Goal: Find specific page/section: Find specific page/section

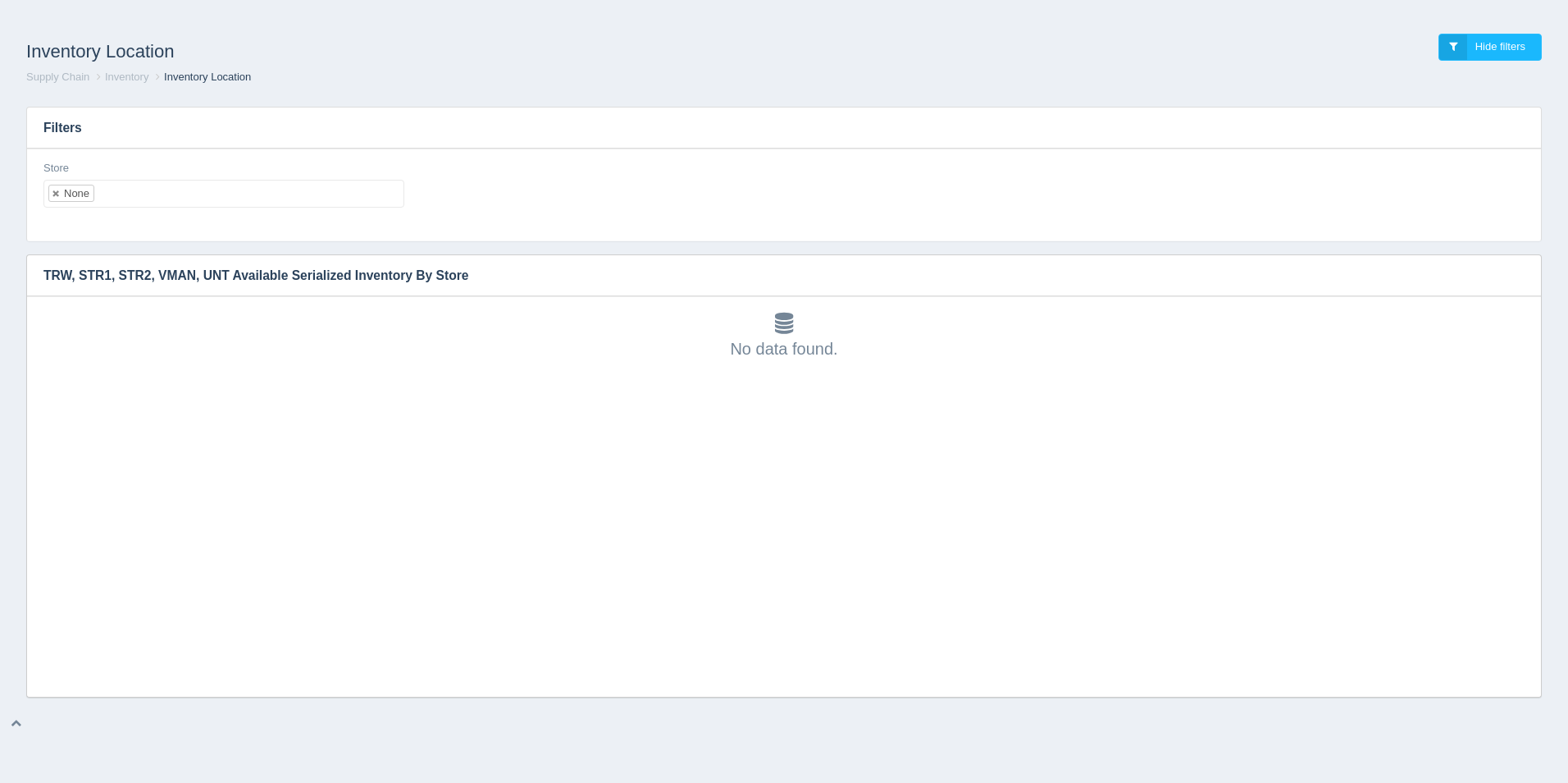
scroll to position [5, 0]
click at [735, 34] on h1 "Inventory Location" at bounding box center [405, 51] width 757 height 36
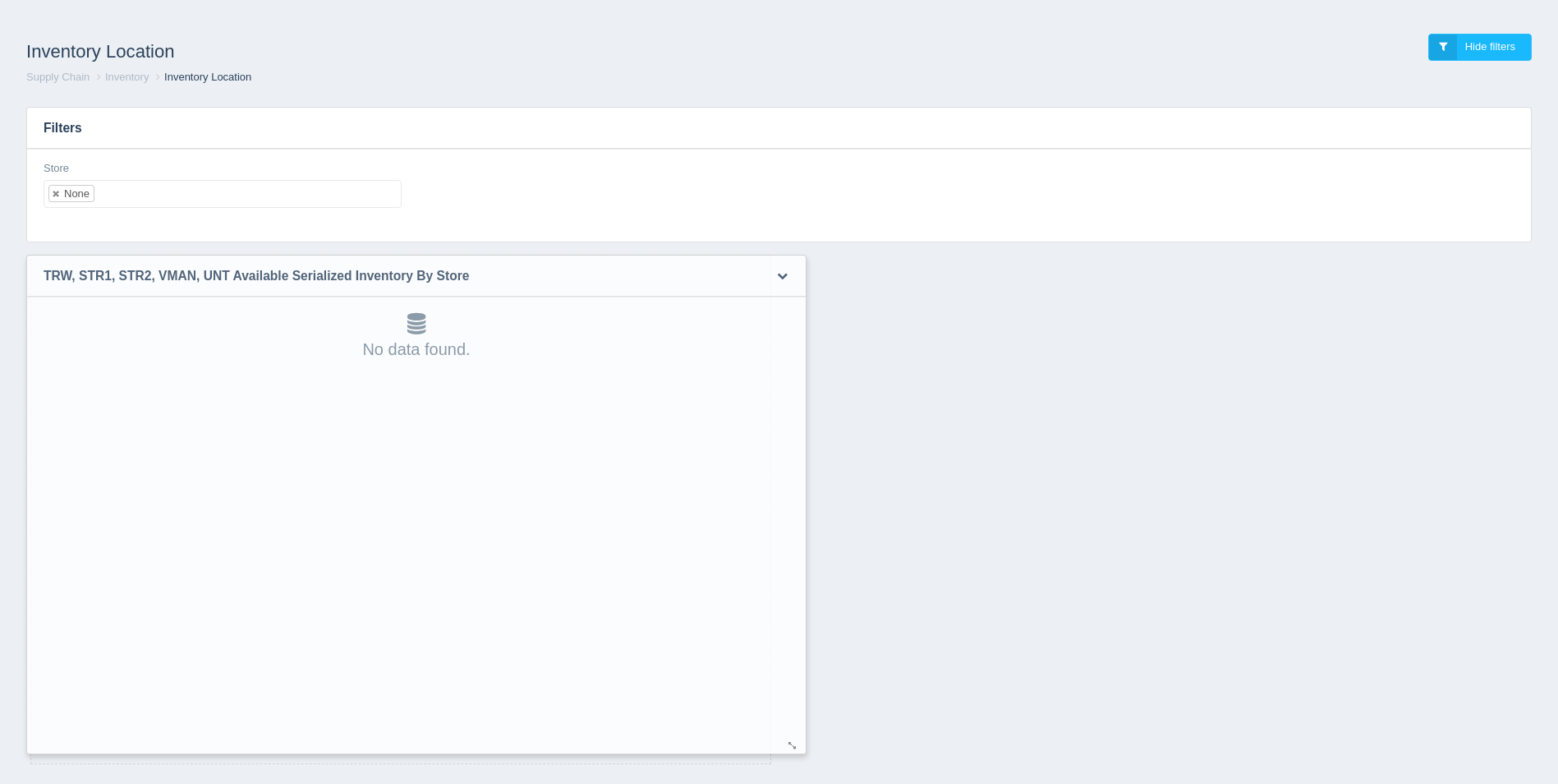
drag, startPoint x: 1529, startPoint y: 690, endPoint x: 715, endPoint y: 704, distance: 814.1
click at [786, 739] on div at bounding box center [792, 745] width 13 height 13
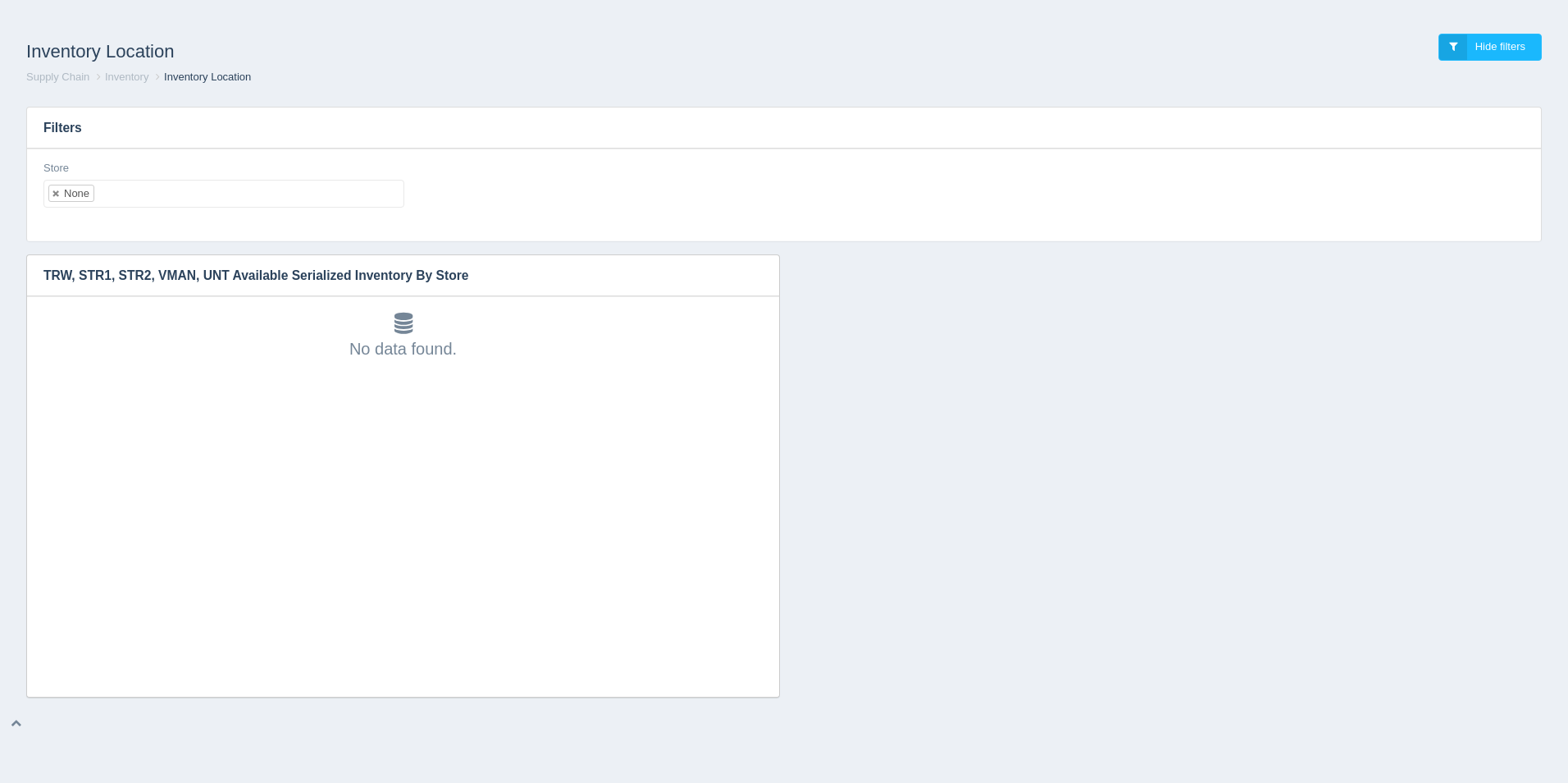
click at [331, 200] on ul "None" at bounding box center [224, 193] width 361 height 28
select select
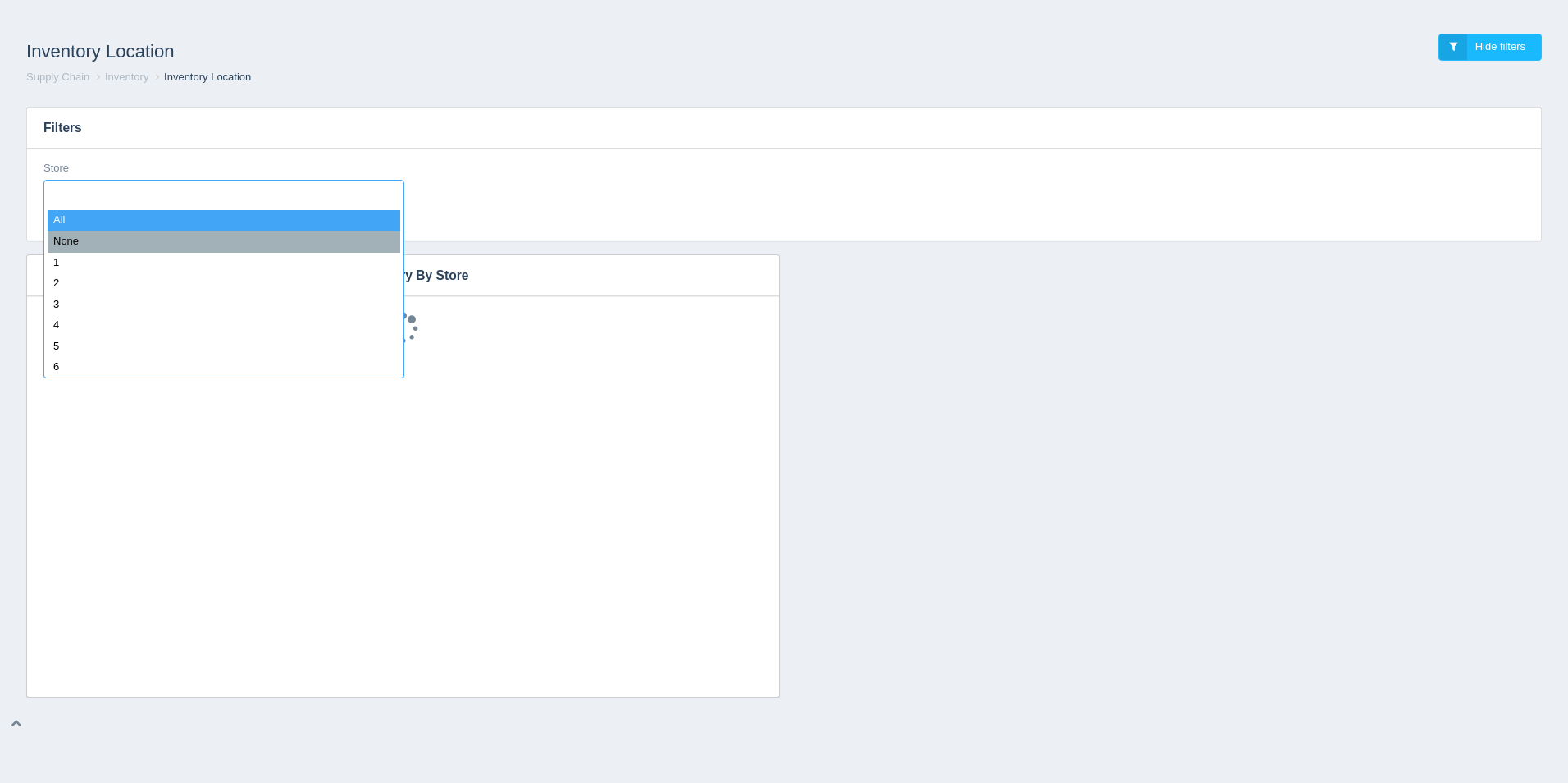
scroll to position [13, 0]
type input "8"
select select "8"
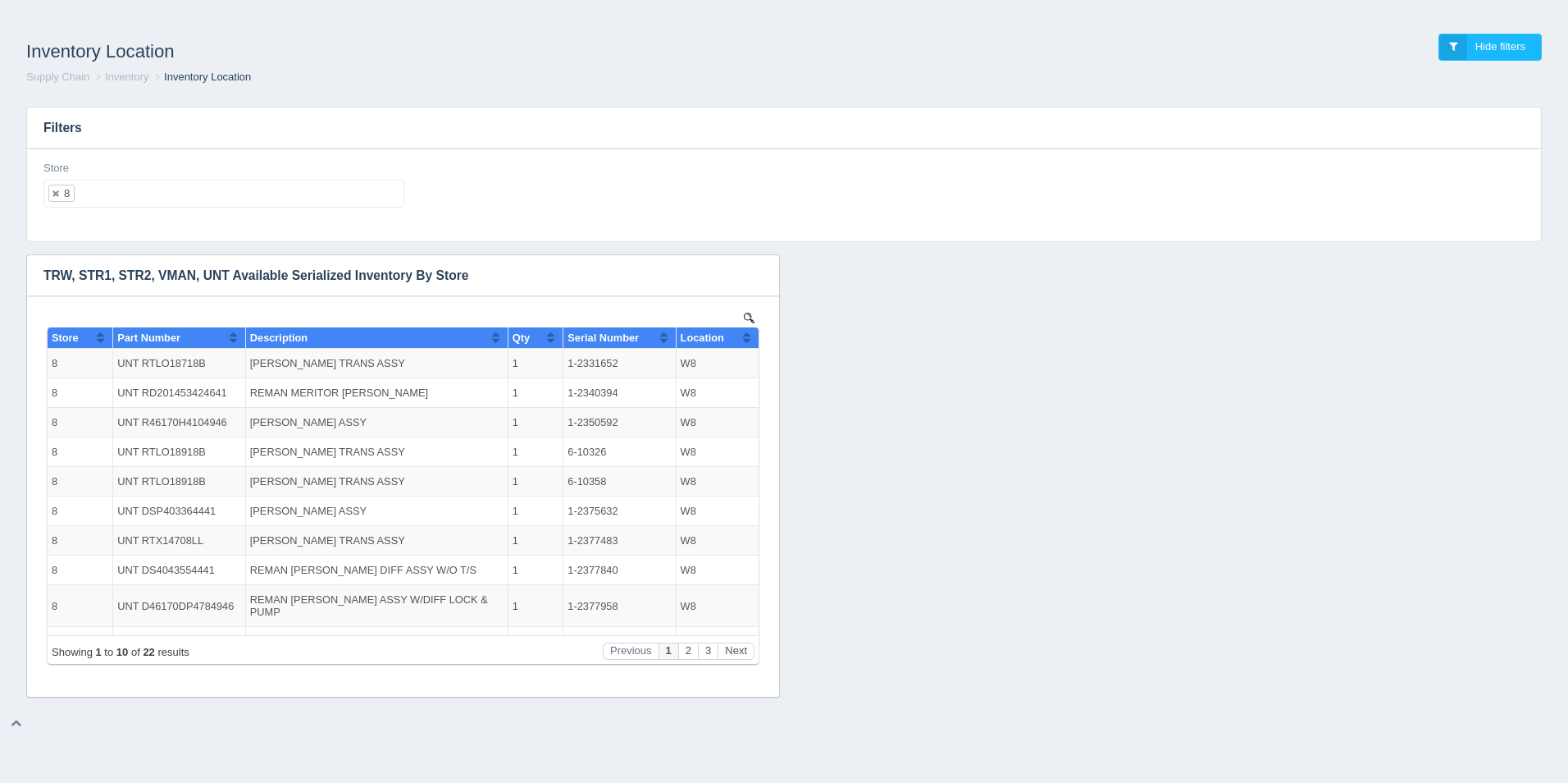
scroll to position [0, 0]
click at [741, 340] on button "Sort column ascending" at bounding box center [747, 337] width 11 height 19
click at [741, 340] on button "Sort column descending" at bounding box center [747, 337] width 11 height 19
click at [248, 190] on ul "8" at bounding box center [224, 193] width 361 height 28
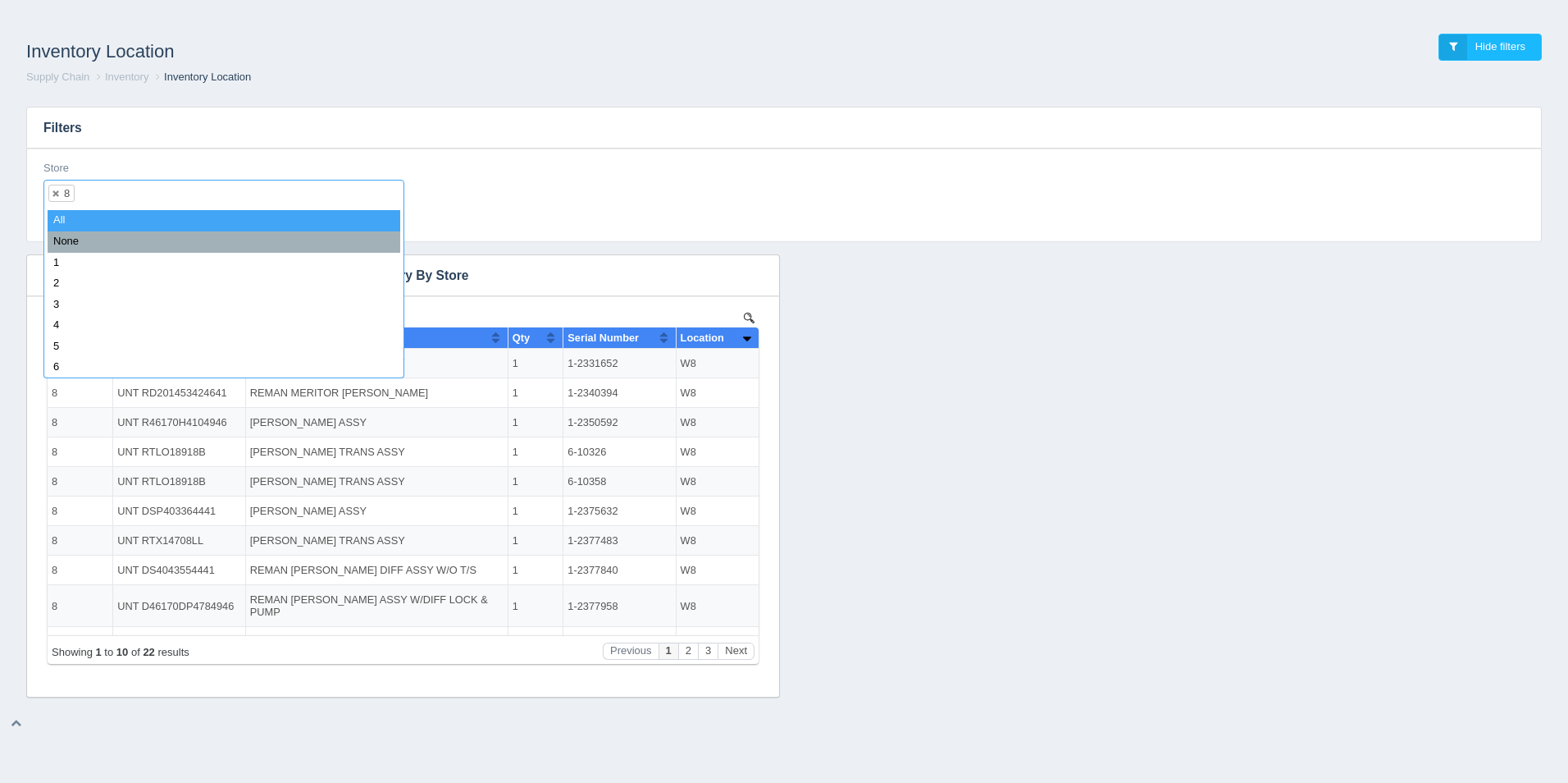
select select
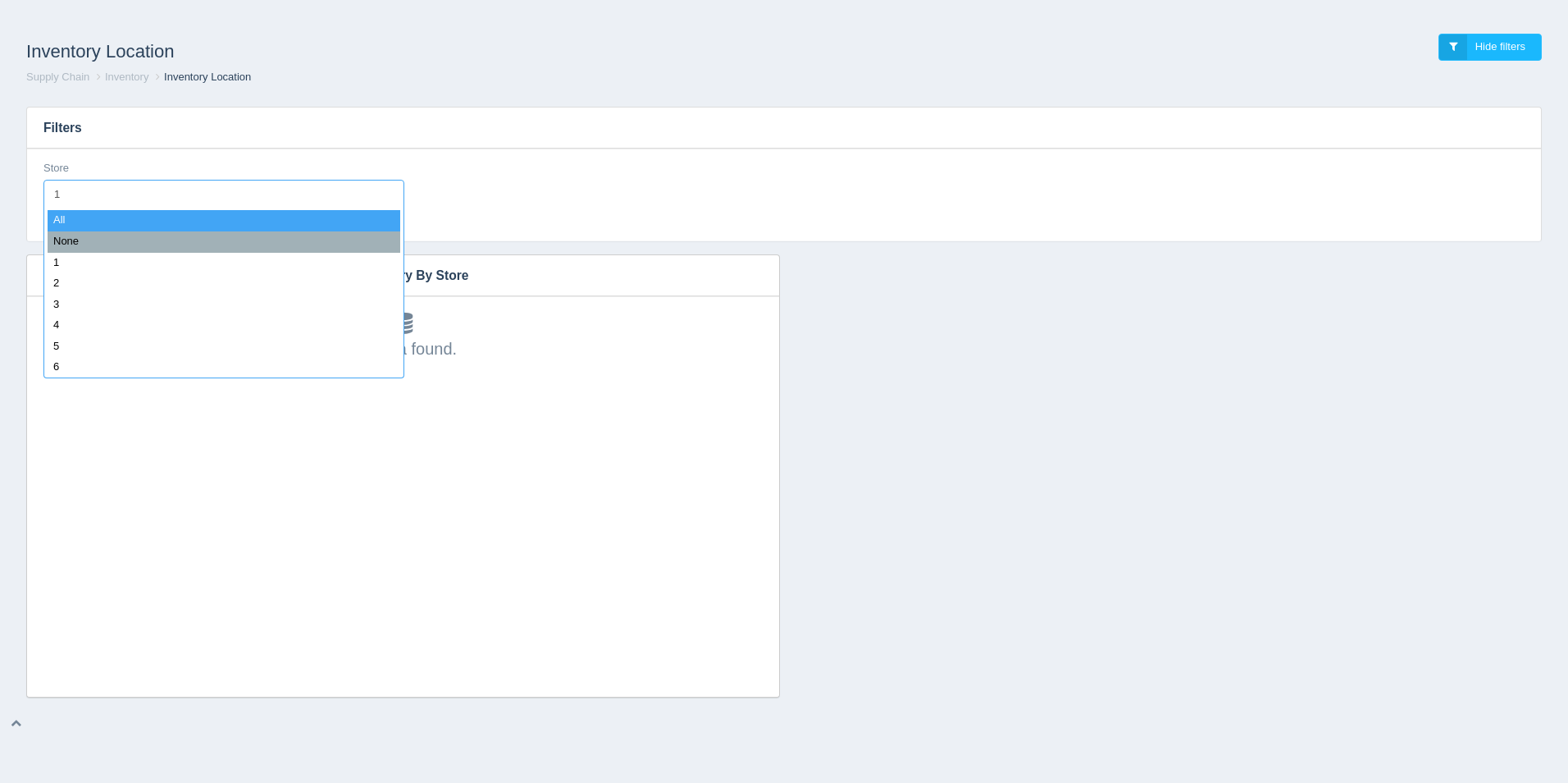
type input "11"
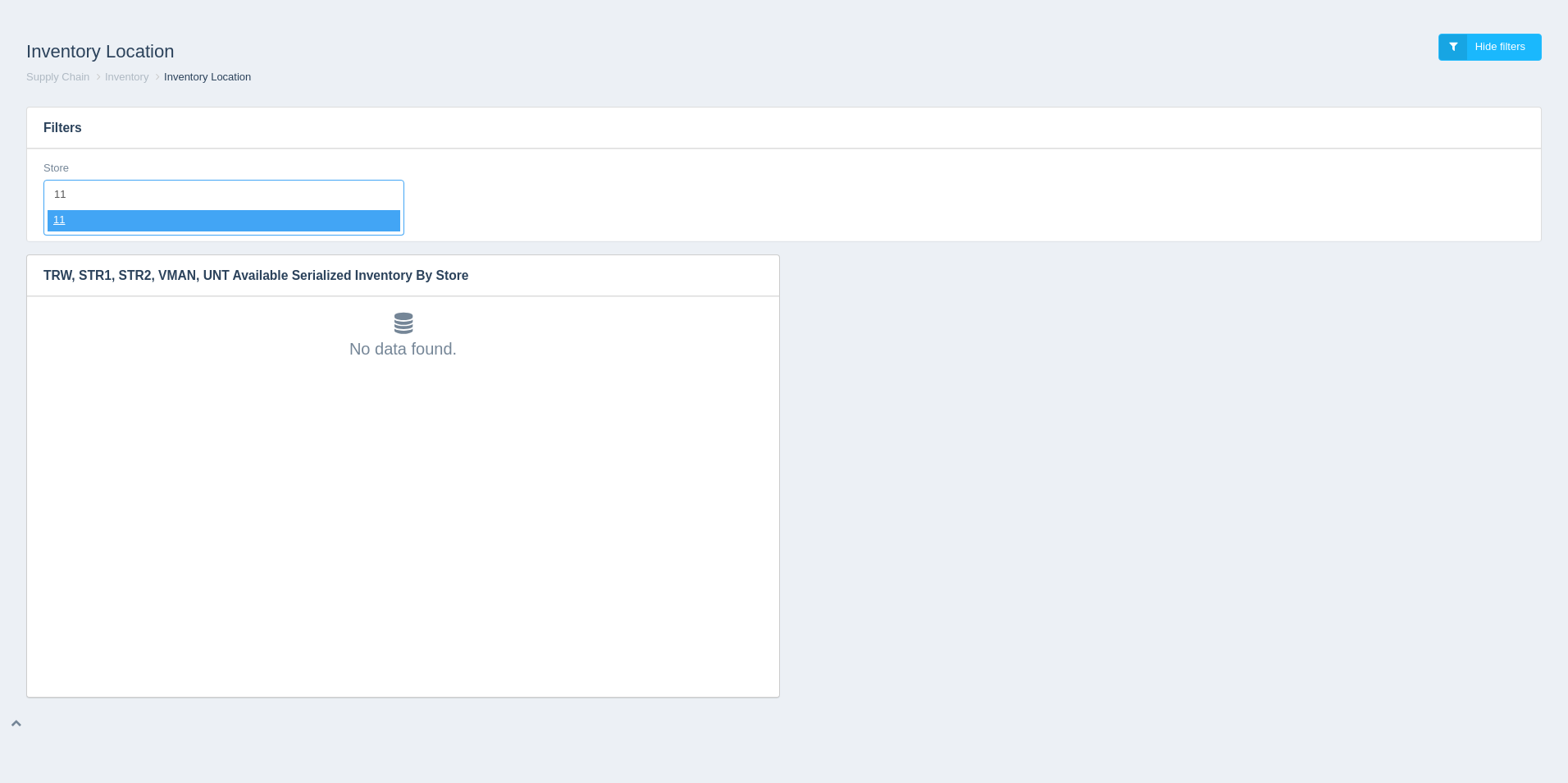
select select "11"
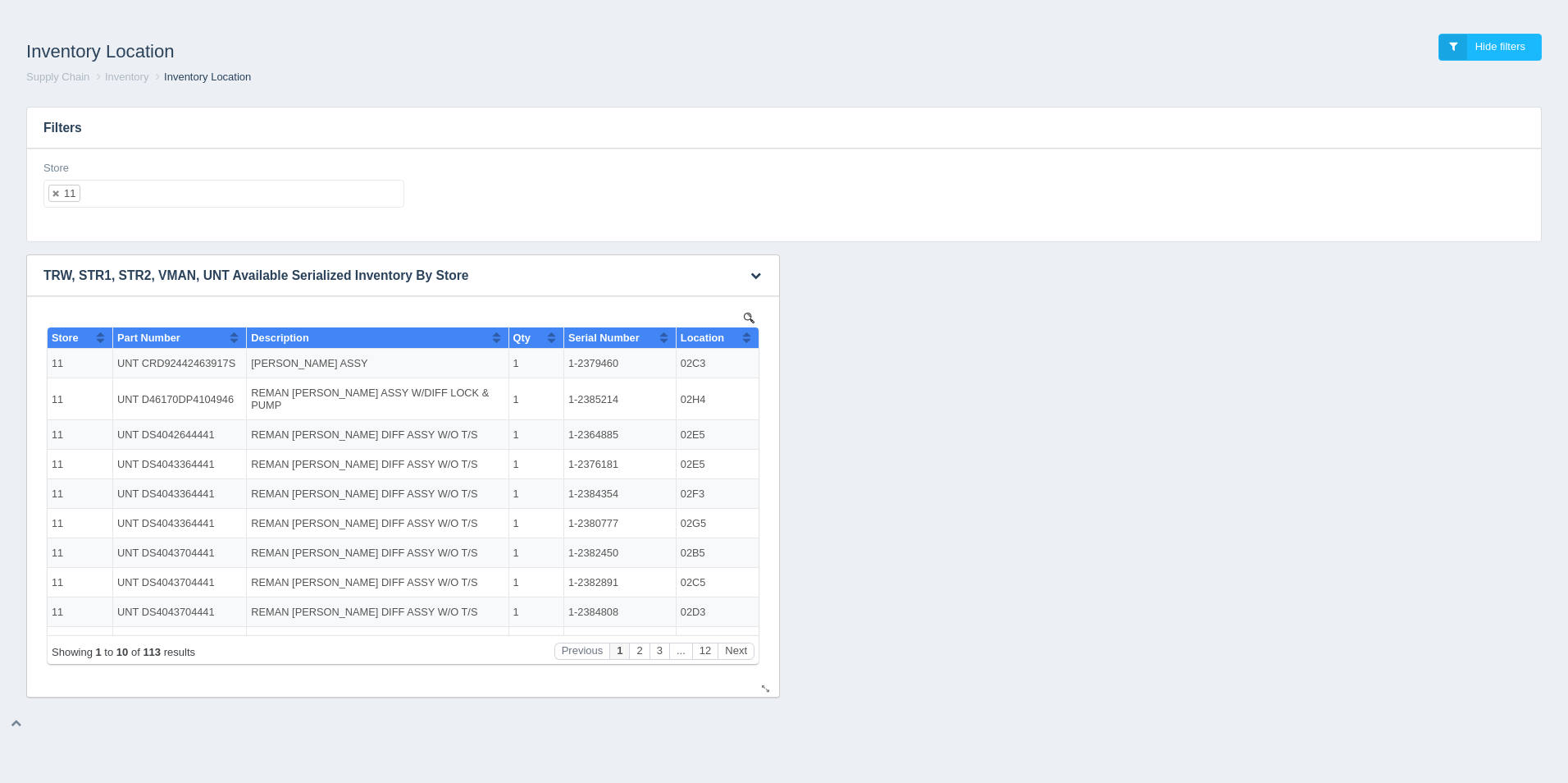
click at [741, 335] on button "Sort column ascending" at bounding box center [747, 337] width 11 height 19
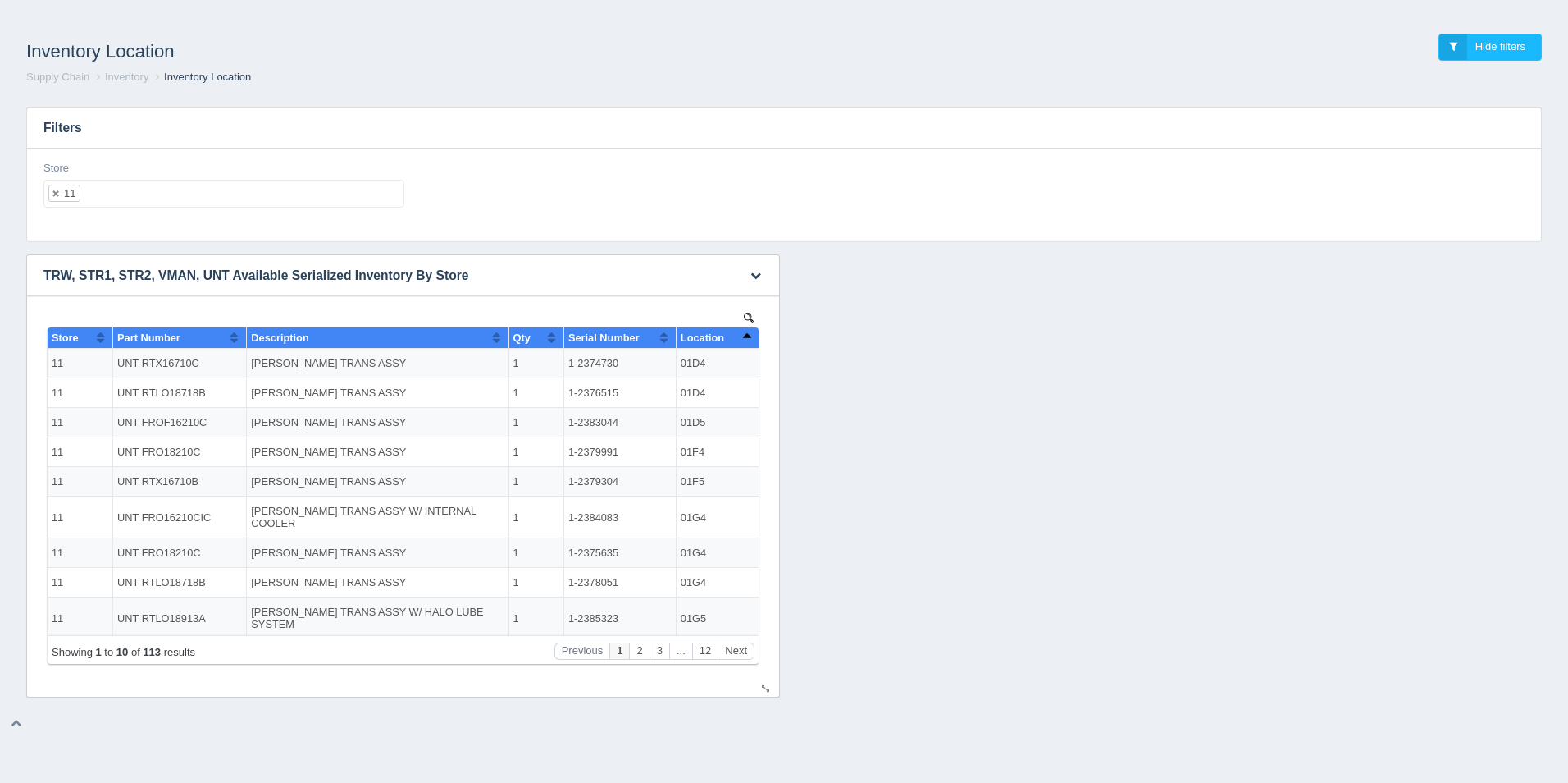
click at [741, 335] on button "Sort column descending" at bounding box center [747, 337] width 11 height 19
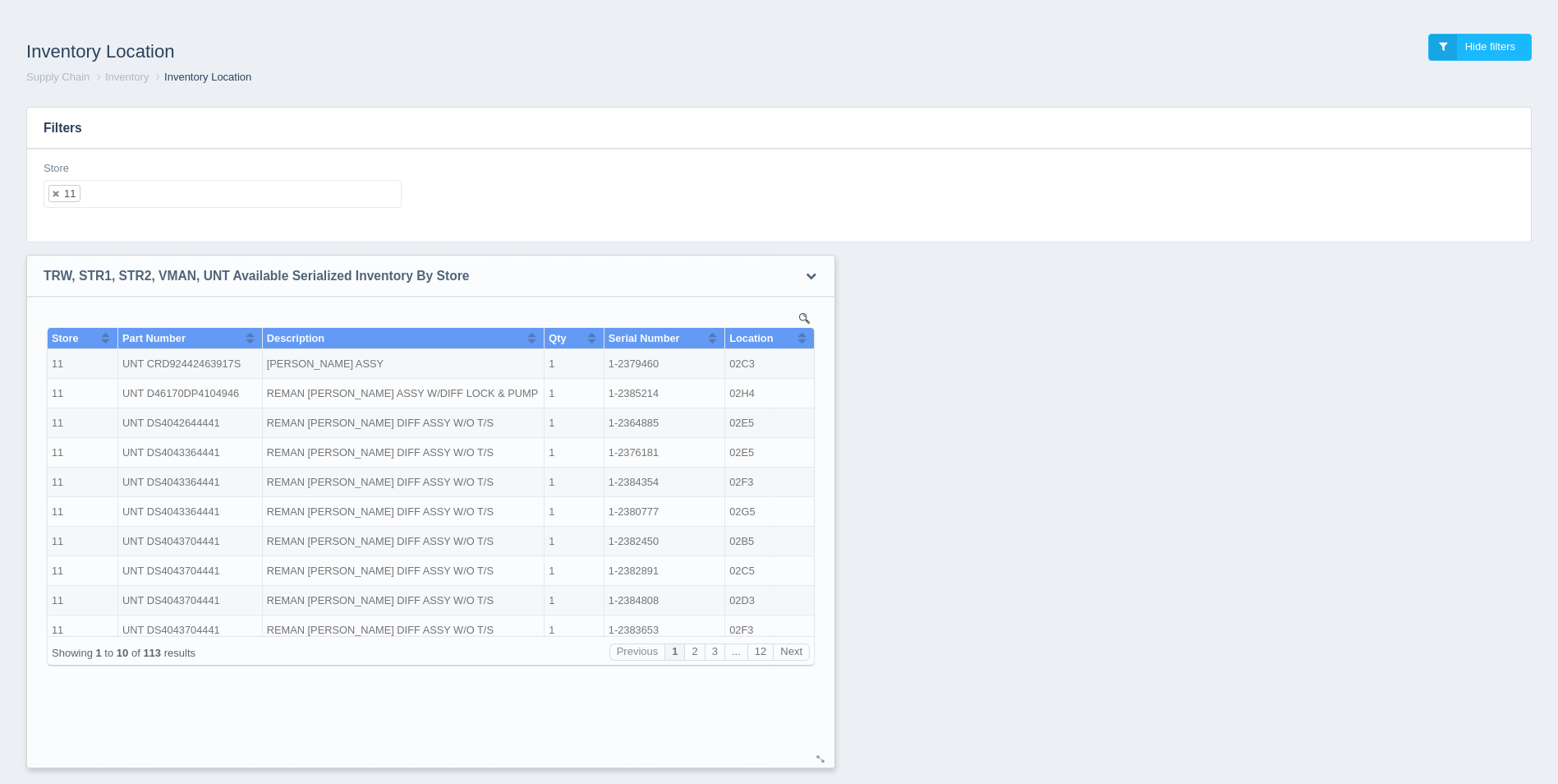
drag, startPoint x: 770, startPoint y: 690, endPoint x: 824, endPoint y: 760, distance: 88.4
click at [824, 760] on div at bounding box center [822, 759] width 13 height 13
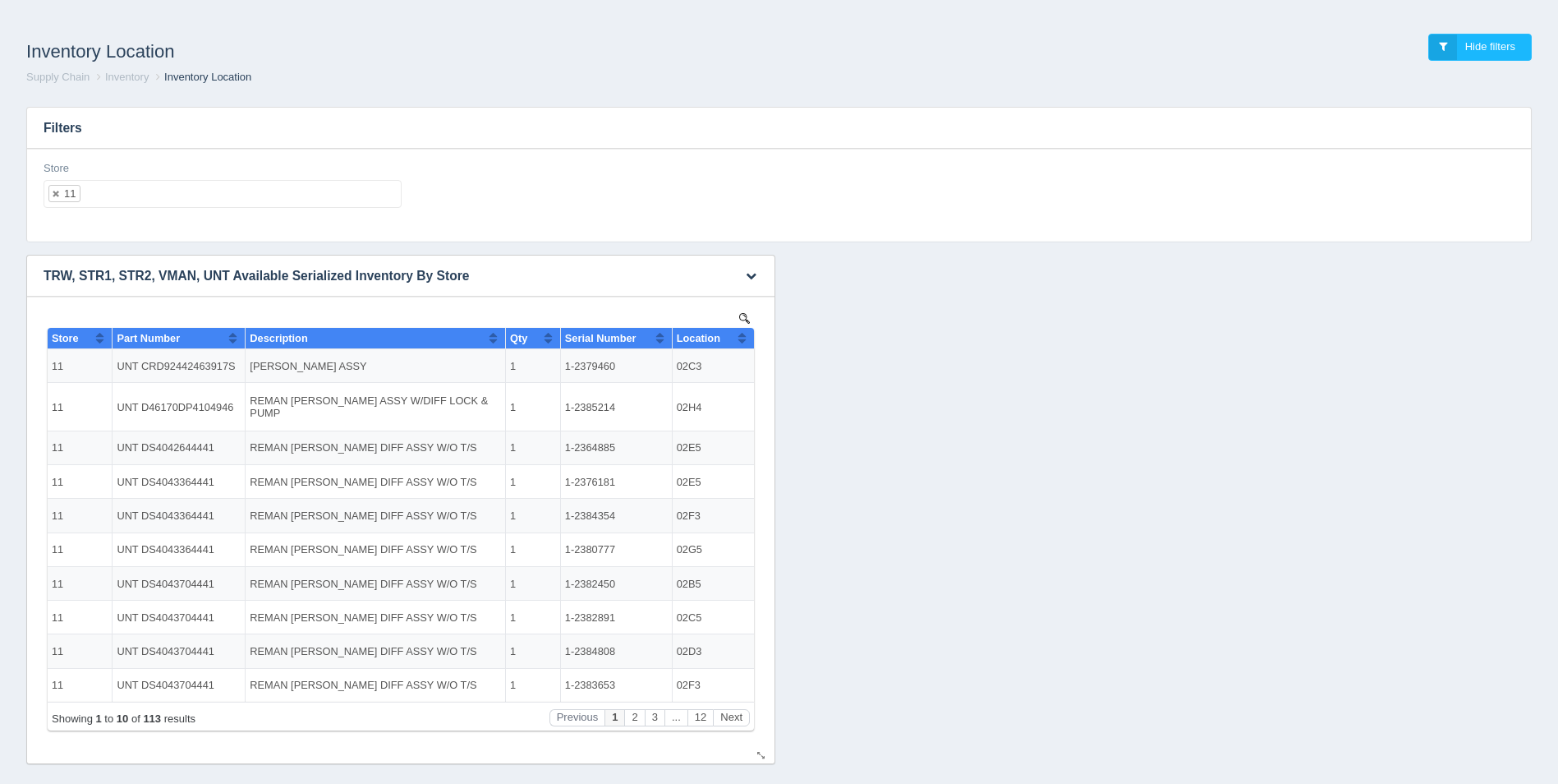
click at [748, 337] on th "Location" at bounding box center [712, 338] width 82 height 21
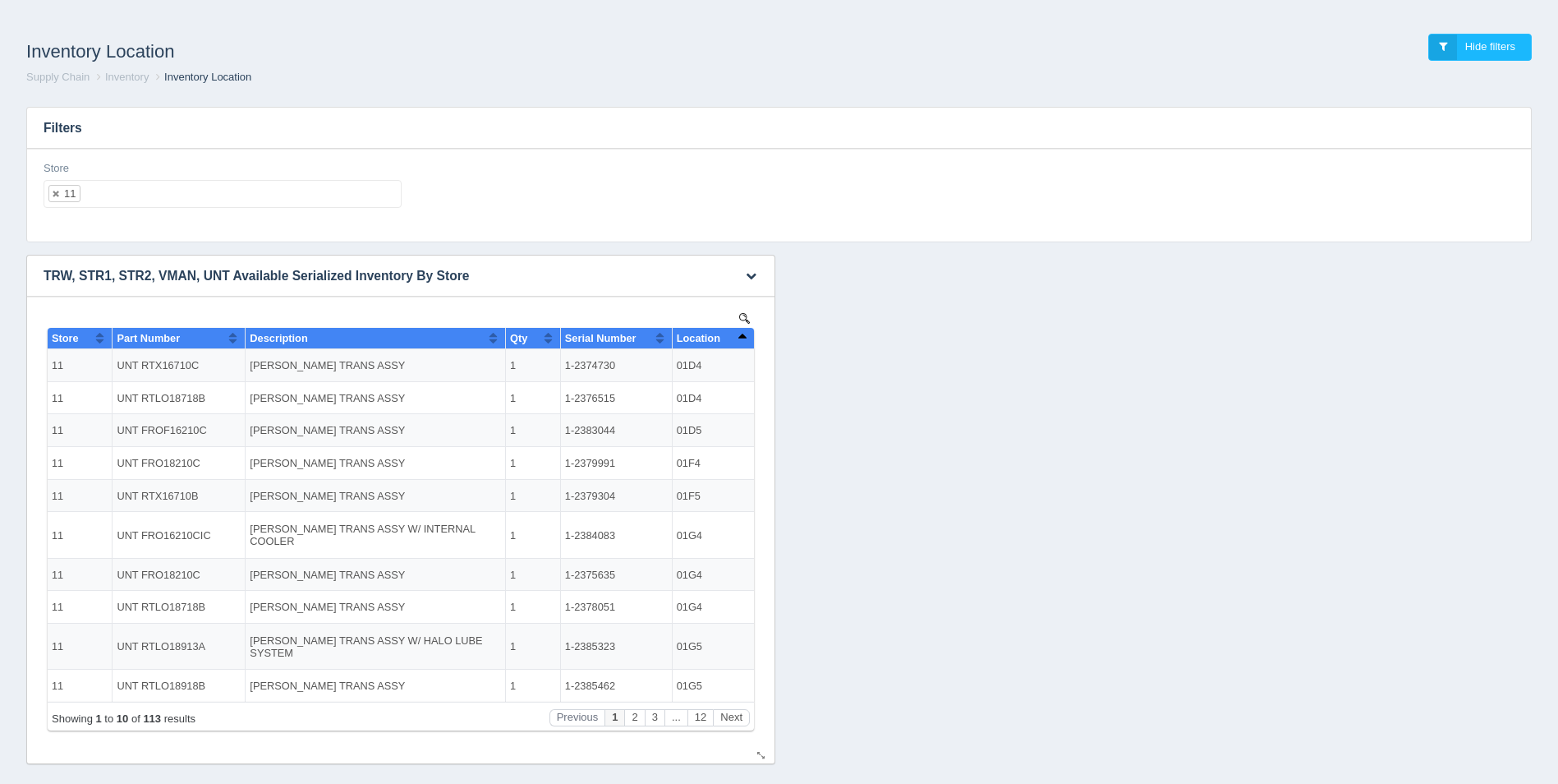
click at [748, 337] on th "Location" at bounding box center [712, 338] width 82 height 21
click at [132, 190] on ul "11" at bounding box center [223, 193] width 358 height 28
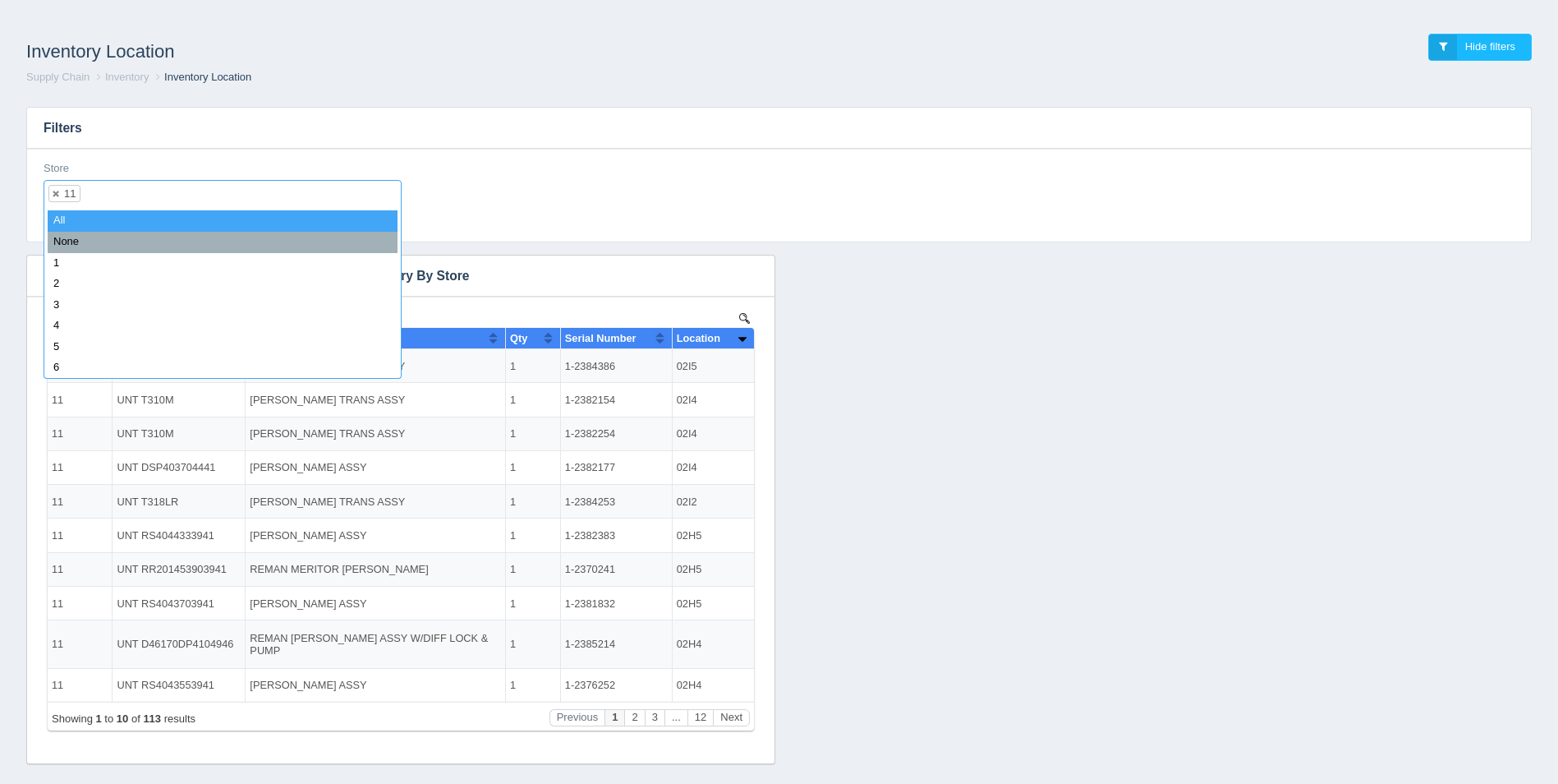
select select
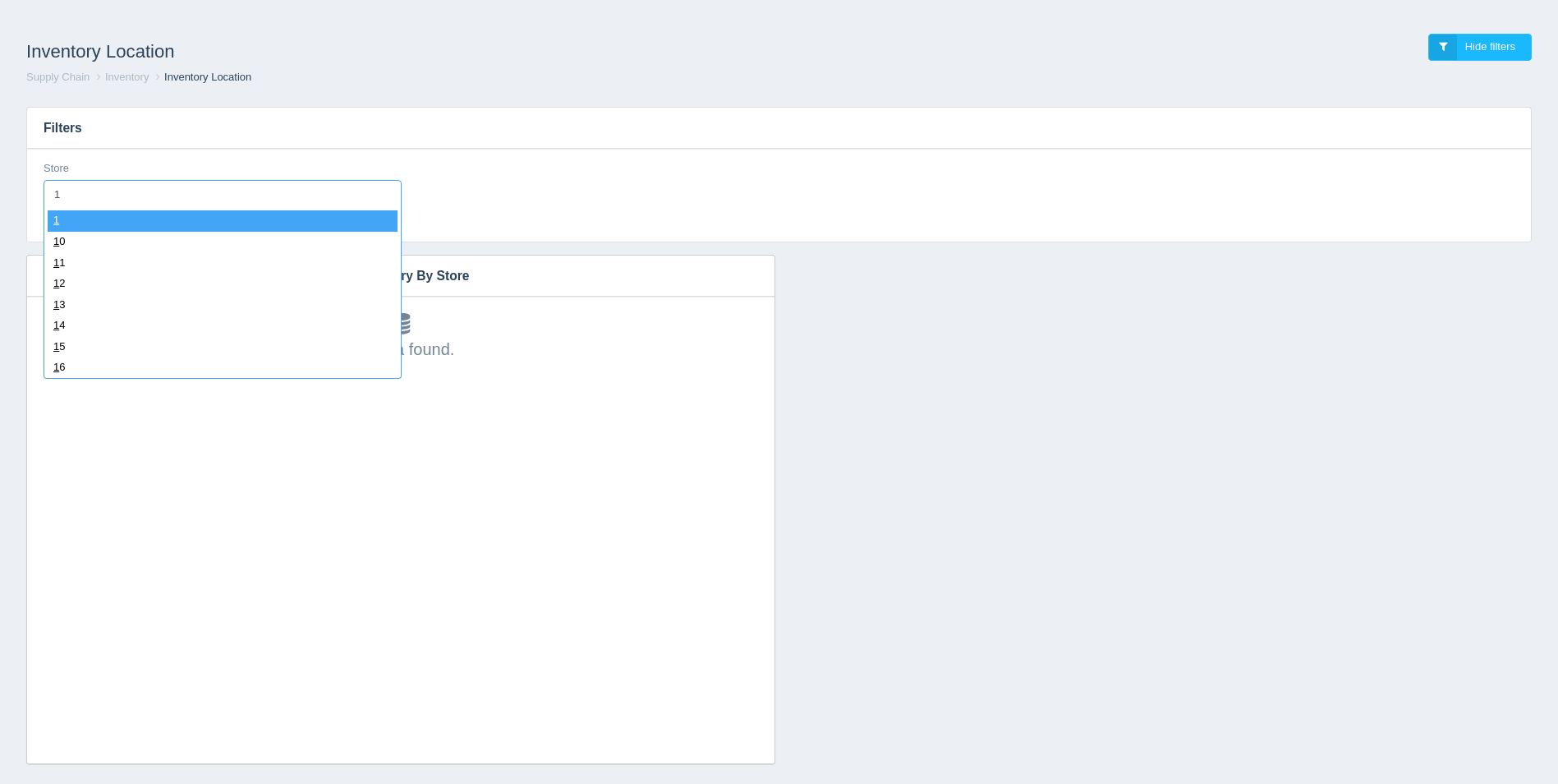
type input "12"
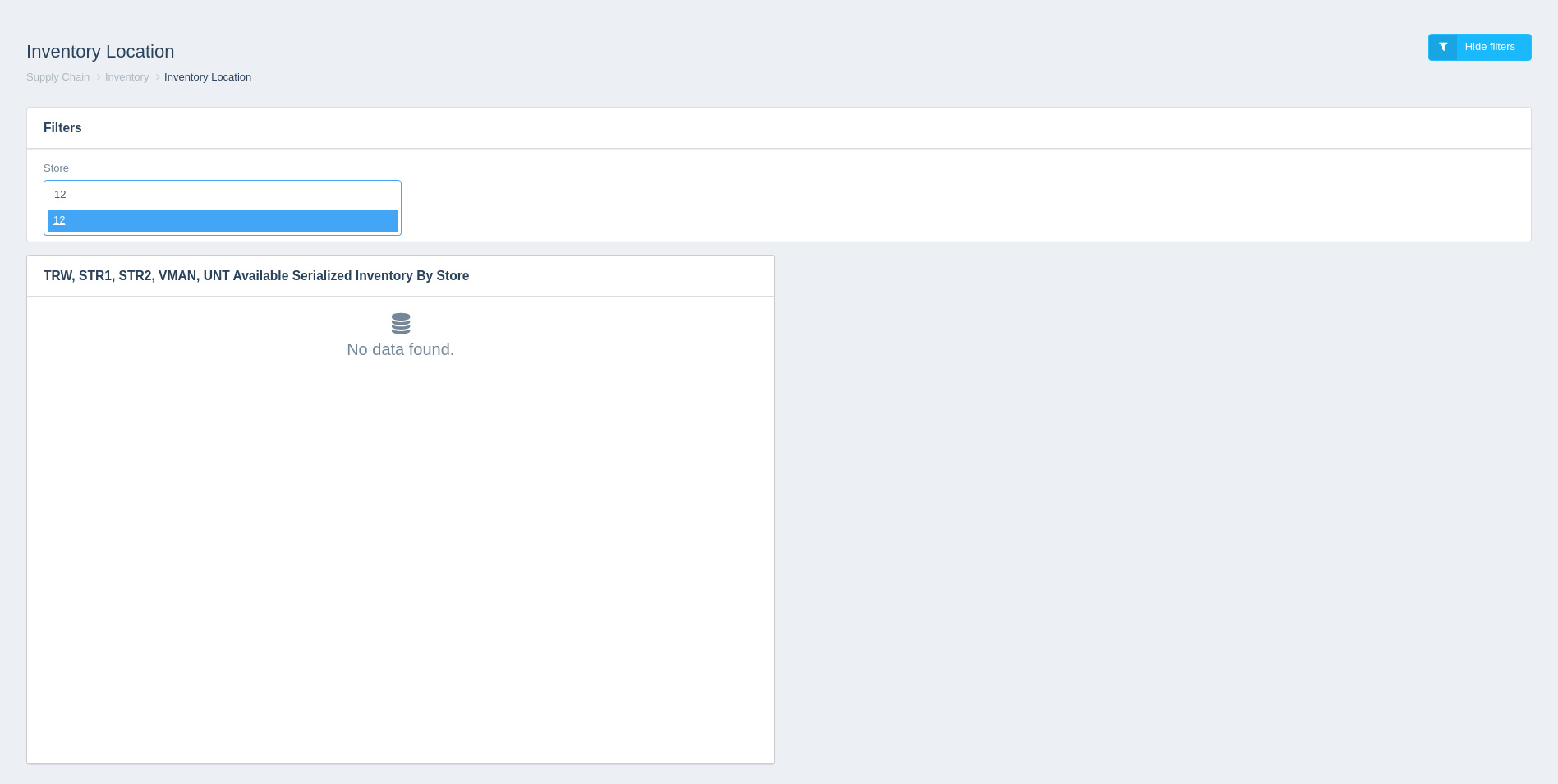
select select "12"
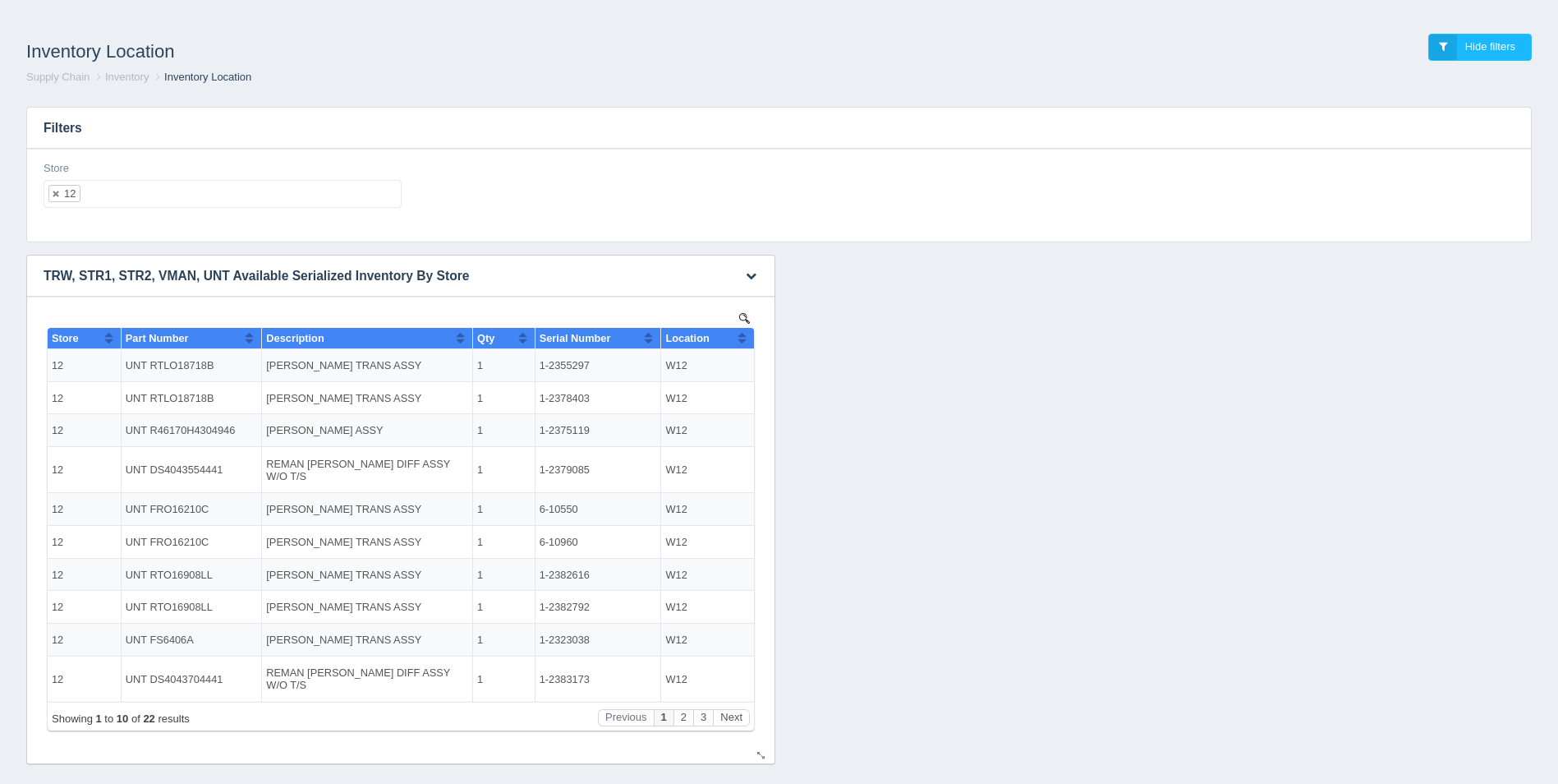
click at [744, 333] on button "Sort column ascending" at bounding box center [742, 337] width 11 height 19
click at [744, 333] on button "Sort column descending" at bounding box center [742, 337] width 11 height 19
click at [206, 186] on ul "12" at bounding box center [223, 193] width 358 height 28
select select
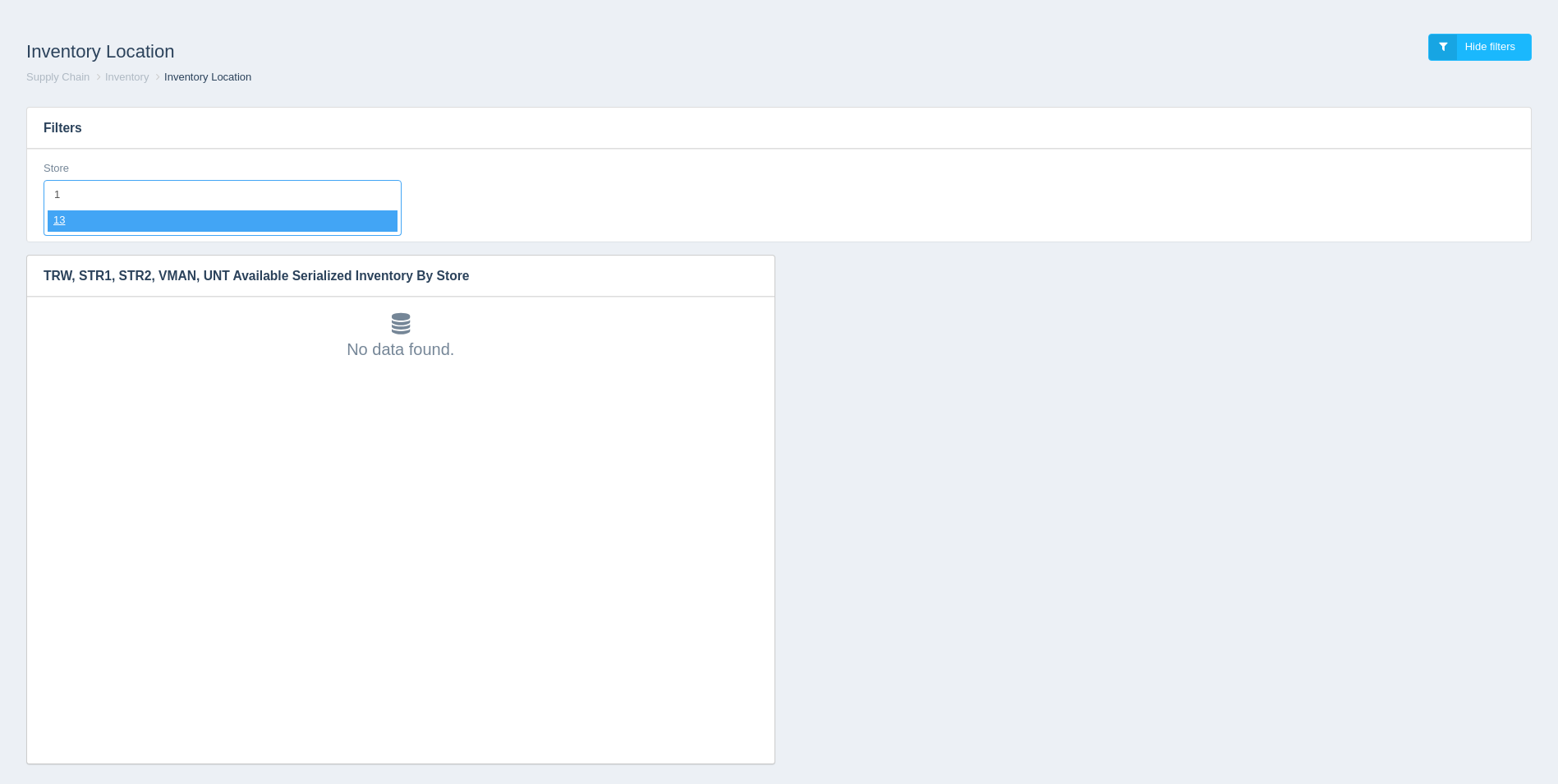
type input "13"
select select "13"
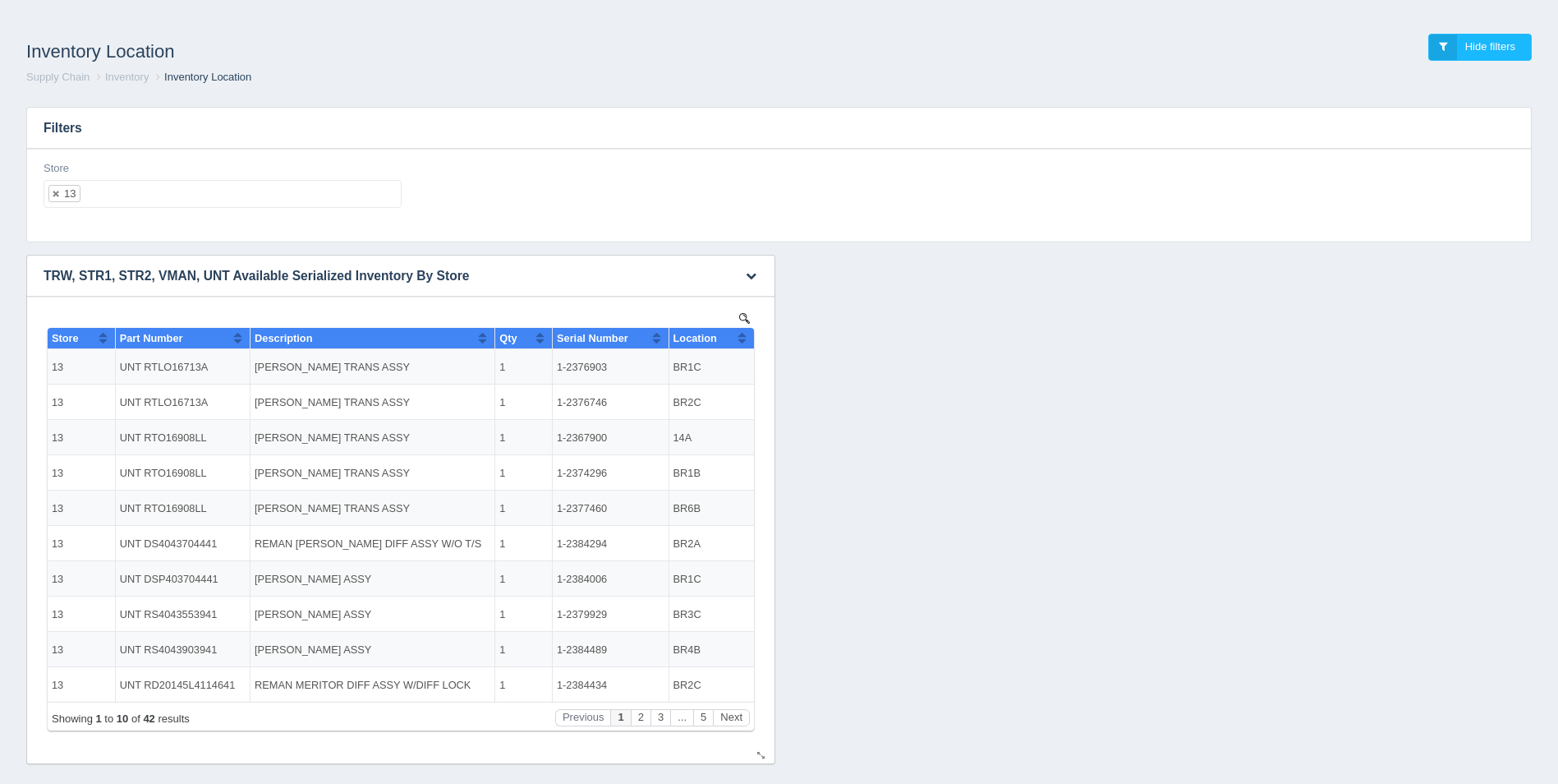
click at [744, 336] on button "Sort column ascending" at bounding box center [742, 337] width 11 height 19
click at [744, 336] on button "Sort column descending" at bounding box center [742, 337] width 11 height 19
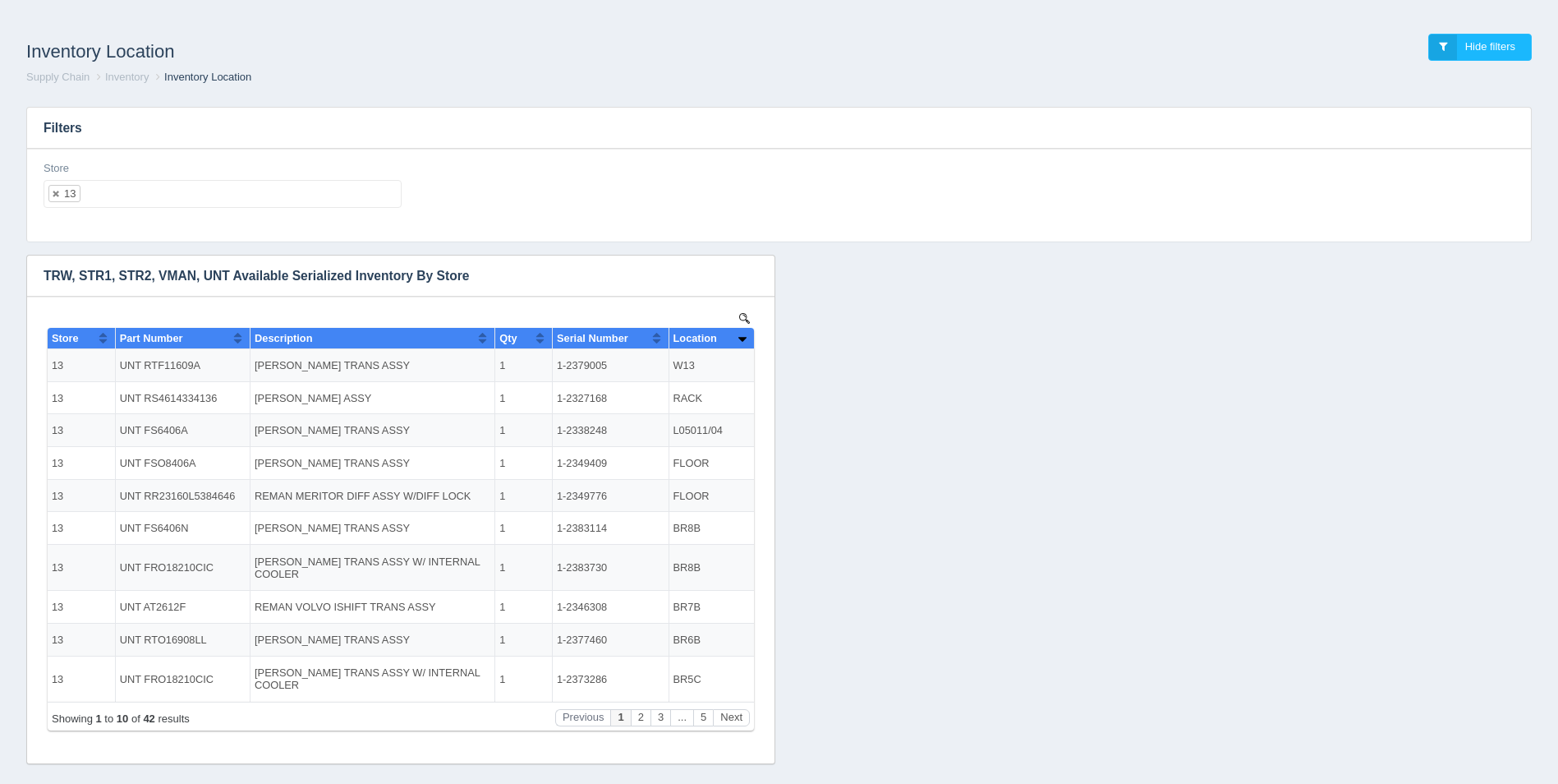
click at [265, 206] on ul "13" at bounding box center [223, 193] width 358 height 28
select select
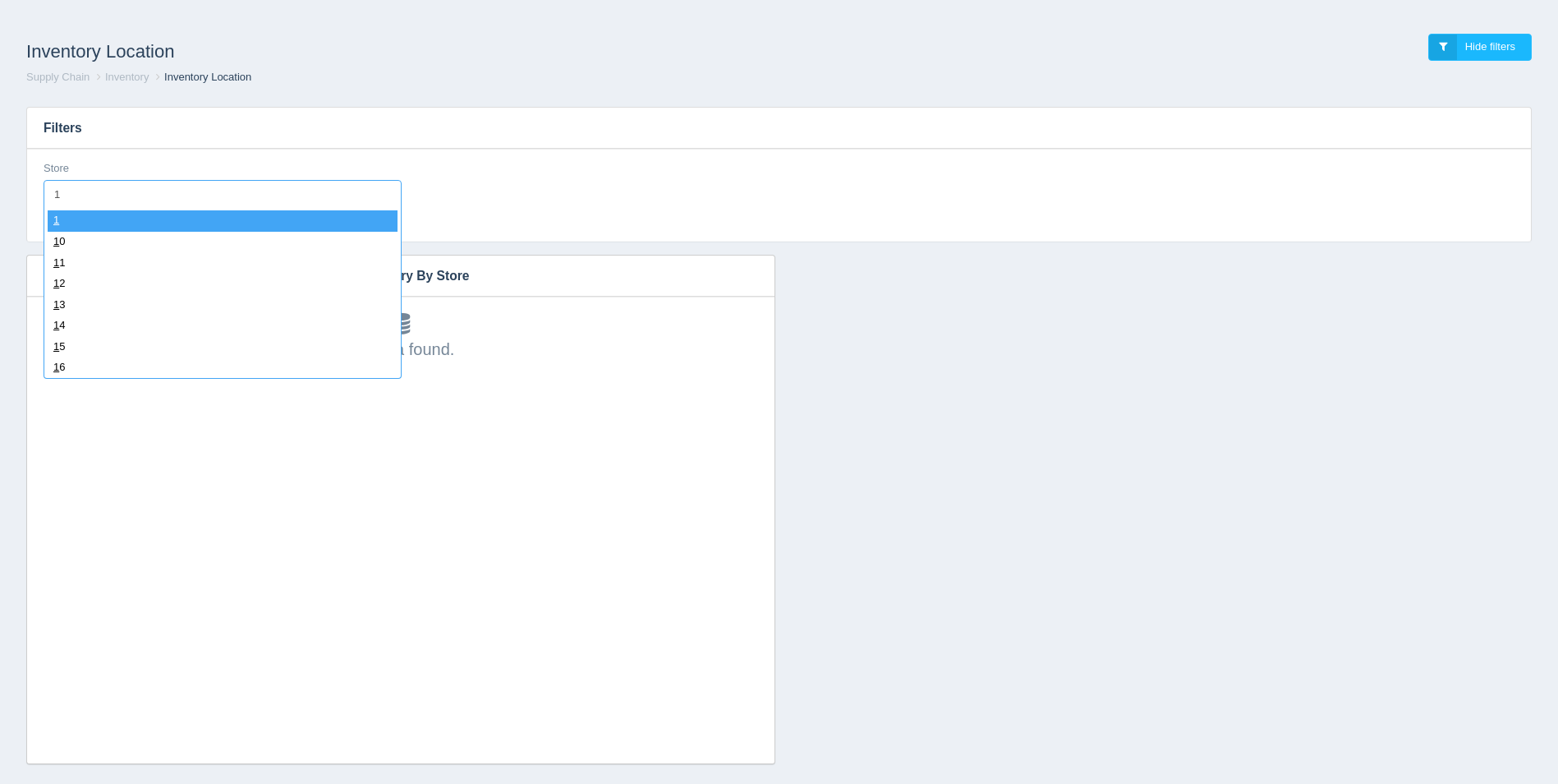
type input "14"
select select "14"
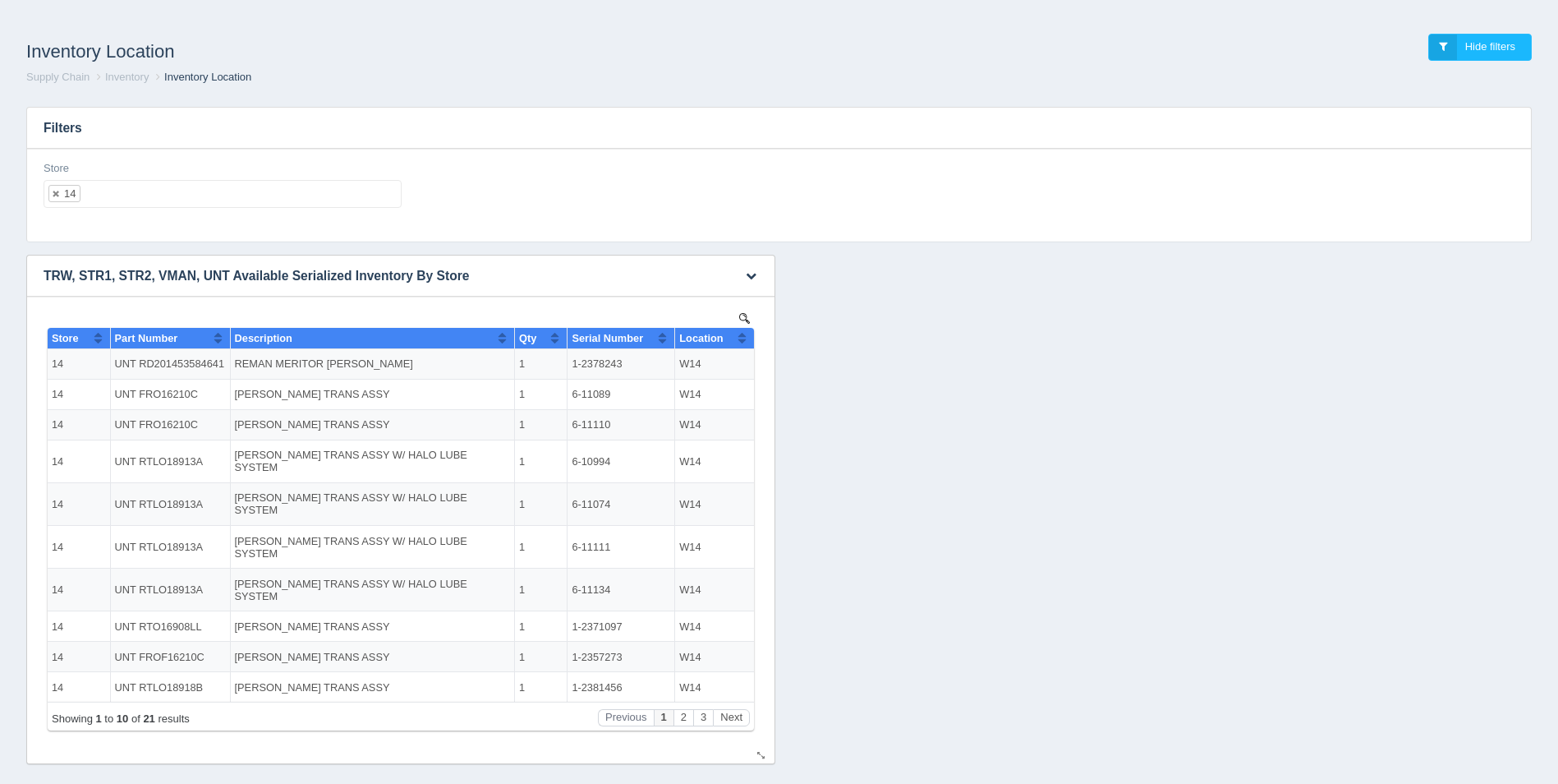
click at [740, 336] on button "Sort column ascending" at bounding box center [742, 337] width 11 height 19
click at [740, 336] on button "Sort column descending" at bounding box center [742, 337] width 11 height 19
click at [287, 199] on ul "14" at bounding box center [223, 193] width 358 height 28
select select
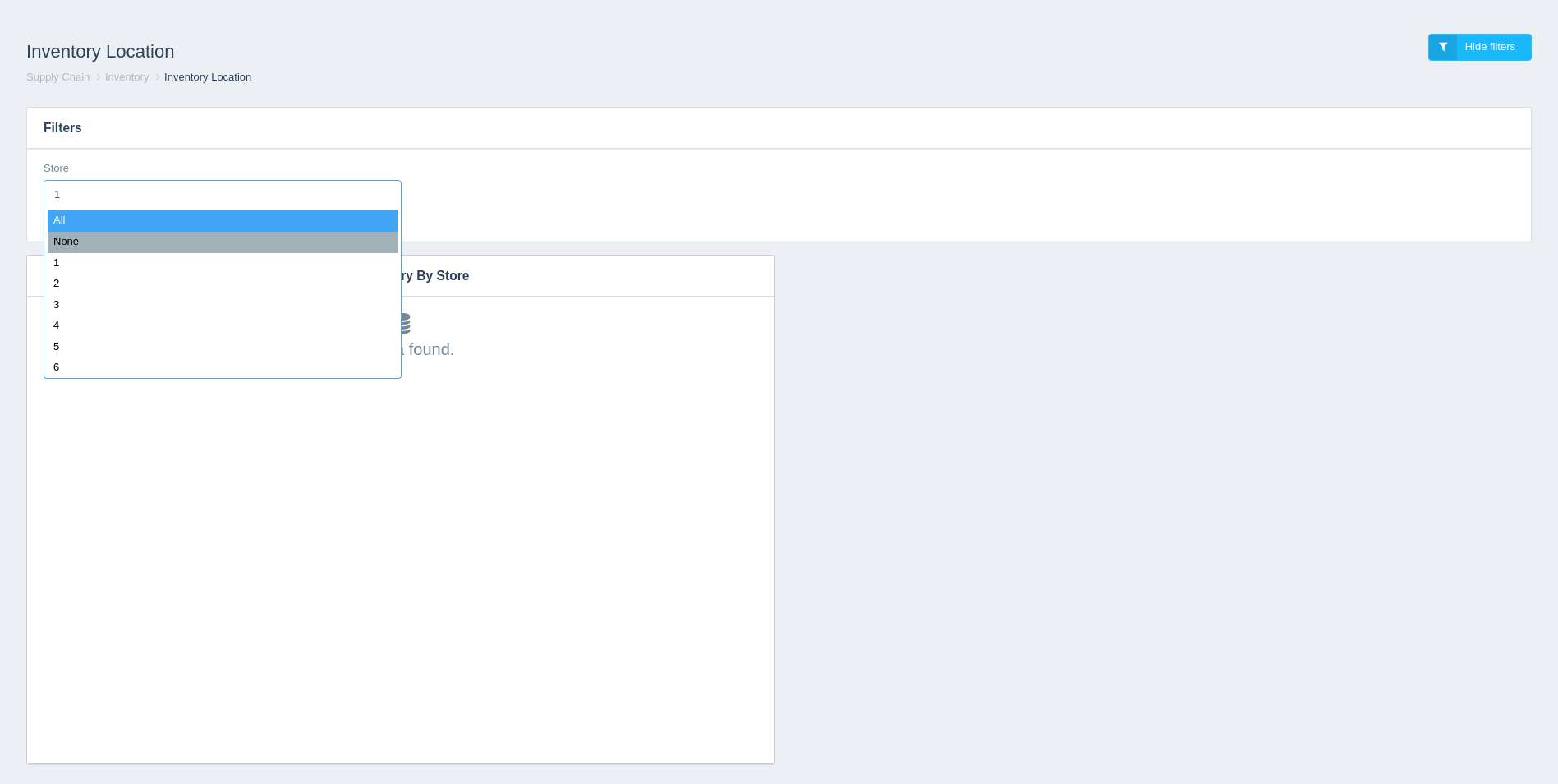
type input "15"
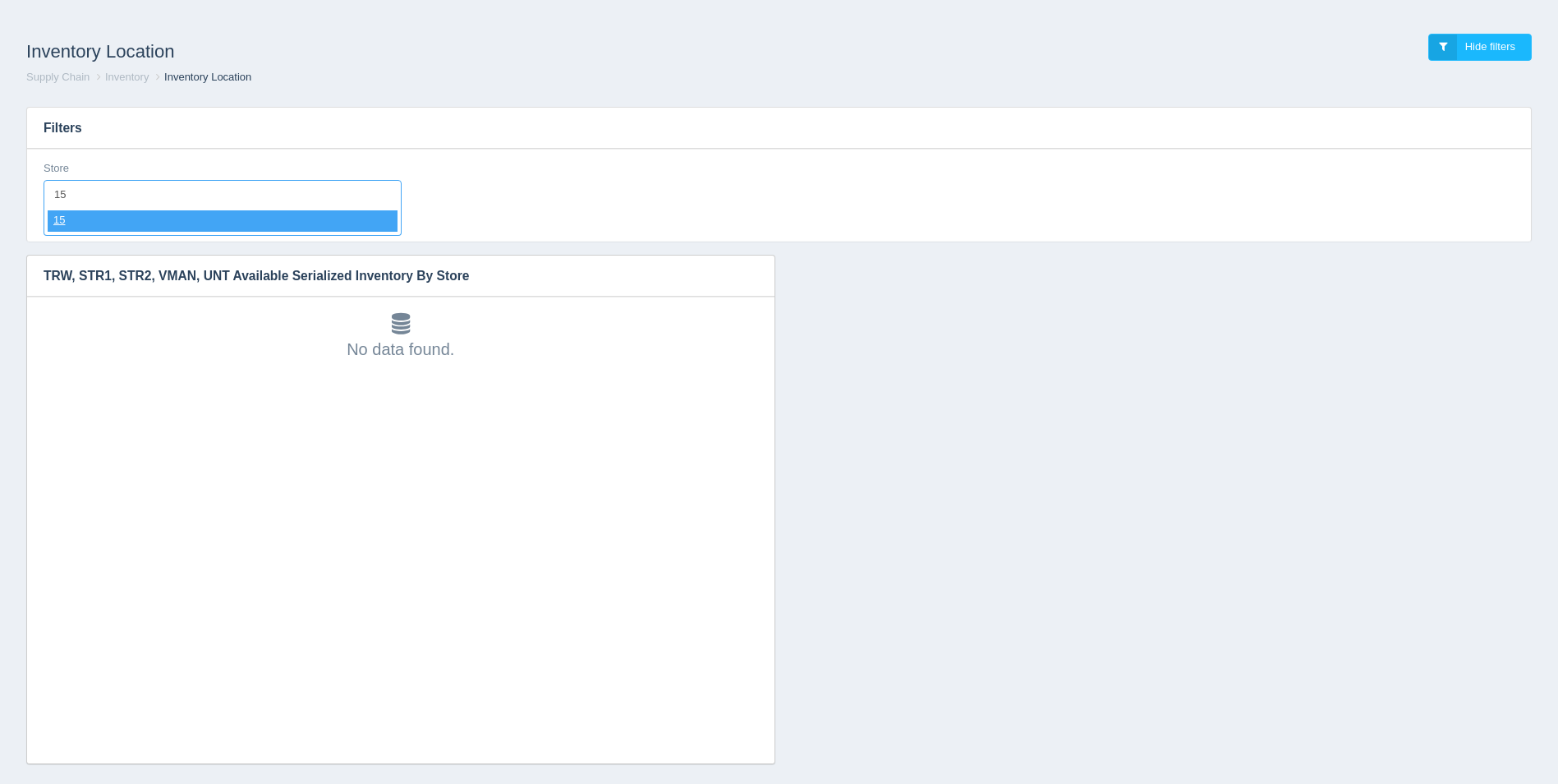
select select "15"
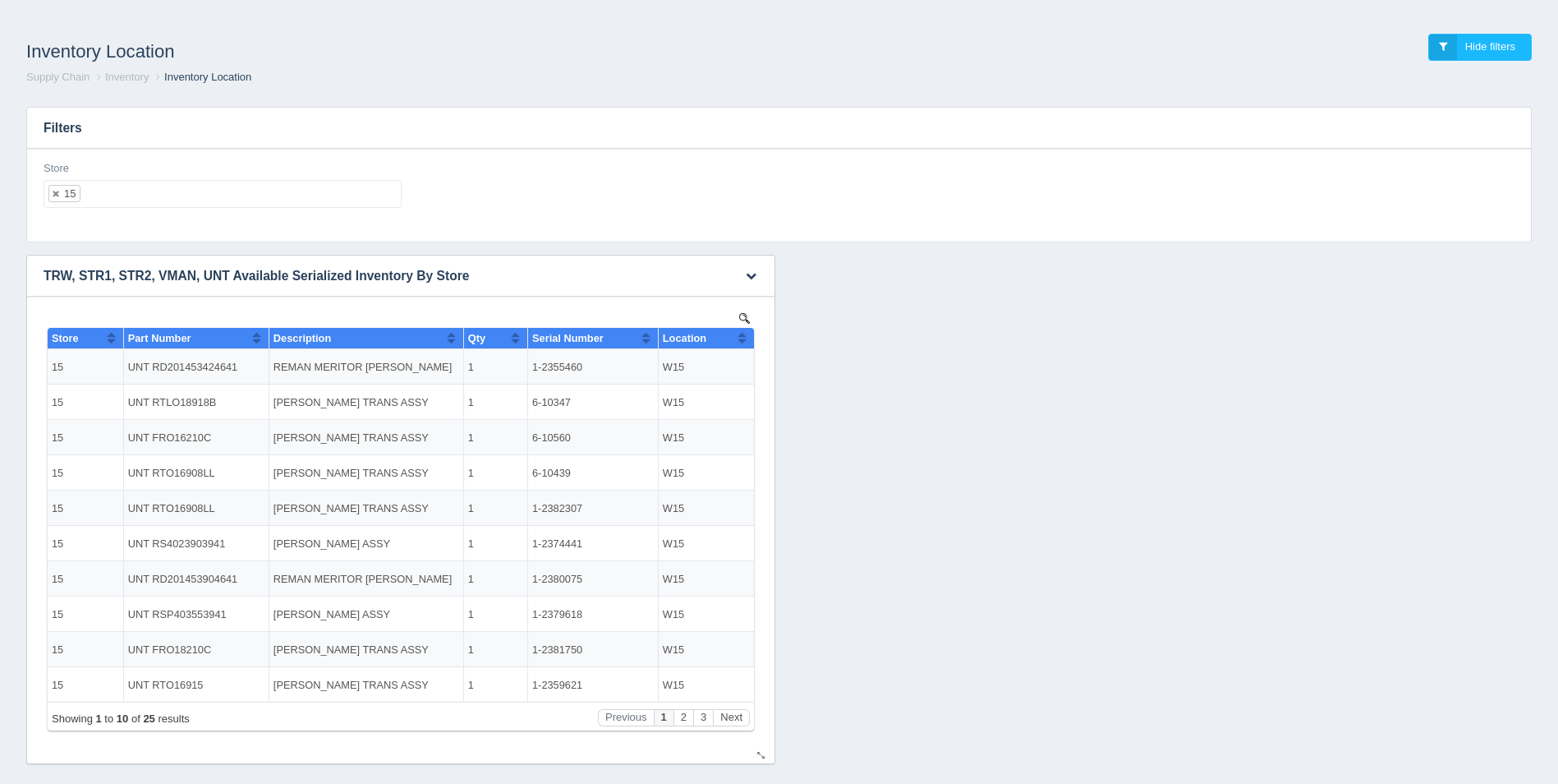
click at [744, 336] on button "Sort column ascending" at bounding box center [742, 337] width 11 height 19
click at [744, 336] on button "Sort column descending" at bounding box center [742, 337] width 11 height 19
click at [229, 192] on ul "15" at bounding box center [223, 193] width 358 height 28
select select
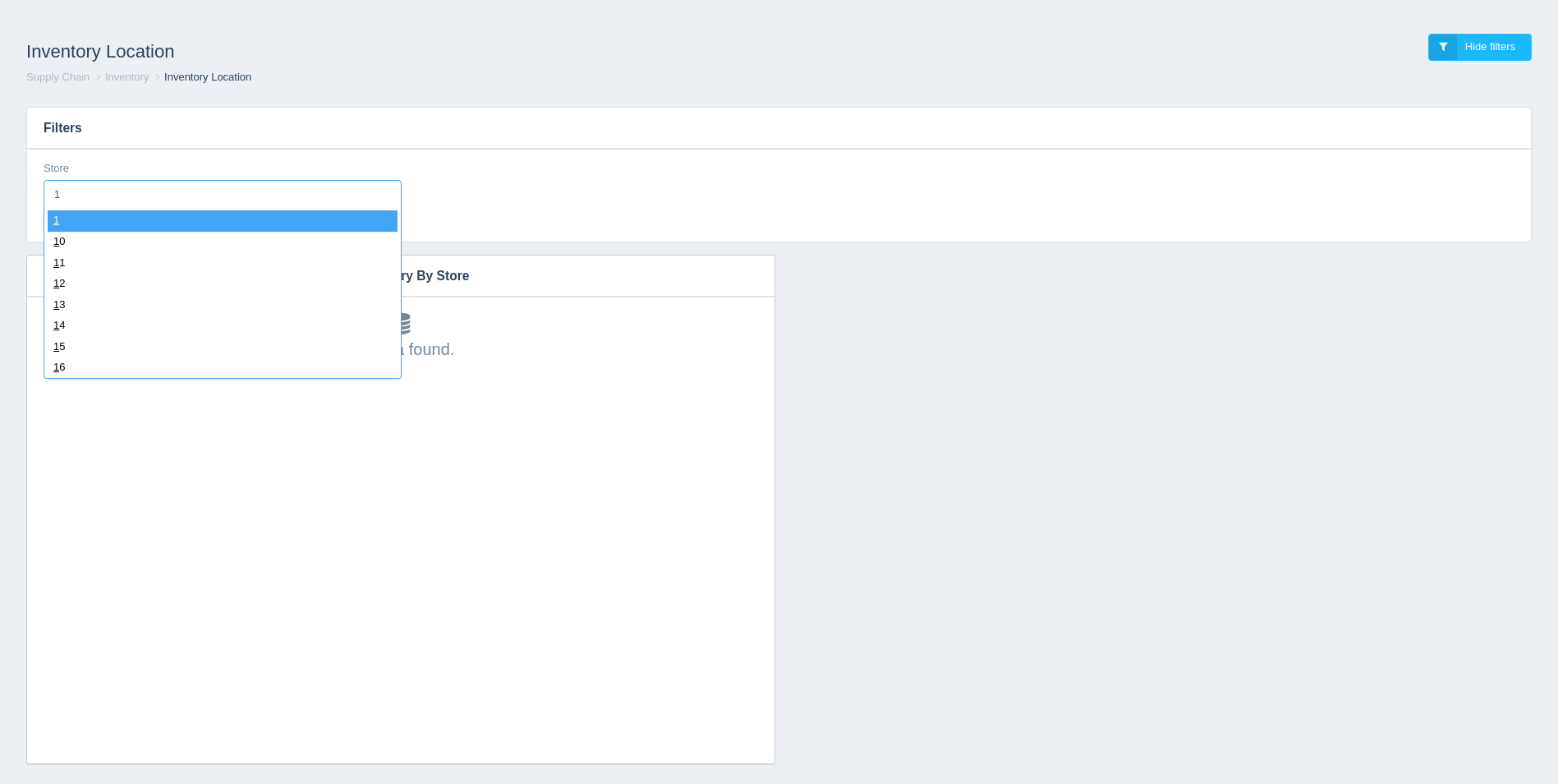
type input "16"
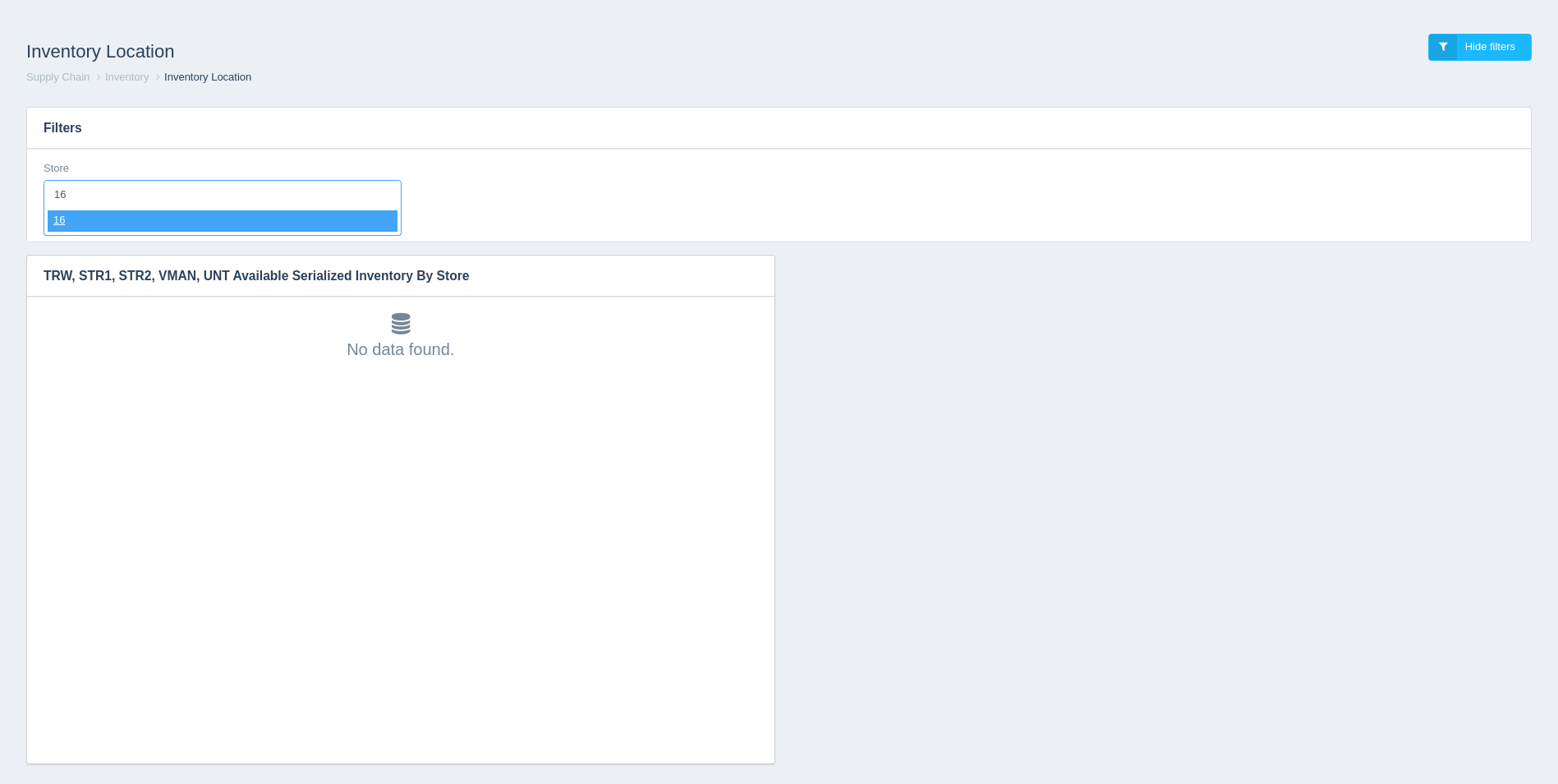
select select "16"
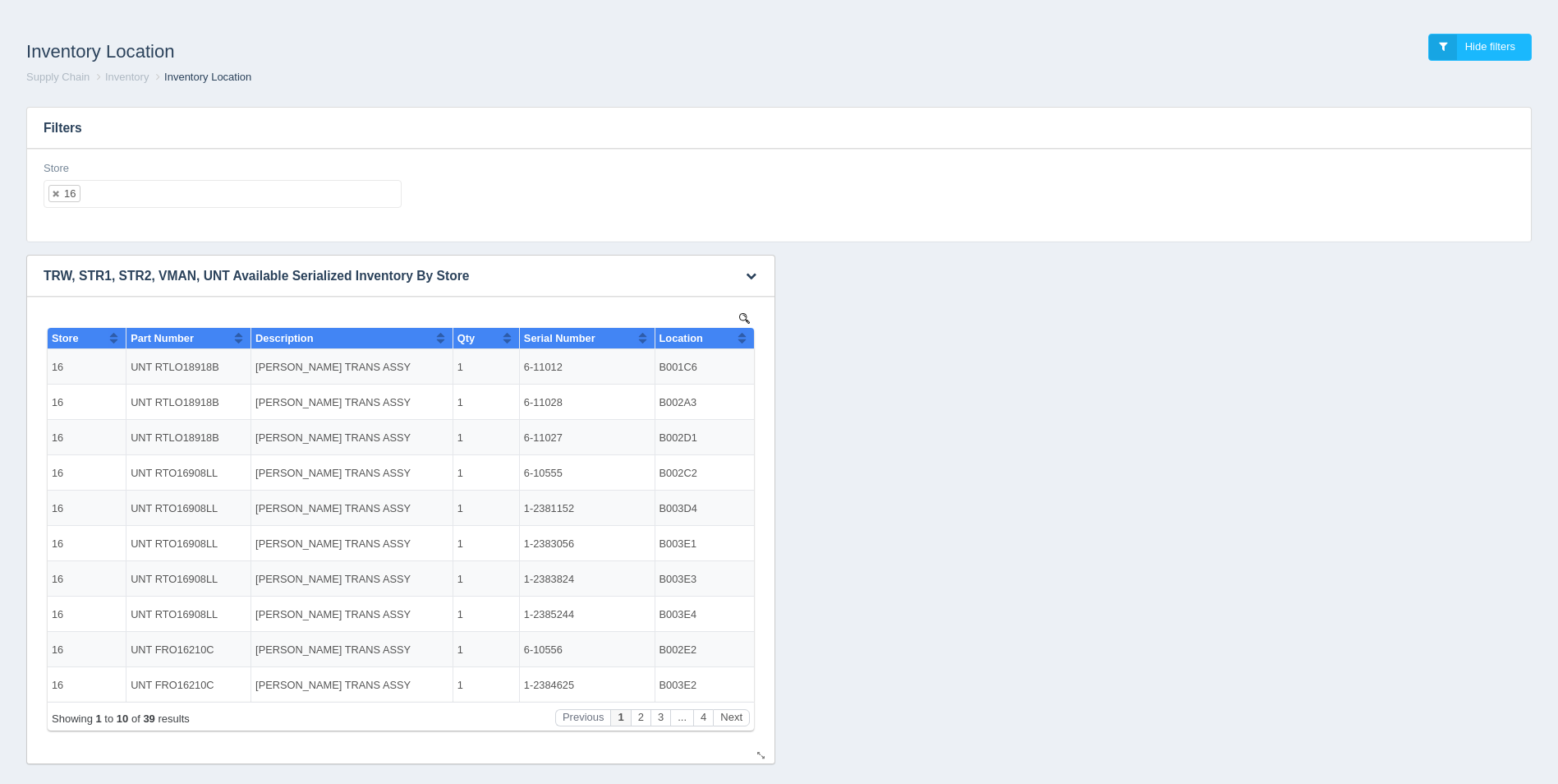
click at [749, 336] on th "Location" at bounding box center [705, 338] width 99 height 21
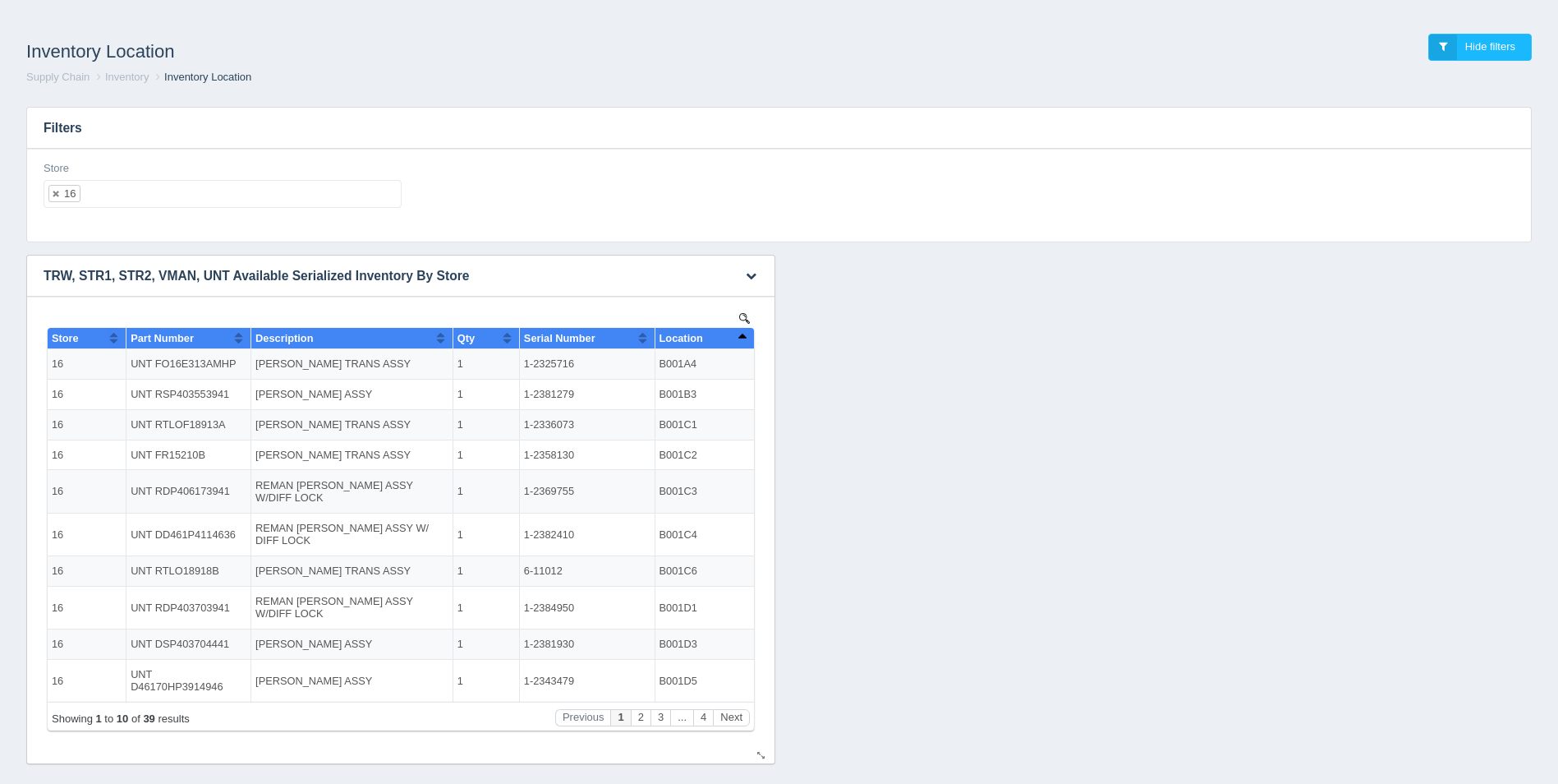
click at [748, 336] on th "Location" at bounding box center [705, 338] width 99 height 21
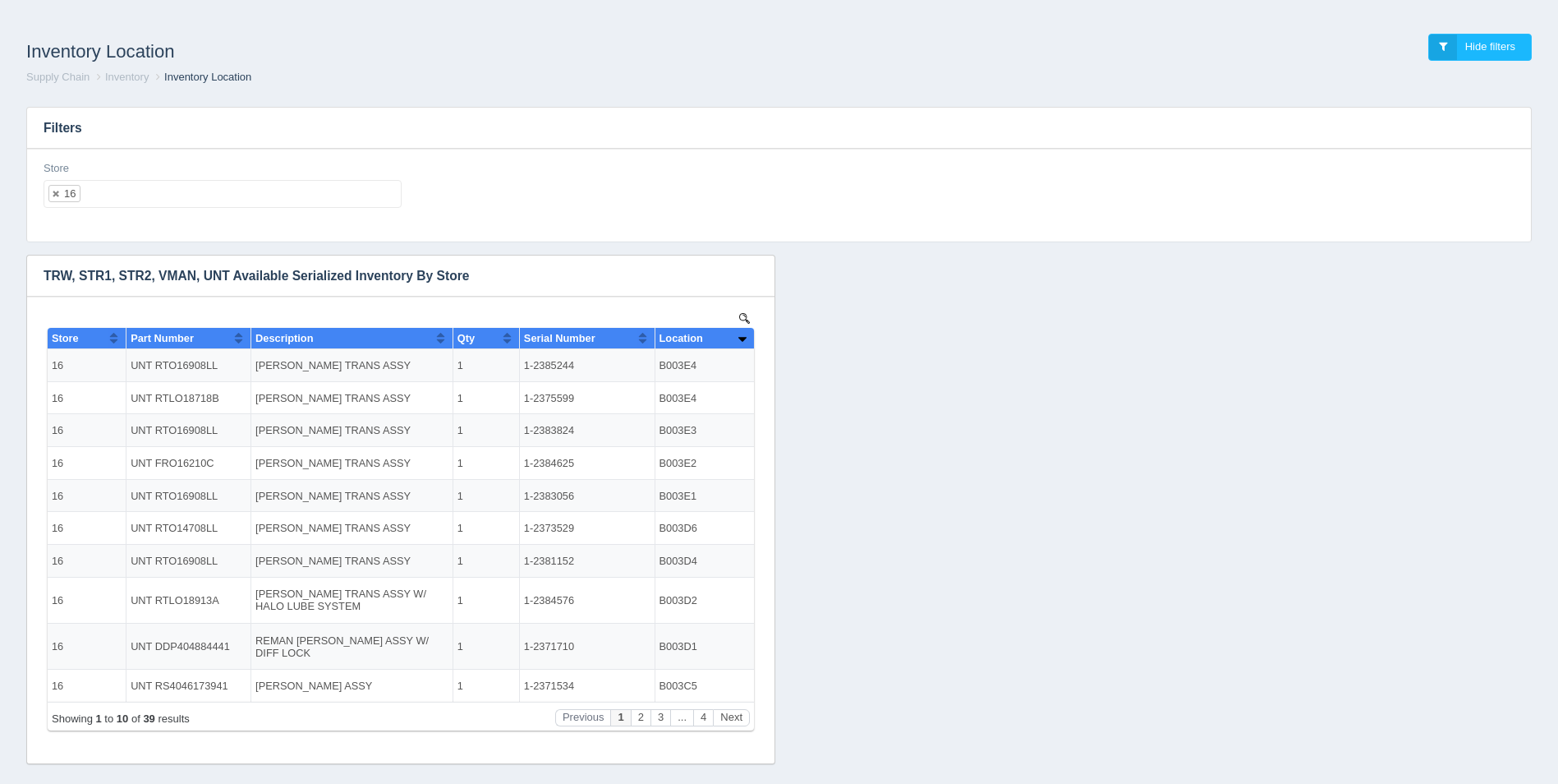
click at [185, 201] on ul "16" at bounding box center [223, 193] width 358 height 28
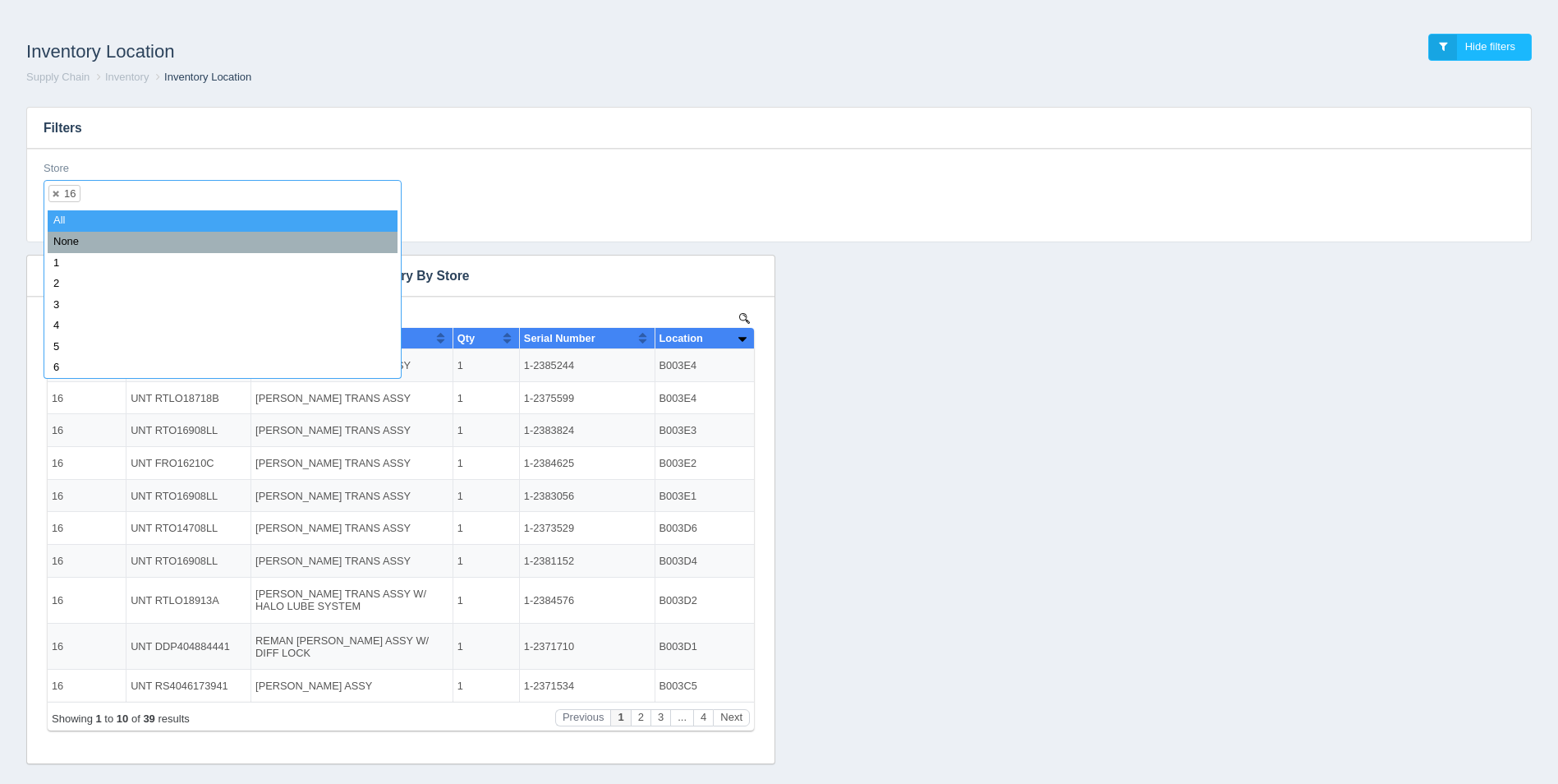
select select
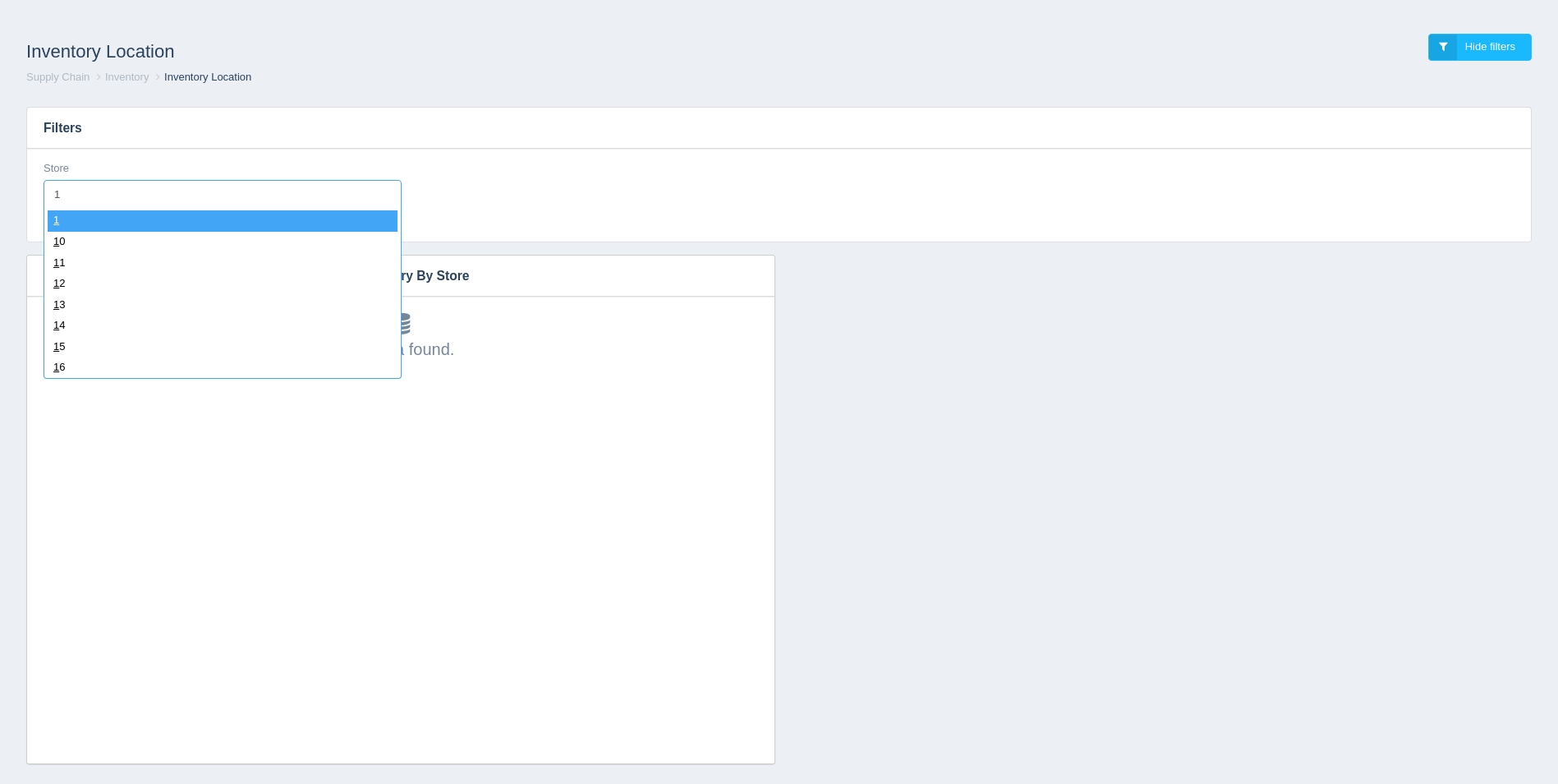
type input "17"
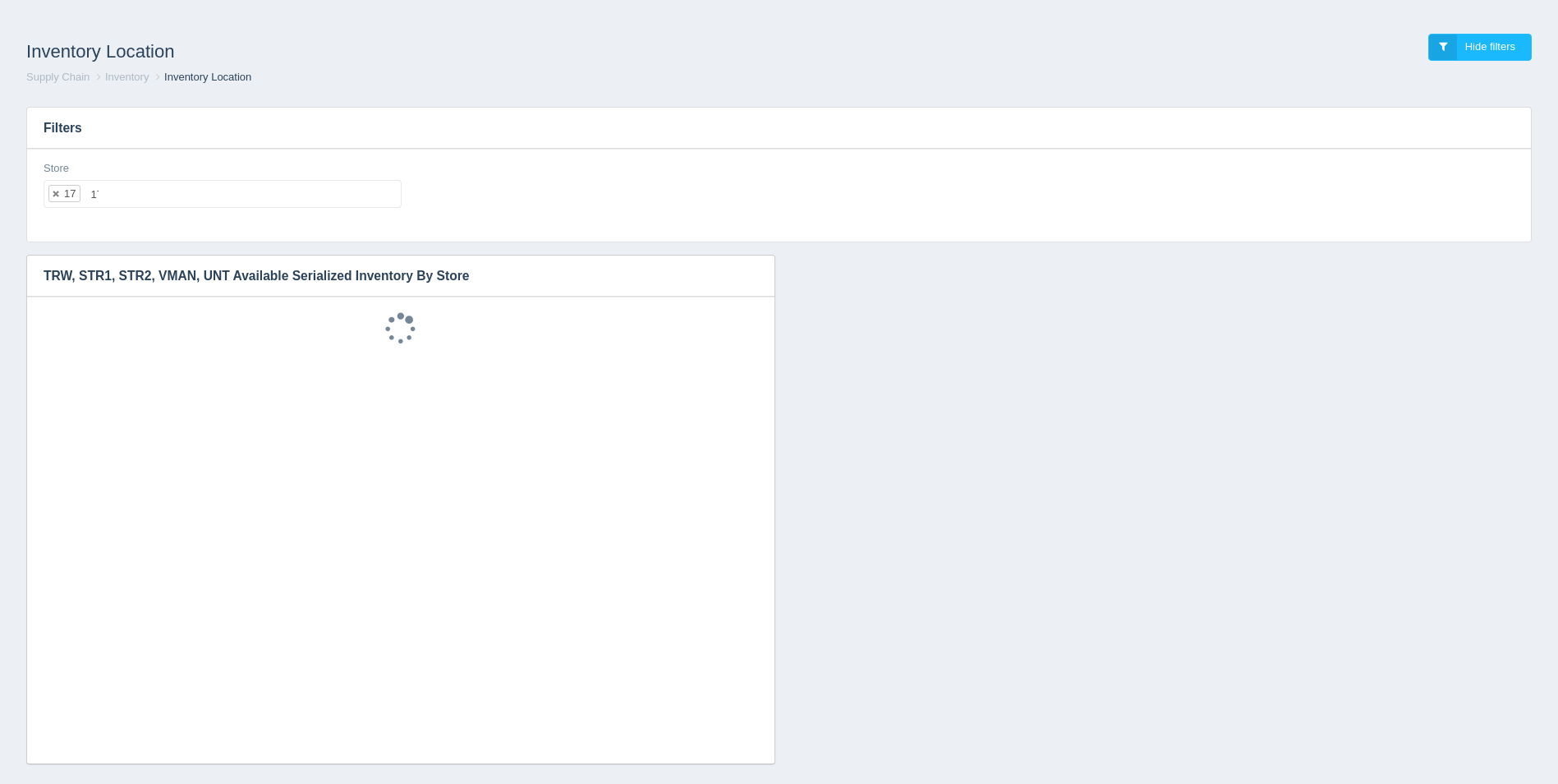
select select "17"
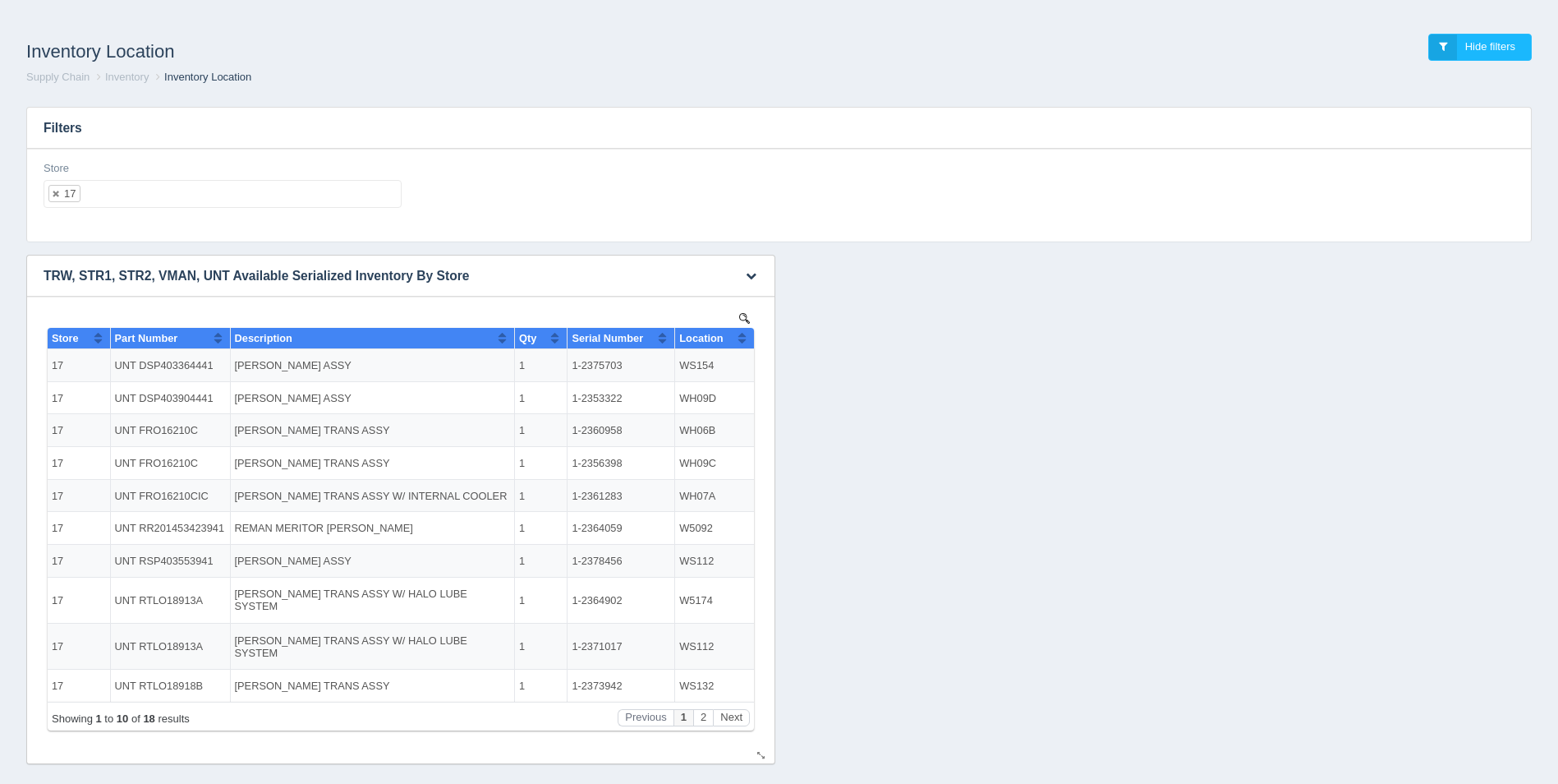
drag, startPoint x: 802, startPoint y: 654, endPoint x: 755, endPoint y: 340, distance: 317.5
click at [723, 339] on span "Location" at bounding box center [701, 338] width 44 height 13
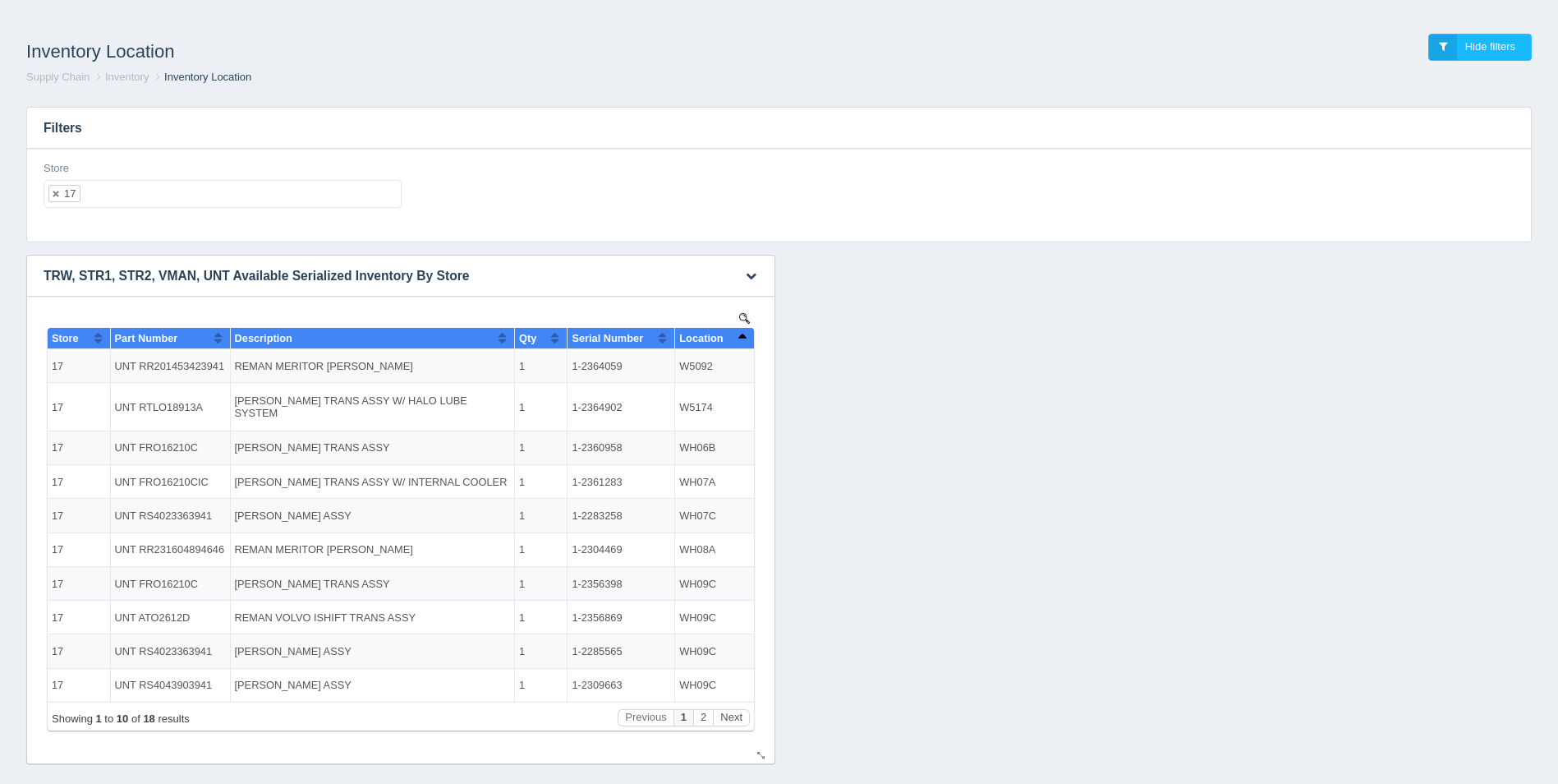
click at [723, 338] on span "Location" at bounding box center [701, 338] width 44 height 13
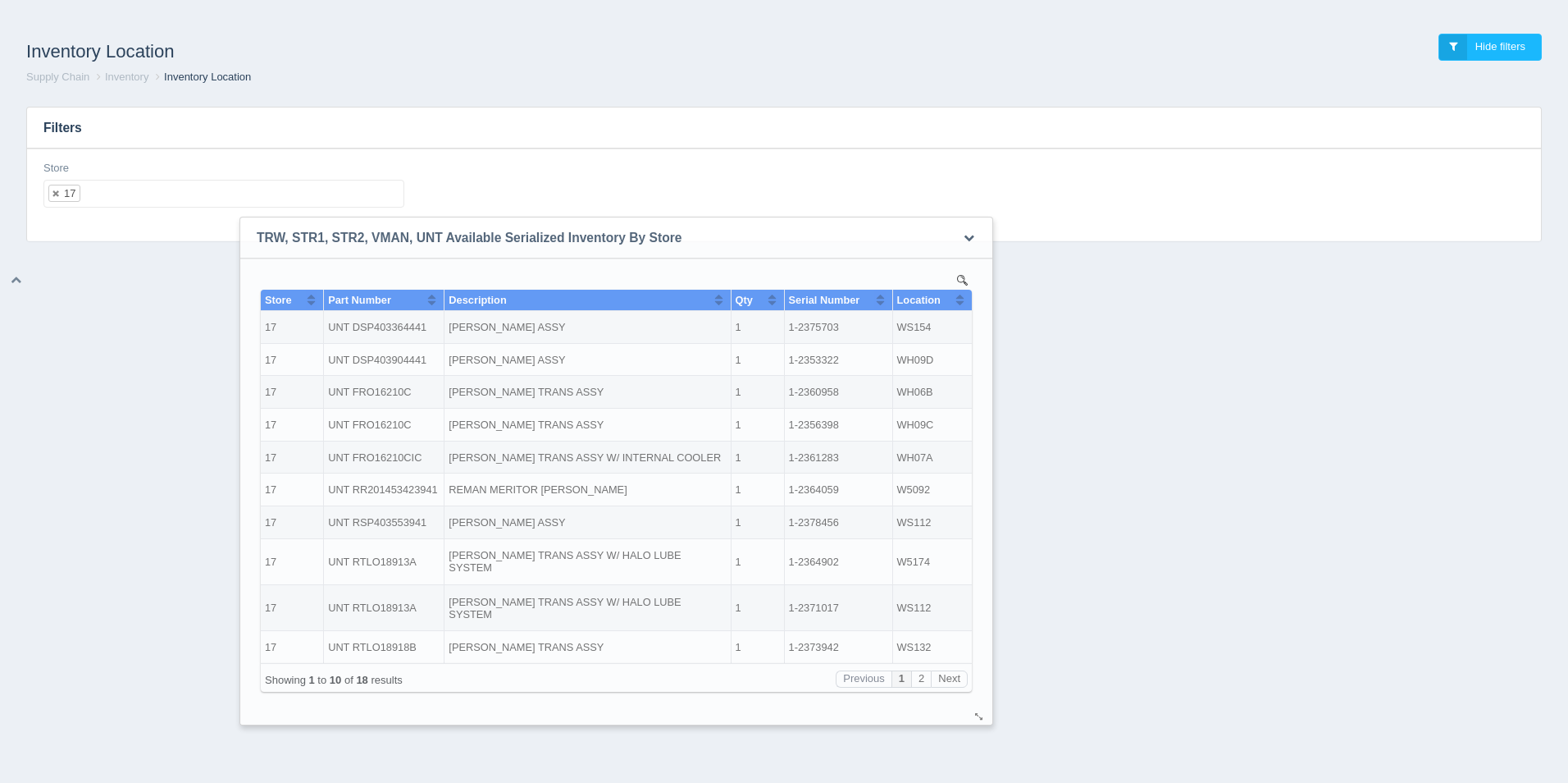
click at [363, 383] on td "UNT FRO16210C" at bounding box center [384, 392] width 120 height 33
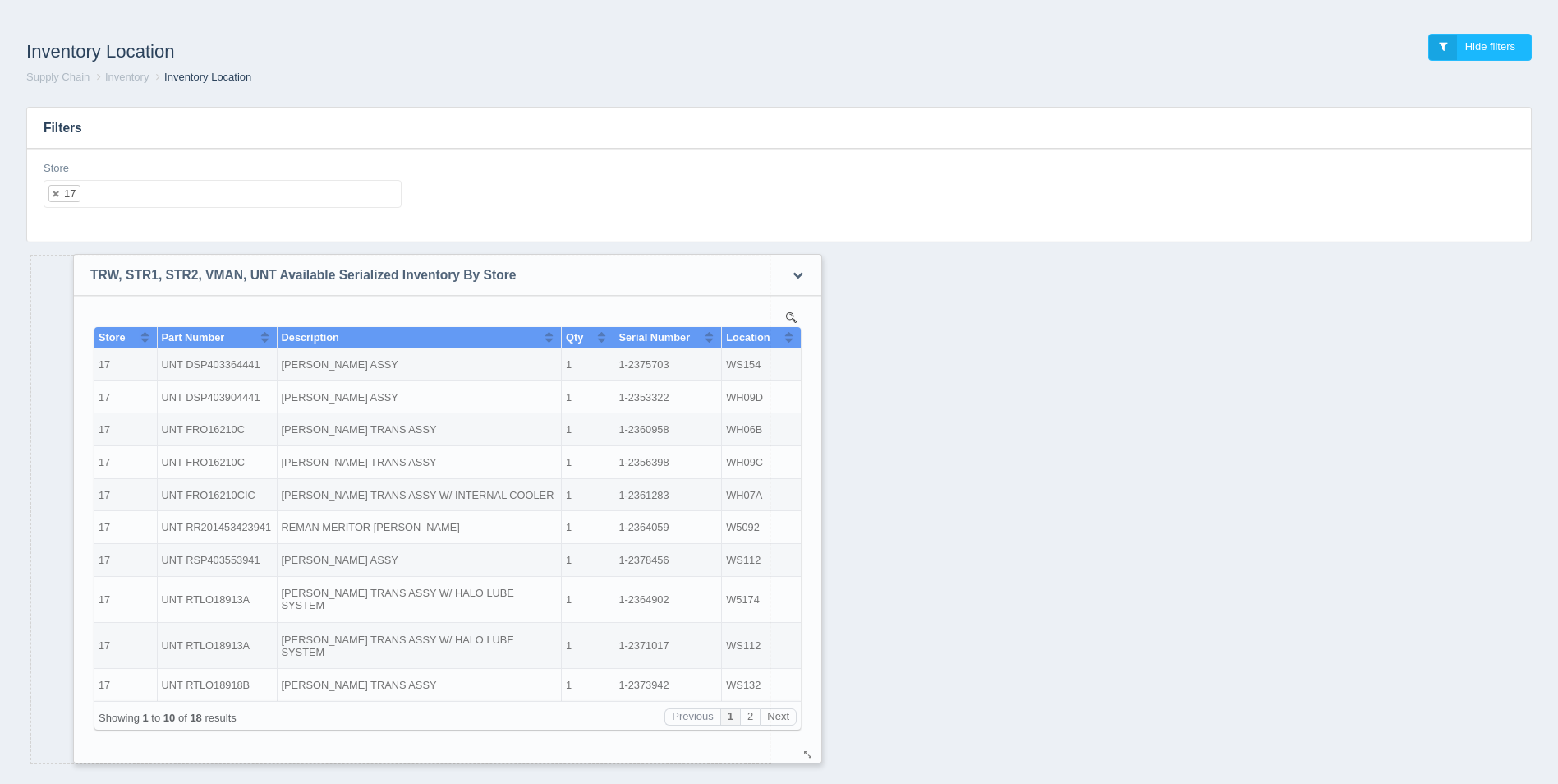
click at [747, 348] on td "WS154" at bounding box center [761, 364] width 79 height 33
click at [787, 336] on button "Sort column ascending" at bounding box center [789, 336] width 11 height 19
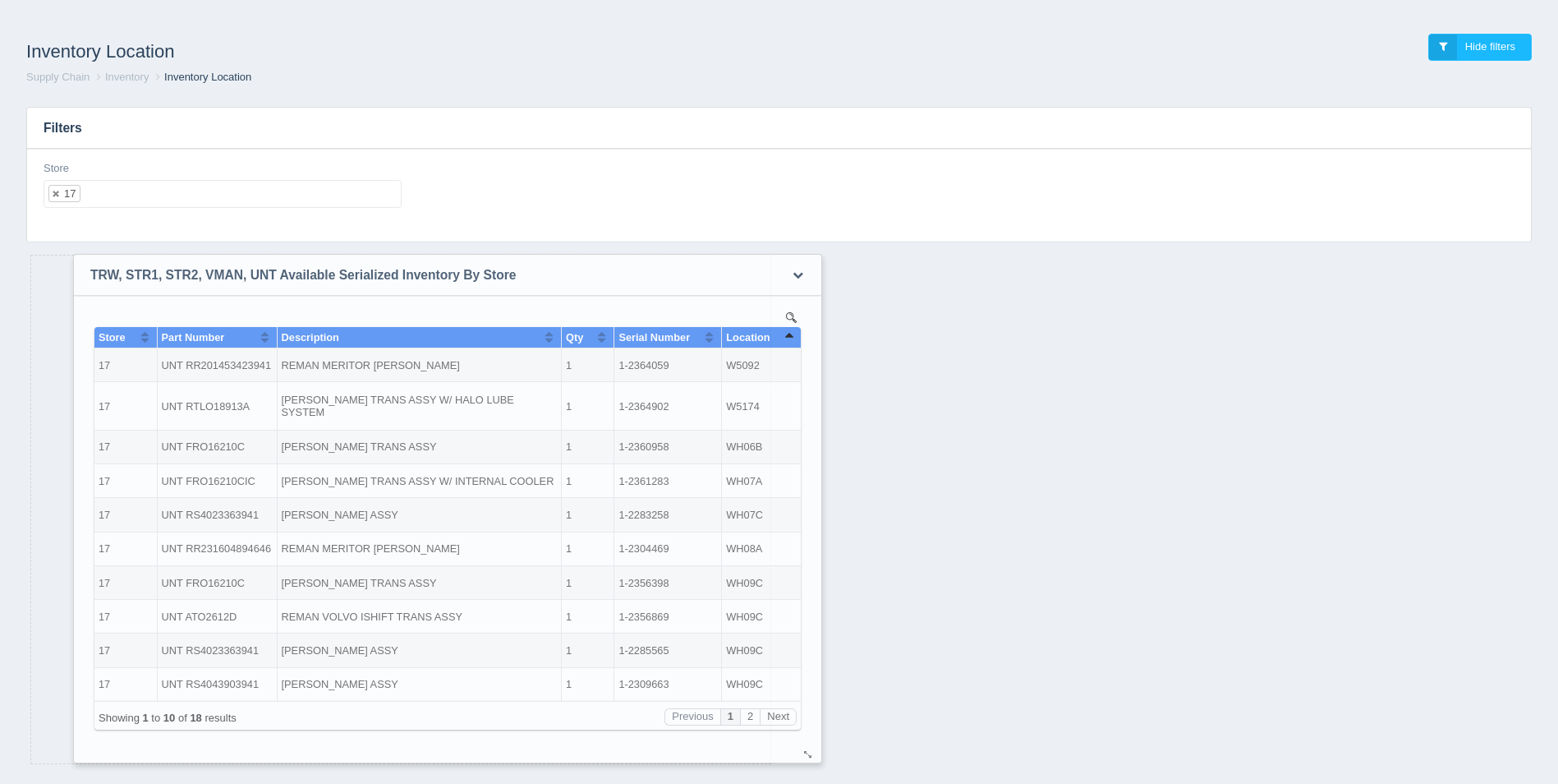
click at [787, 336] on button "Sort column descending" at bounding box center [789, 336] width 11 height 19
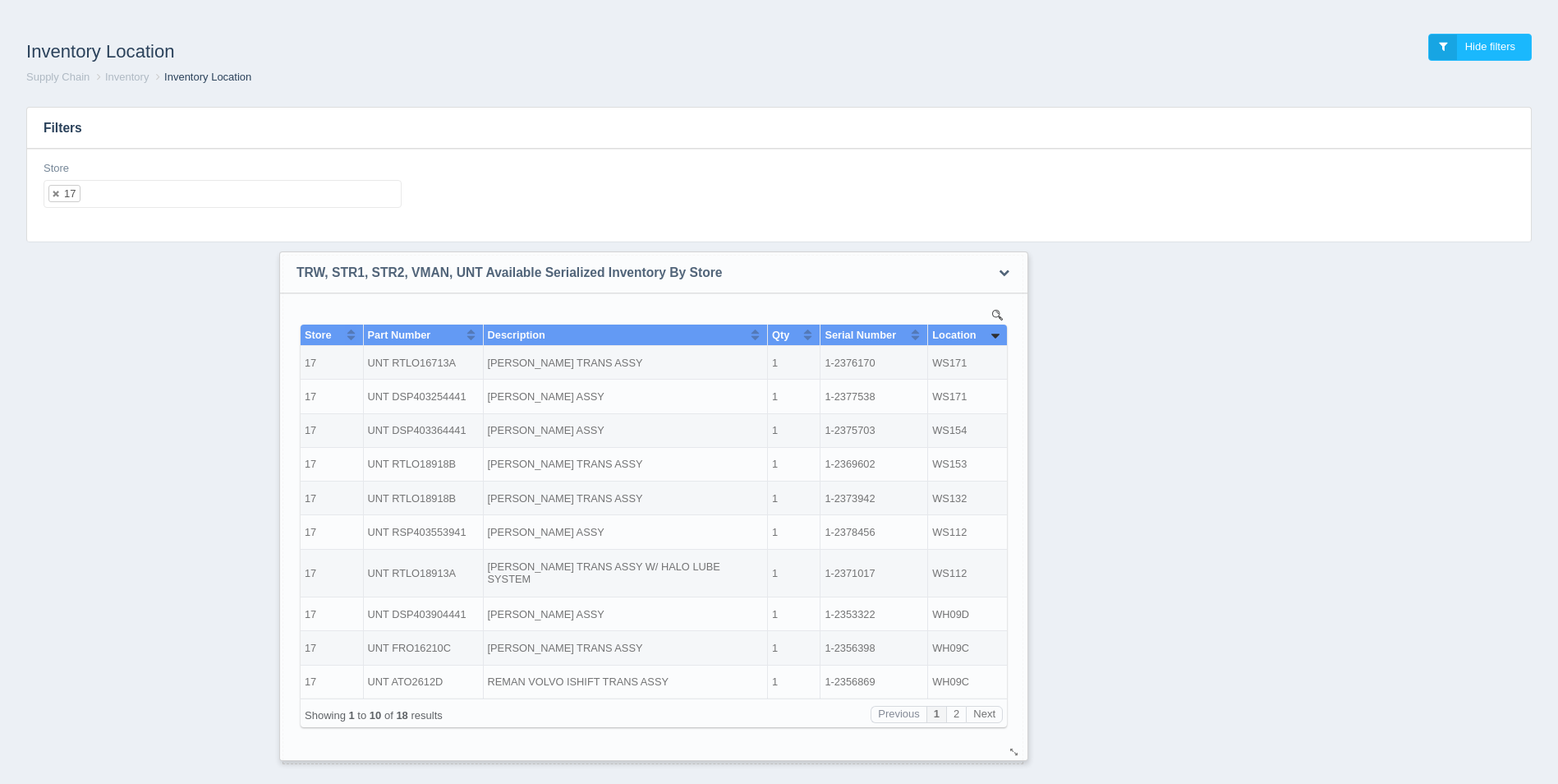
click at [1028, 338] on div "No data found." at bounding box center [653, 526] width 748 height 466
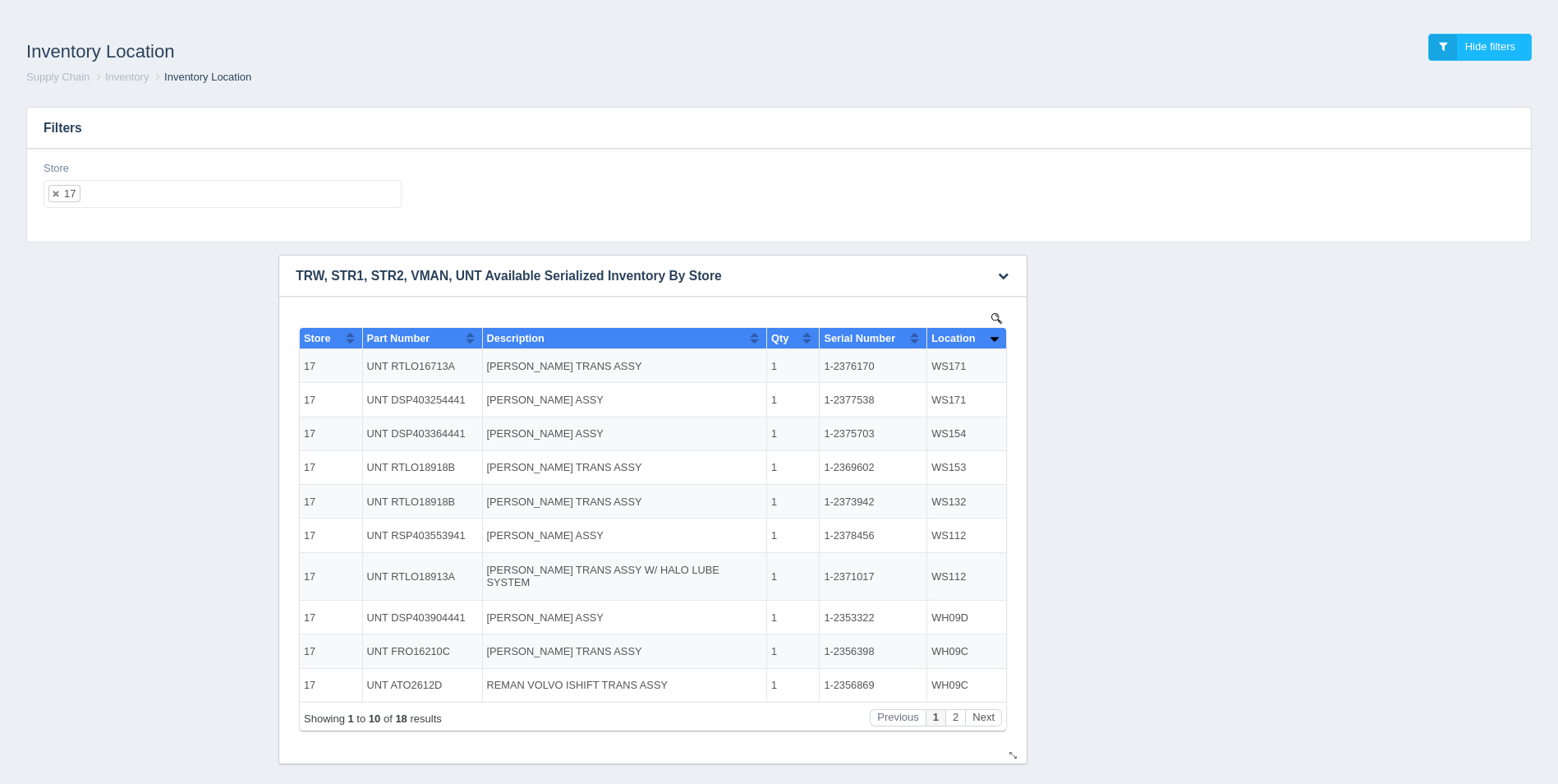
click at [803, 293] on h3 "TRW, STR1, STR2, VMAN, UNT Available Serialized Inventory By Store" at bounding box center [627, 276] width 697 height 41
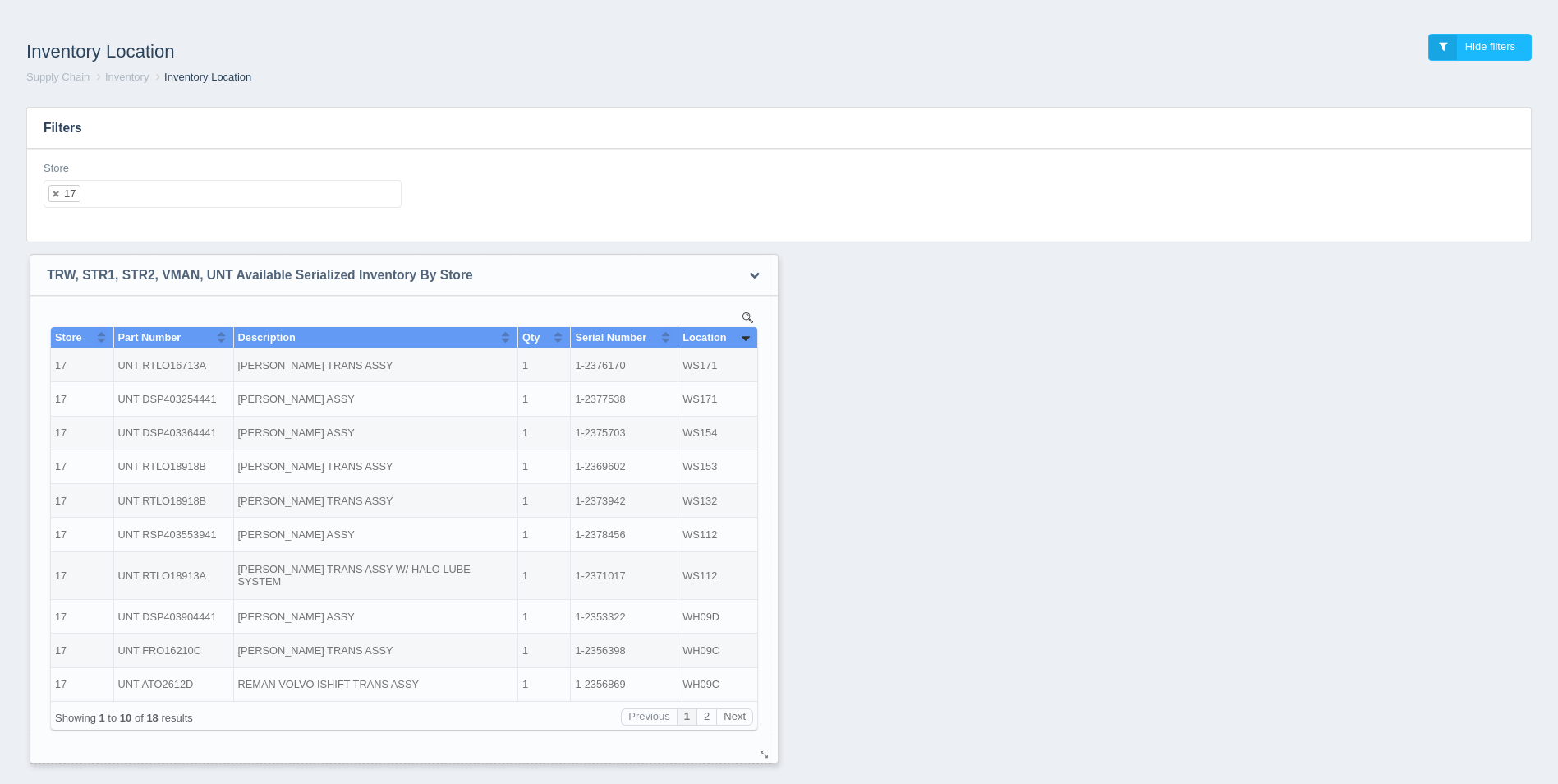
drag, startPoint x: 916, startPoint y: 277, endPoint x: 668, endPoint y: 277, distance: 248.0
click at [668, 277] on h3 "TRW, STR1, STR2, VMAN, UNT Available Serialized Inventory By Store" at bounding box center [379, 275] width 697 height 41
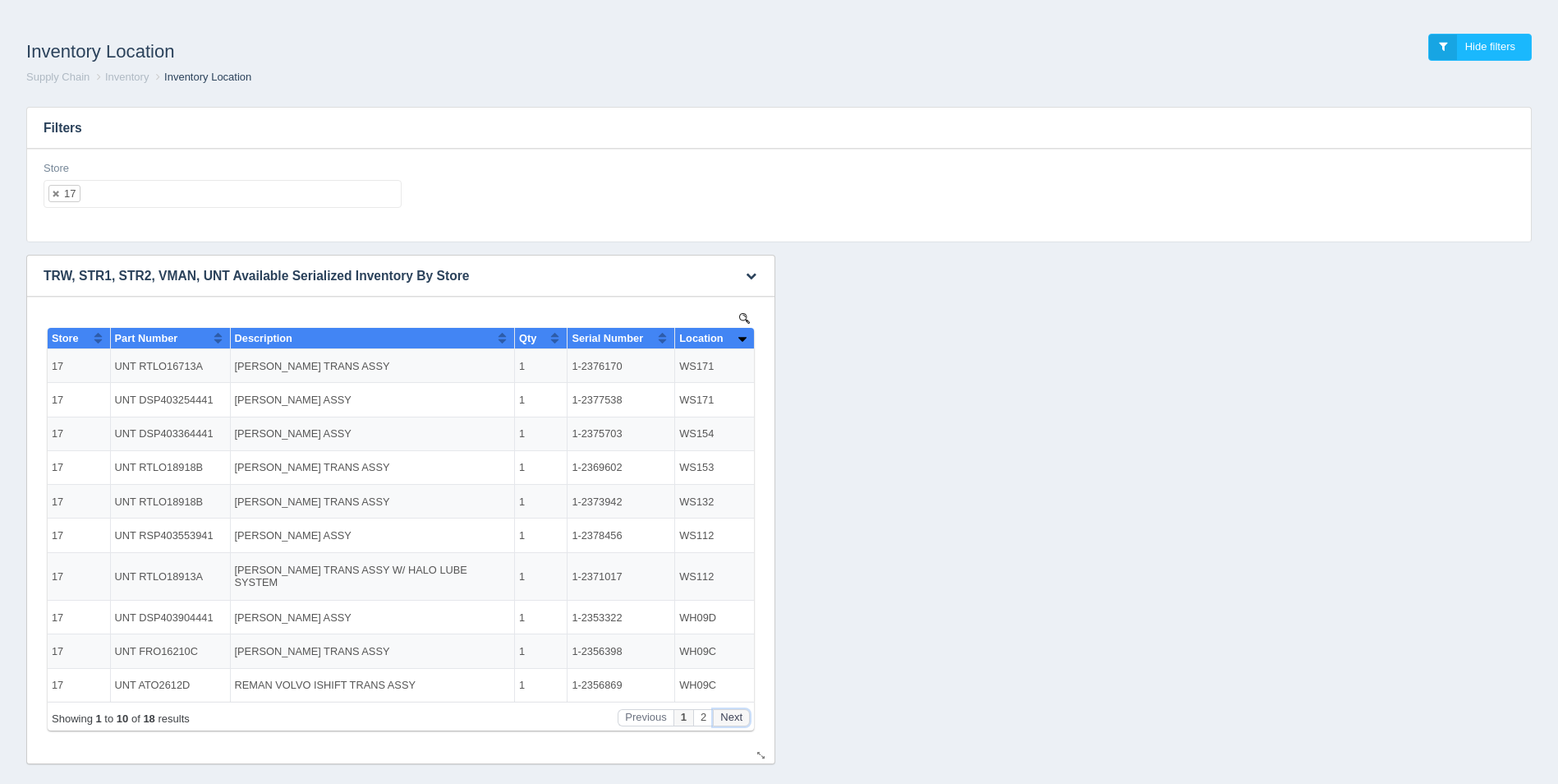
click at [740, 712] on button "Next" at bounding box center [732, 717] width 37 height 17
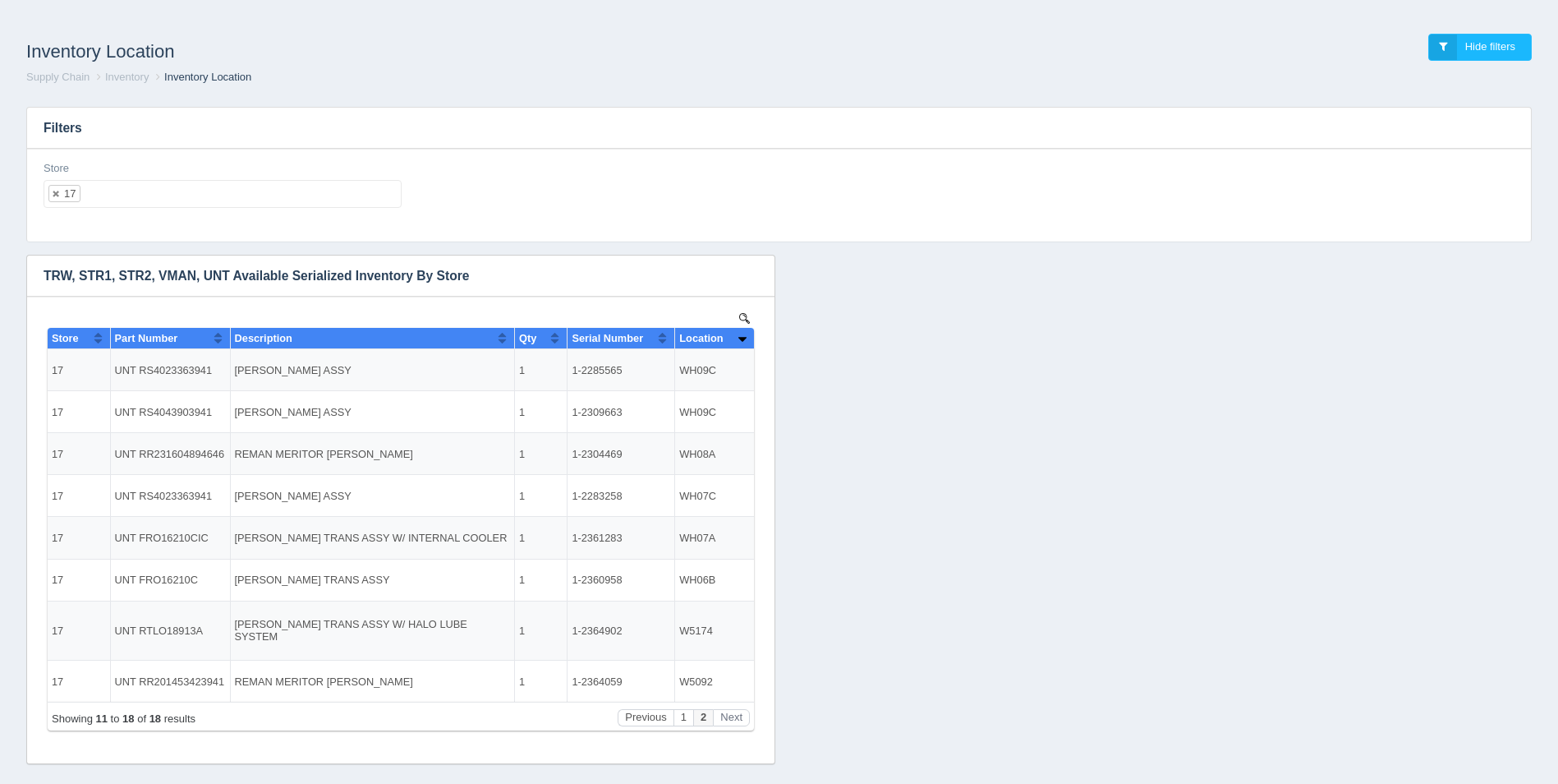
click at [140, 193] on ul "17" at bounding box center [223, 193] width 358 height 28
select select
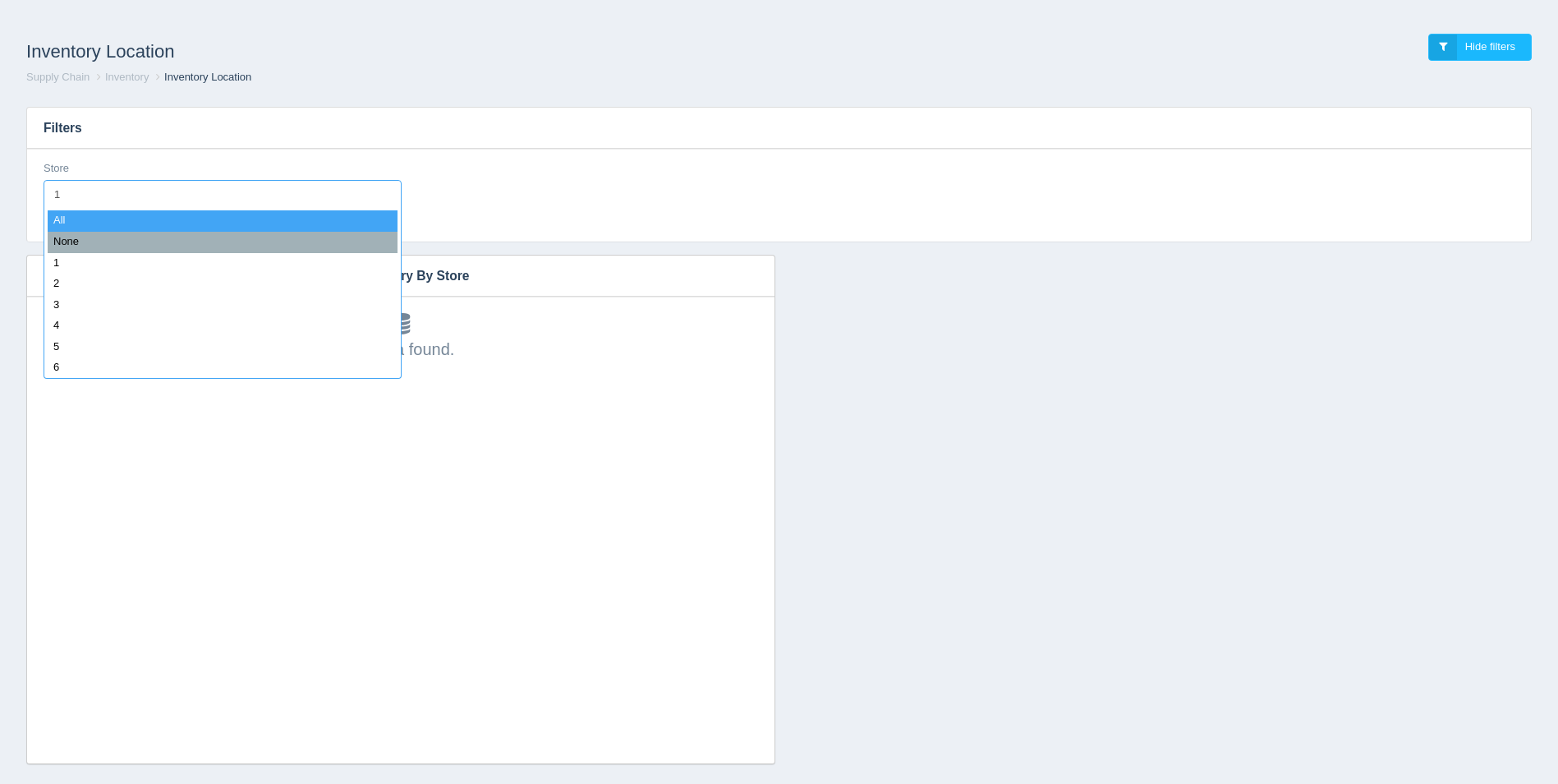
type input "18"
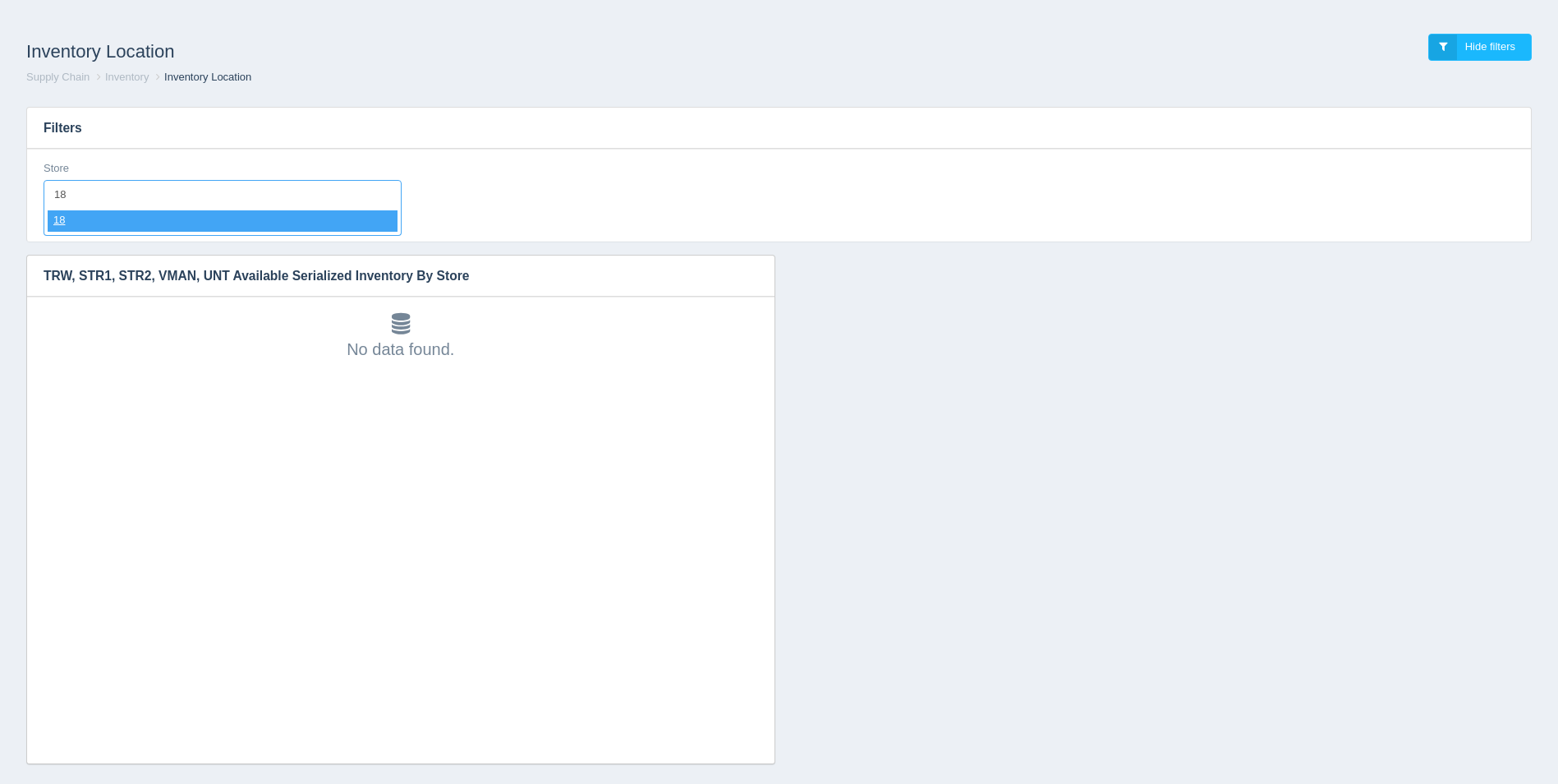
select select "18"
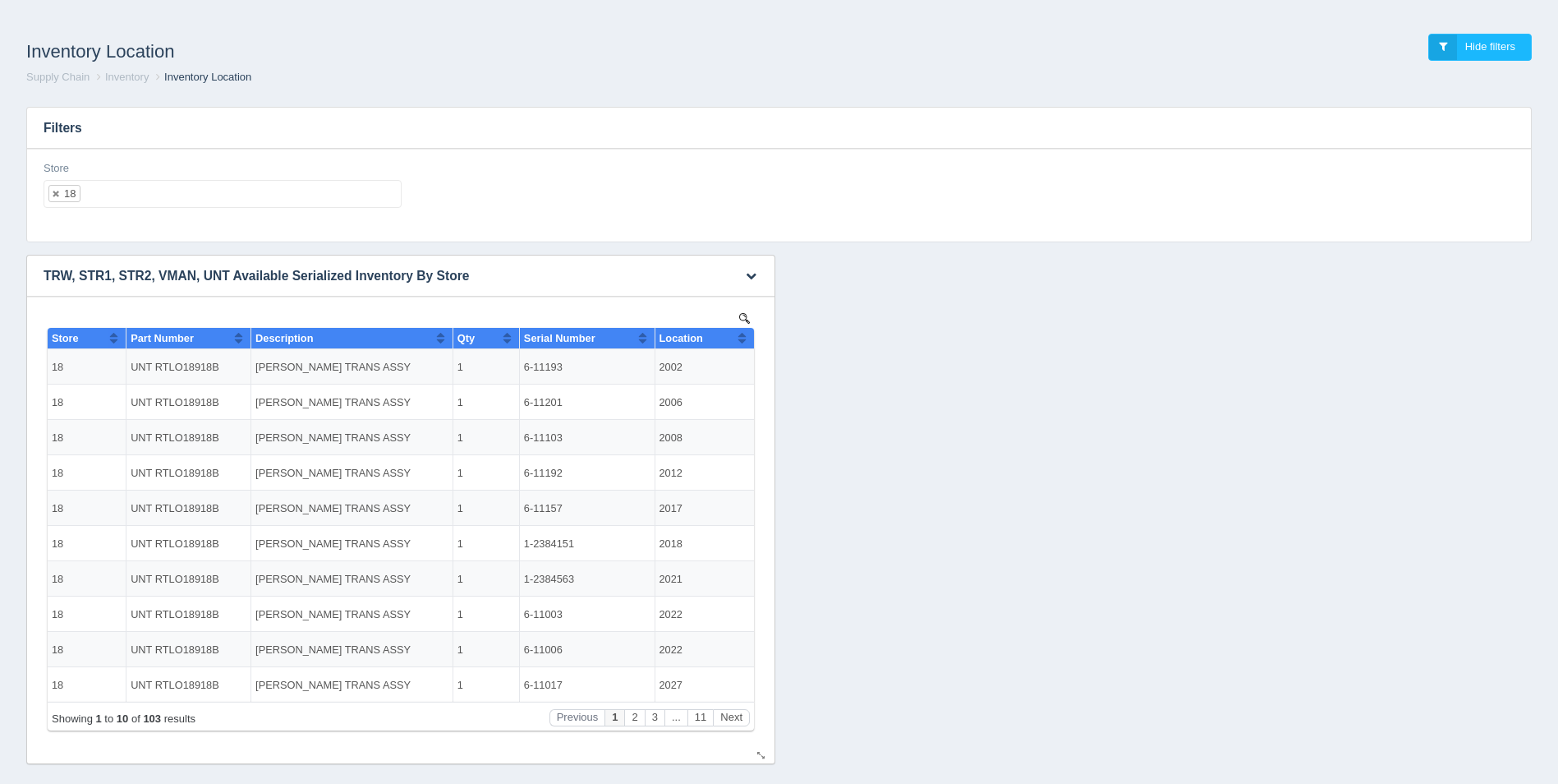
click at [745, 338] on button "Sort column ascending" at bounding box center [742, 337] width 11 height 19
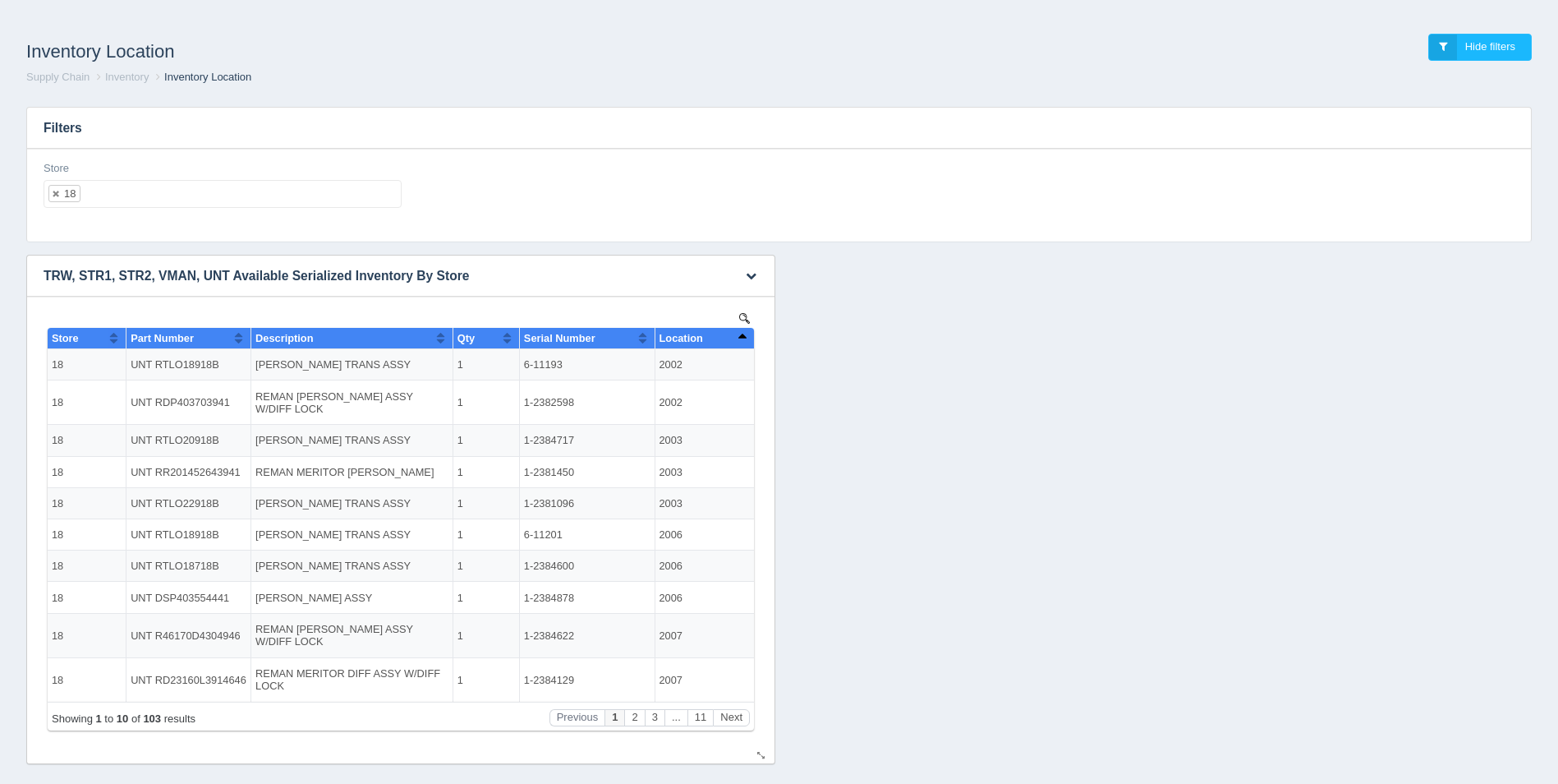
click at [744, 338] on button "Sort column descending" at bounding box center [742, 337] width 11 height 19
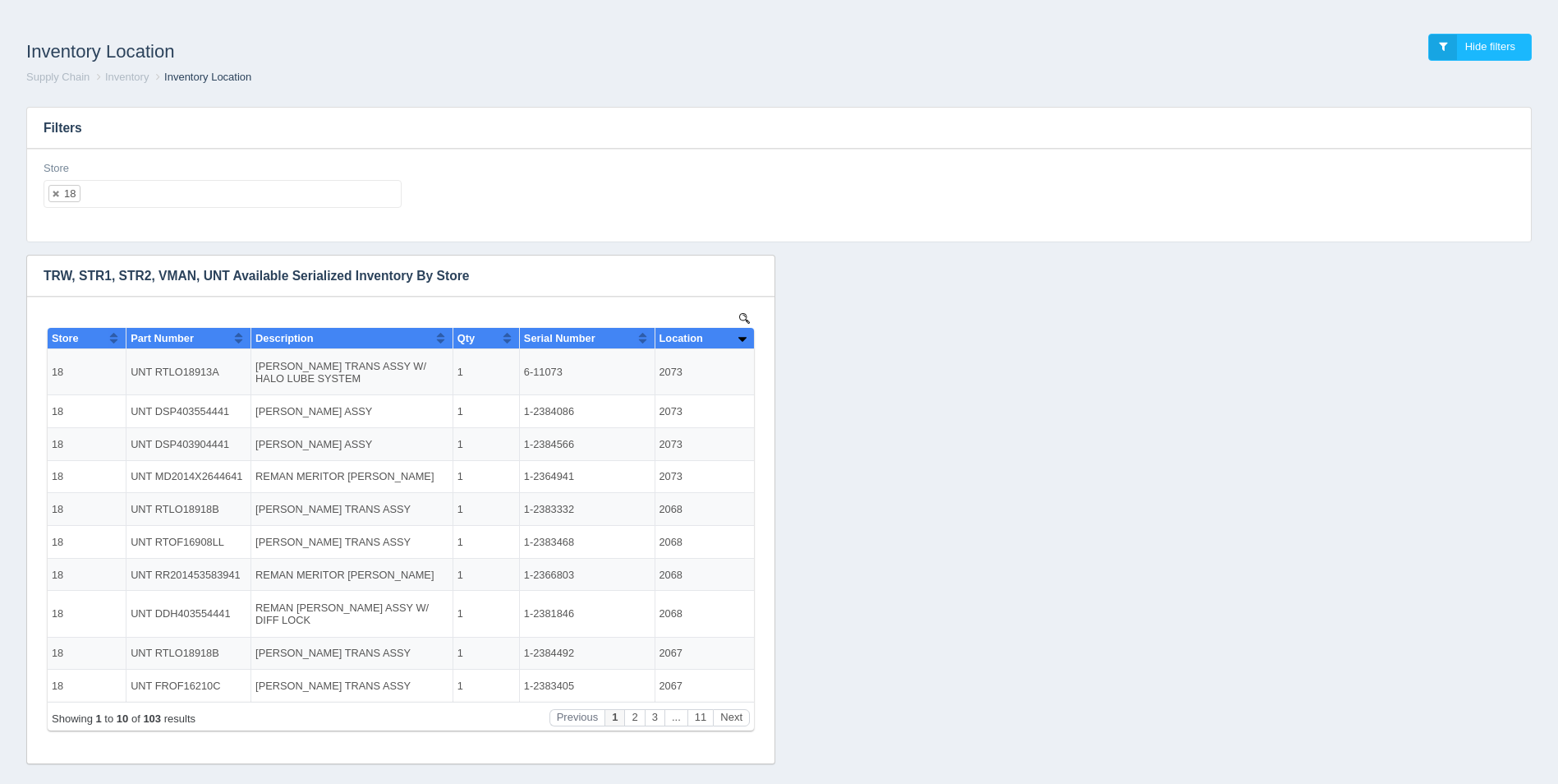
click at [223, 183] on ul "18" at bounding box center [223, 193] width 358 height 28
select select
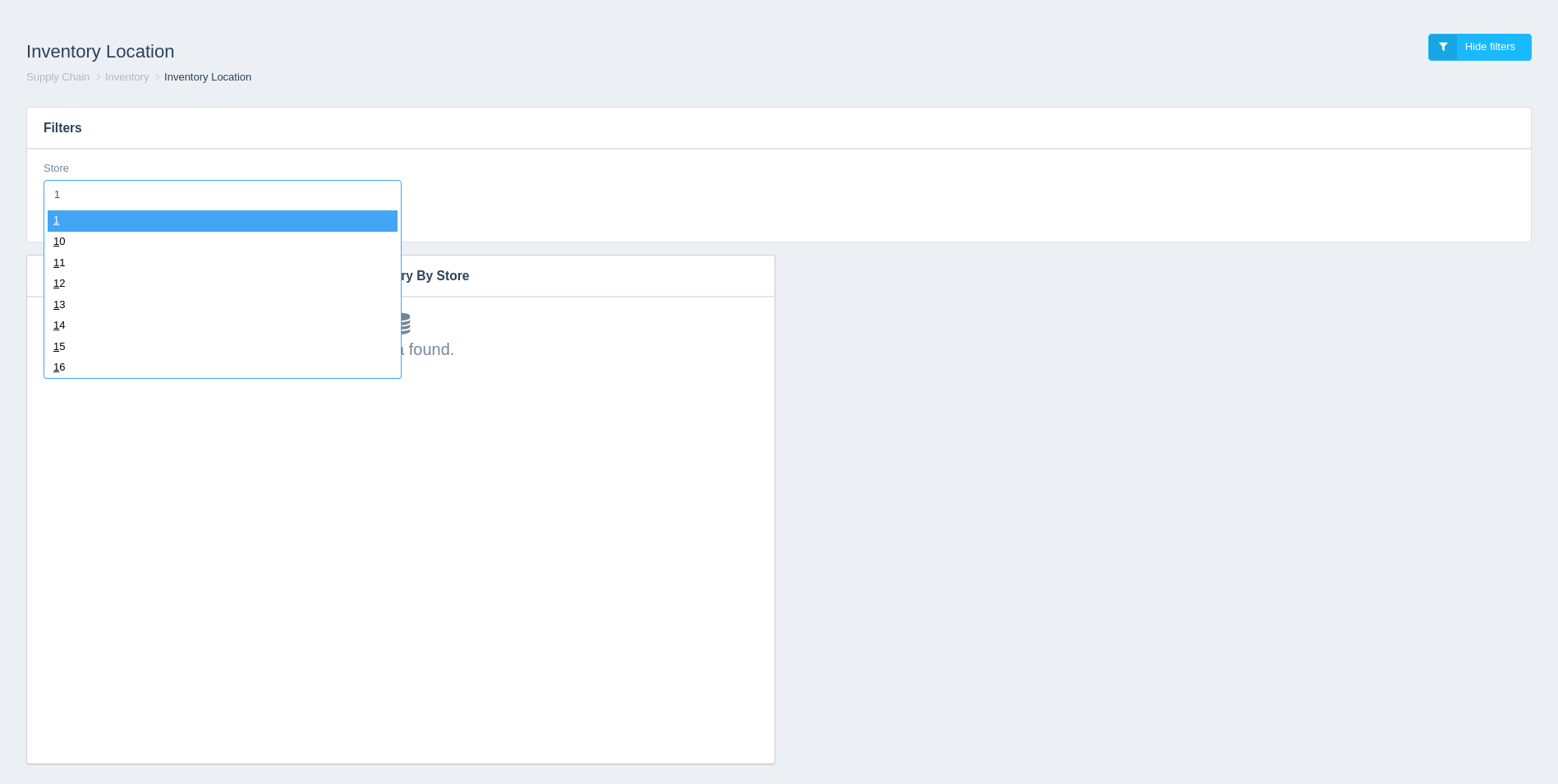
type input "19"
select select "19"
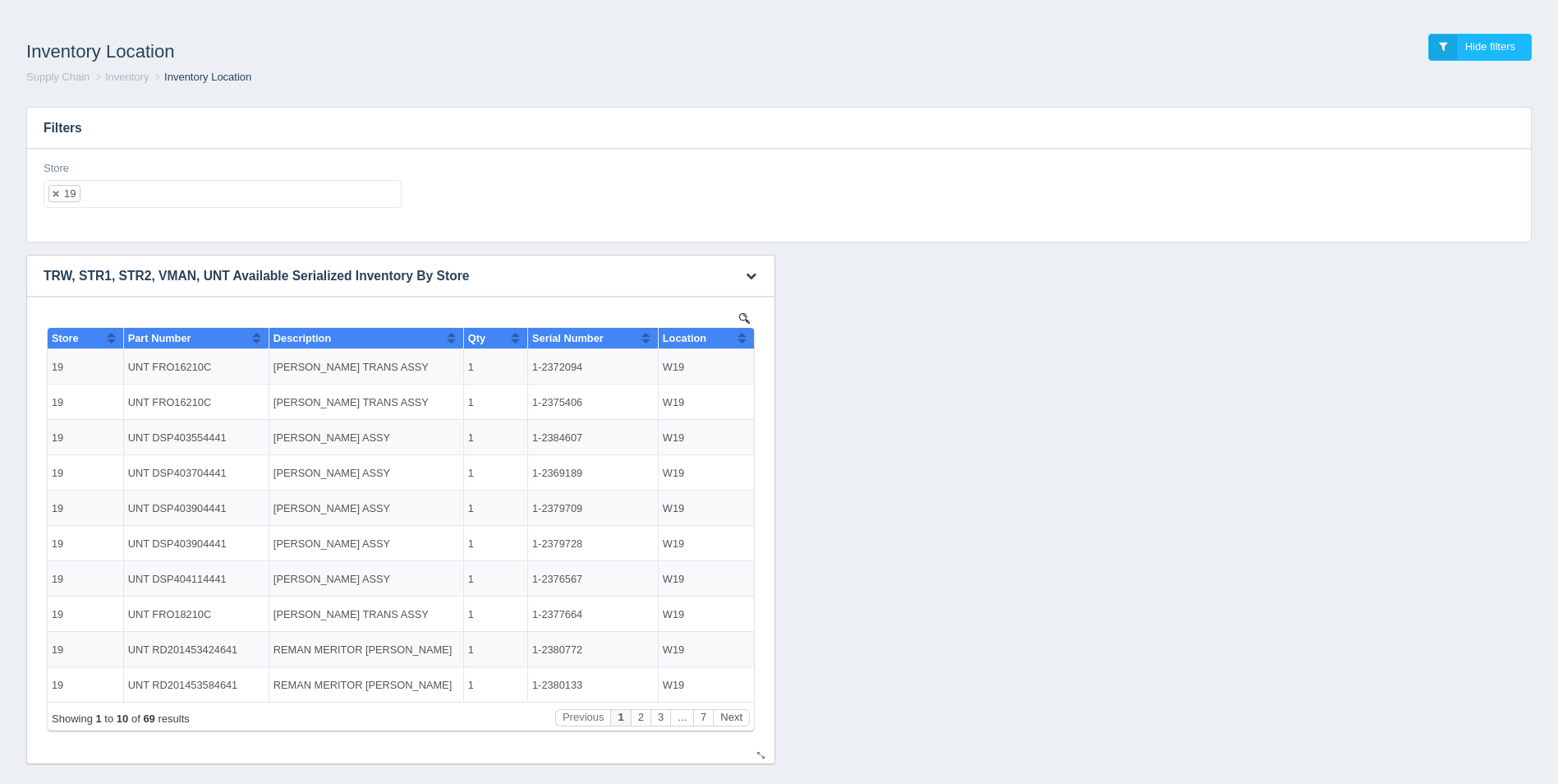
click at [742, 336] on button "Sort column ascending" at bounding box center [742, 337] width 11 height 19
click at [742, 336] on button "Sort column descending" at bounding box center [742, 337] width 11 height 19
click at [293, 201] on ul "19" at bounding box center [223, 193] width 358 height 28
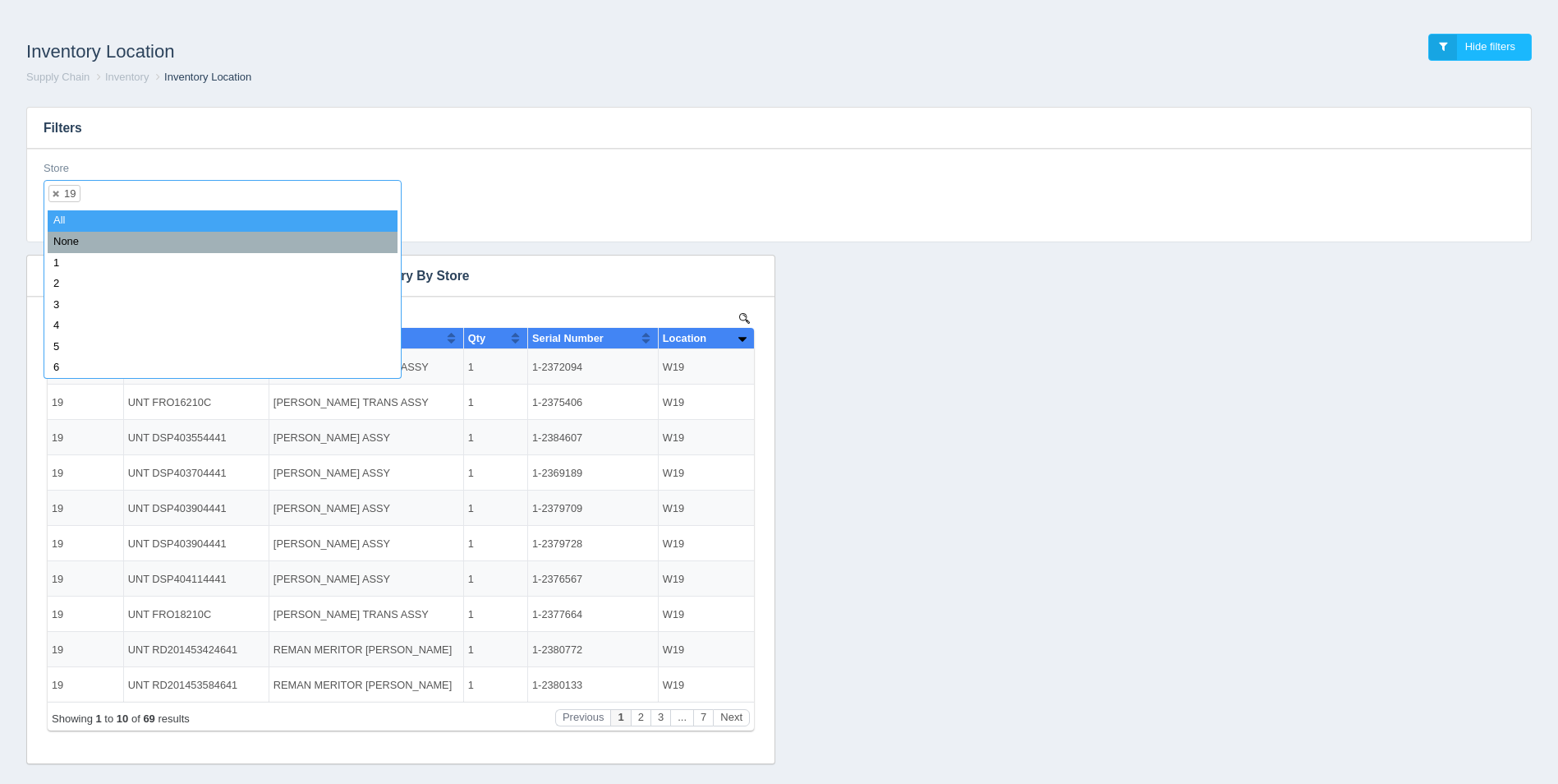
select select
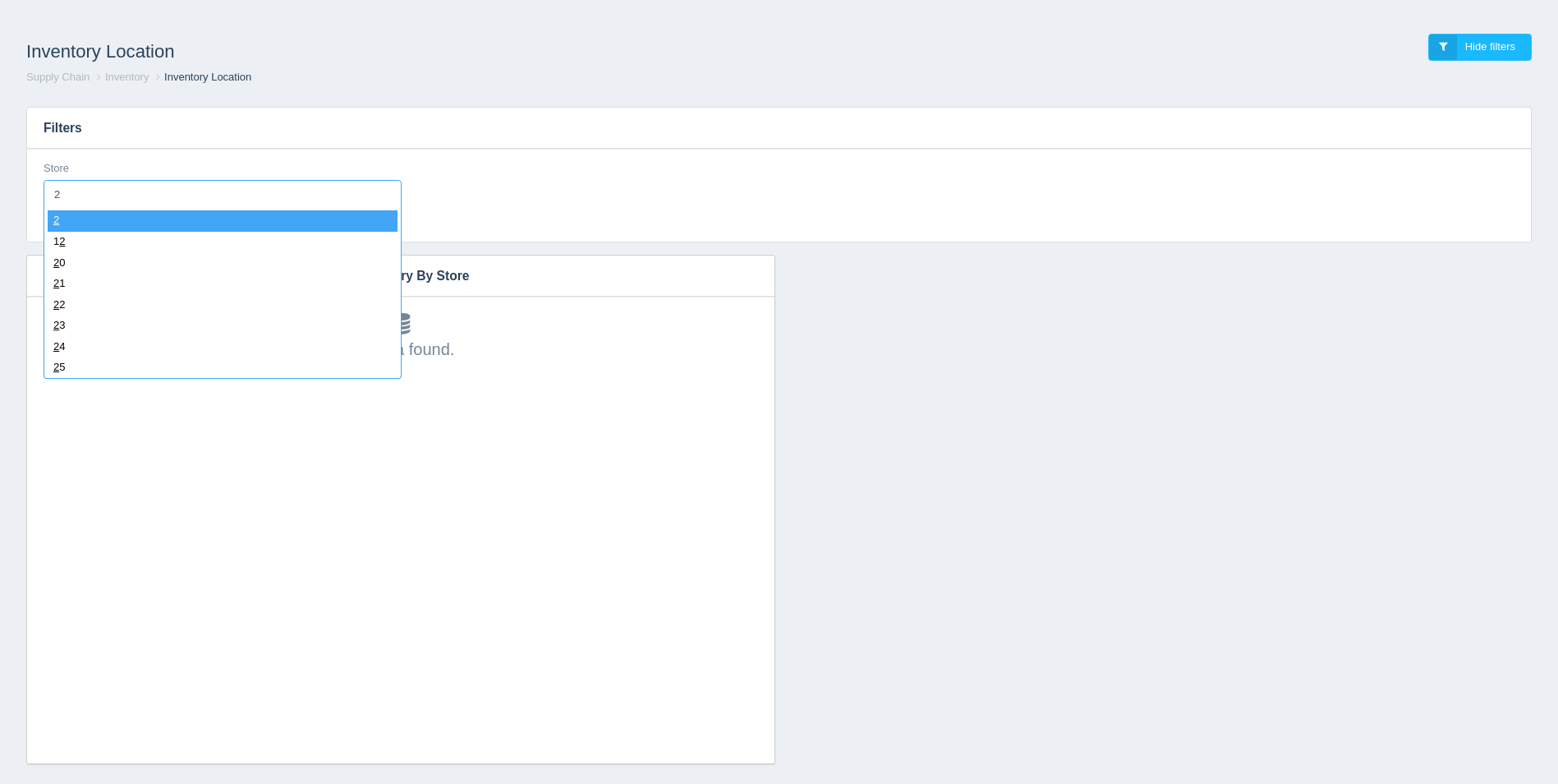
type input "21"
select select "21"
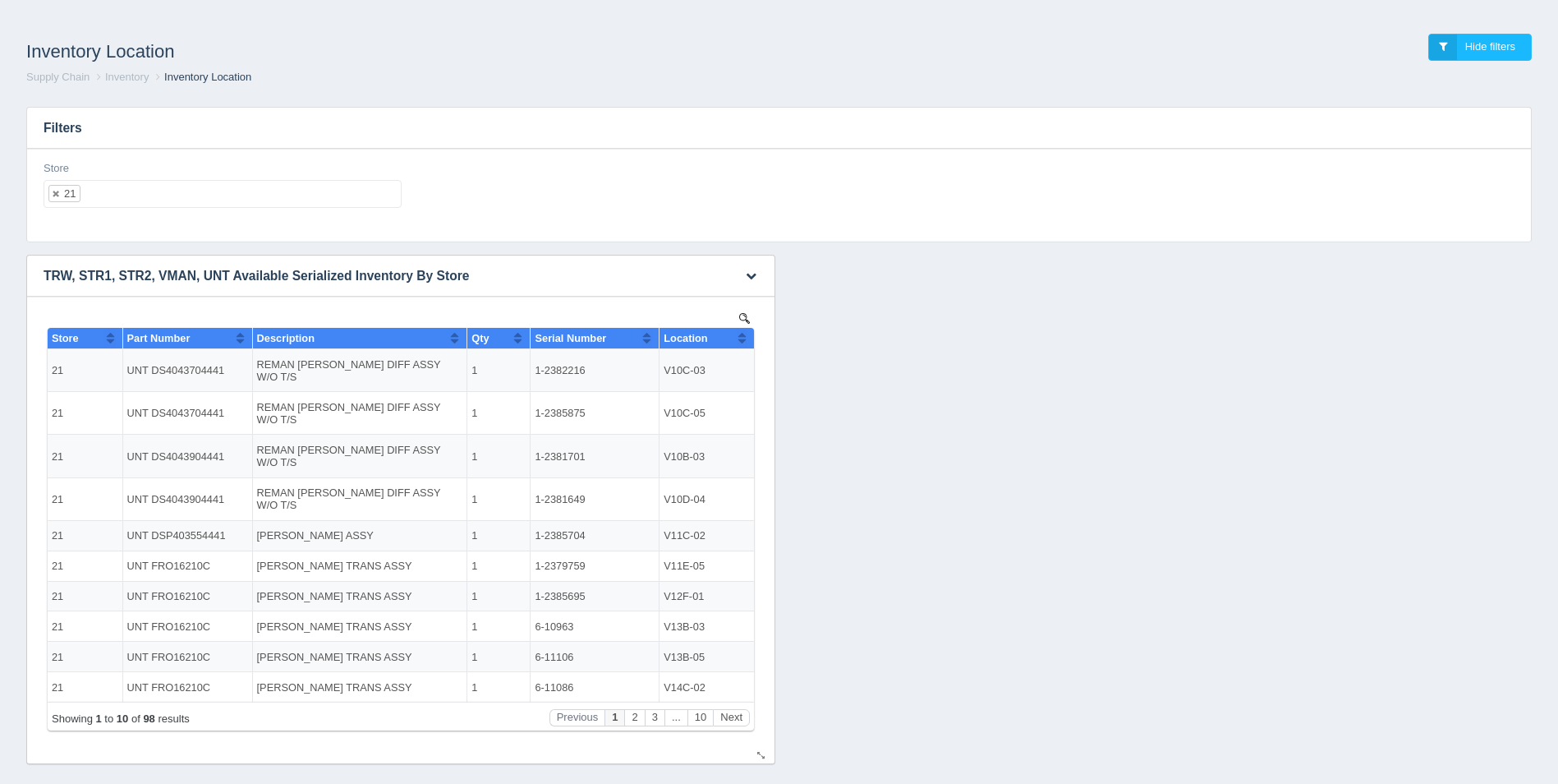
click at [746, 332] on button "Sort column ascending" at bounding box center [742, 337] width 11 height 19
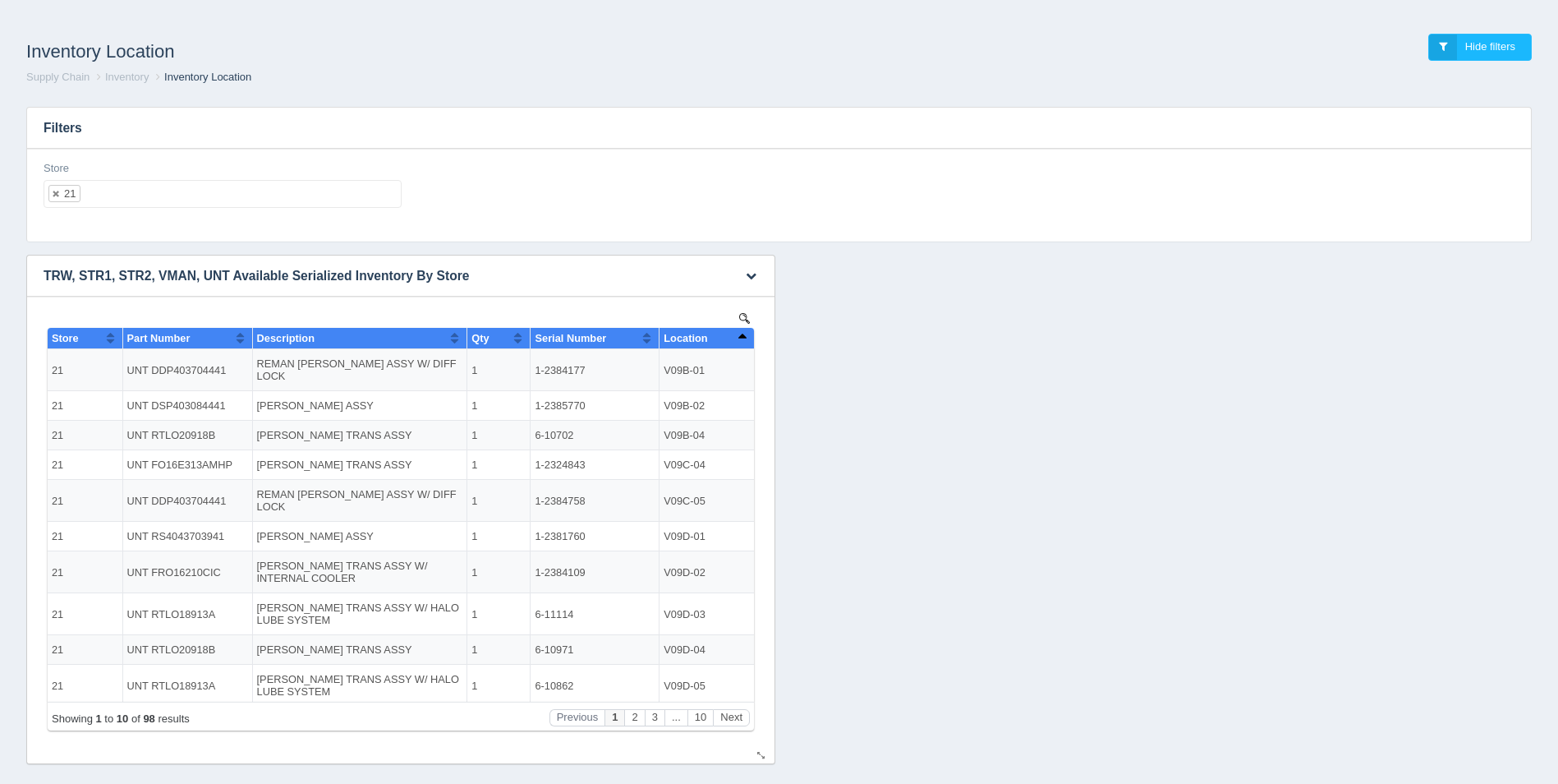
click at [741, 340] on button "Sort column descending" at bounding box center [742, 337] width 11 height 19
click at [221, 191] on ul "21" at bounding box center [223, 193] width 358 height 28
select select
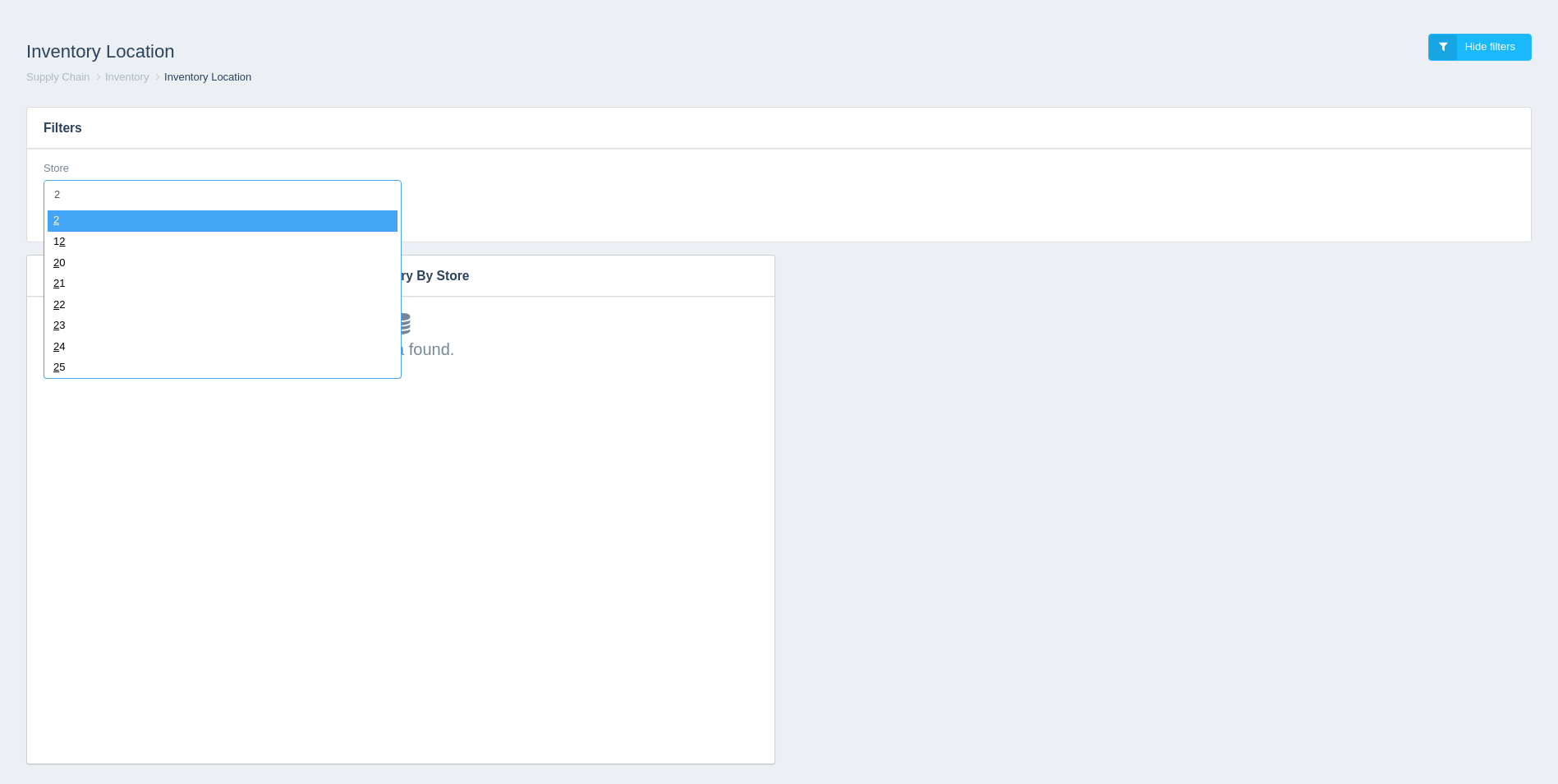
type input "22"
select select "22"
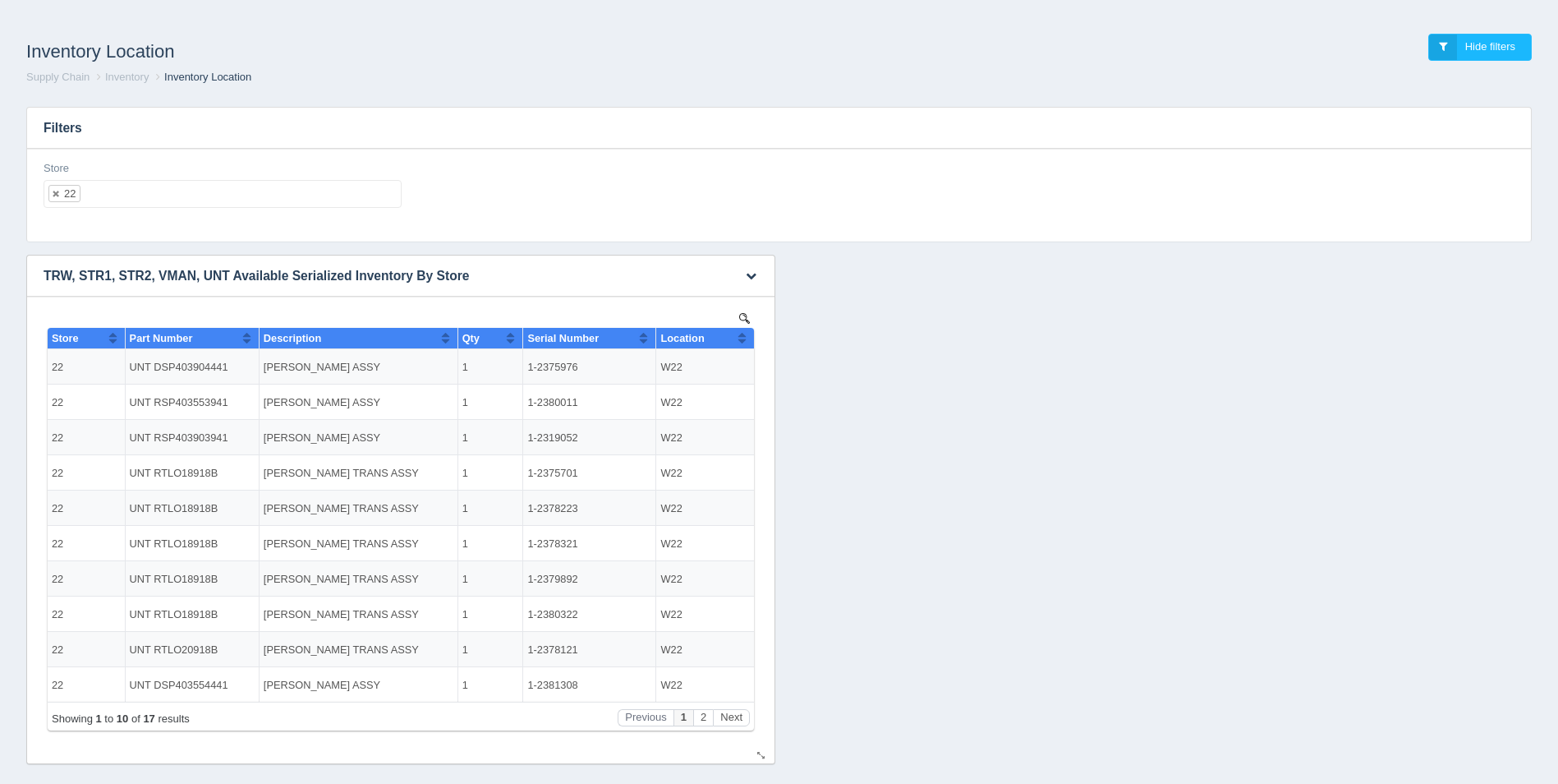
click at [743, 341] on button "Sort column ascending" at bounding box center [742, 337] width 11 height 19
click at [743, 341] on button "Sort column descending" at bounding box center [742, 337] width 11 height 19
click at [138, 201] on ul "22" at bounding box center [223, 193] width 358 height 28
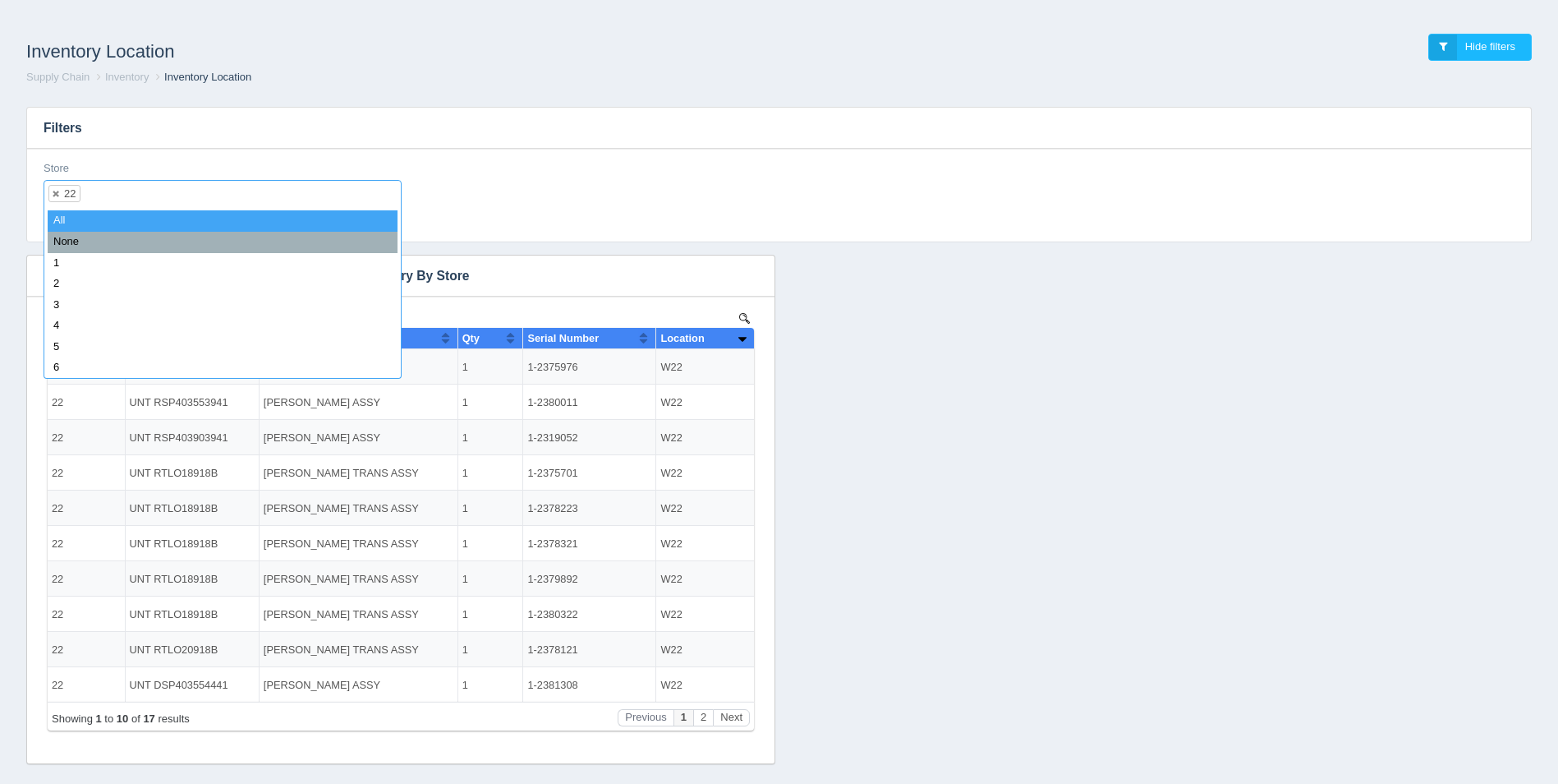
select select
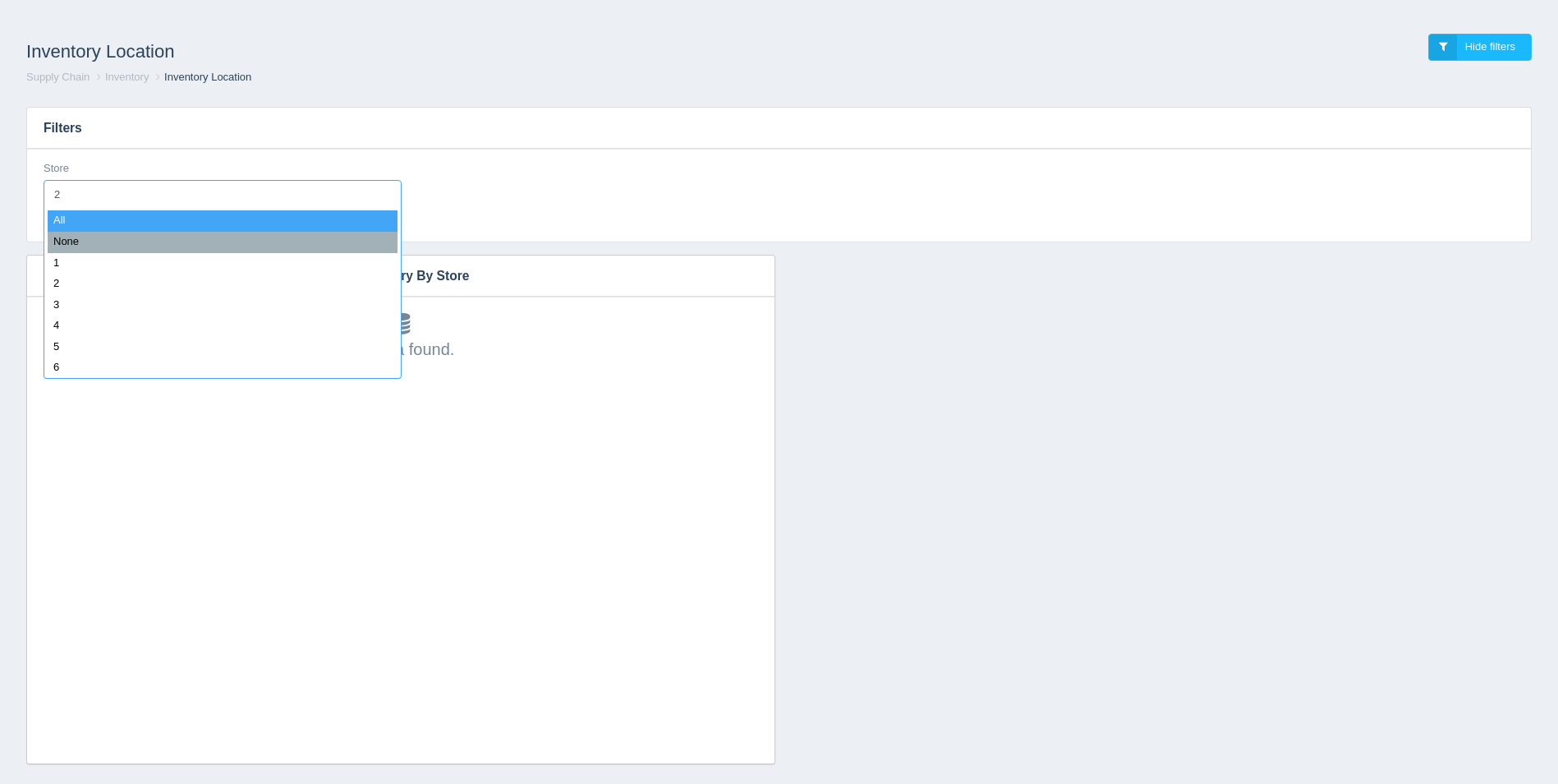
type input "23"
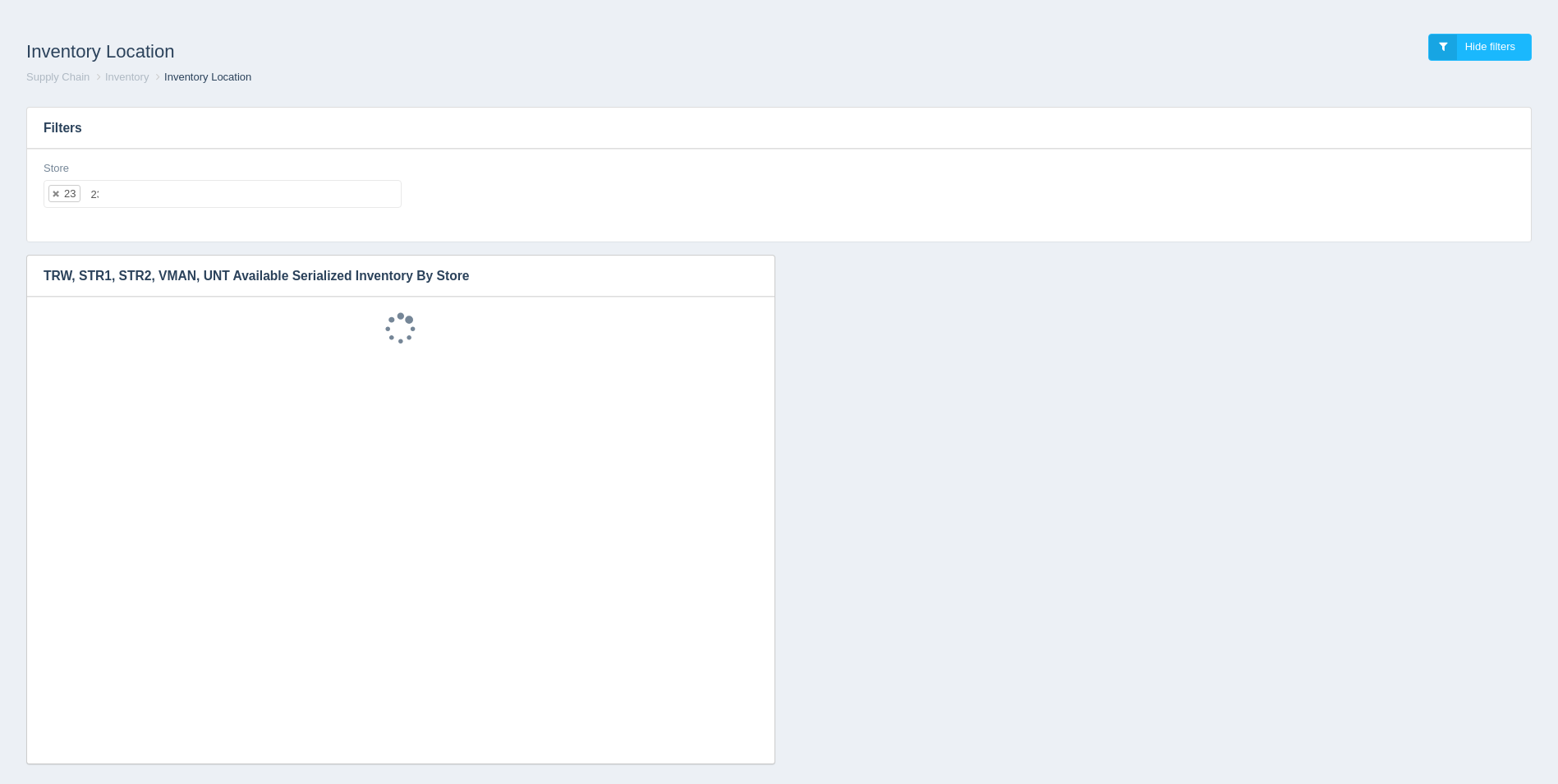
select select "23"
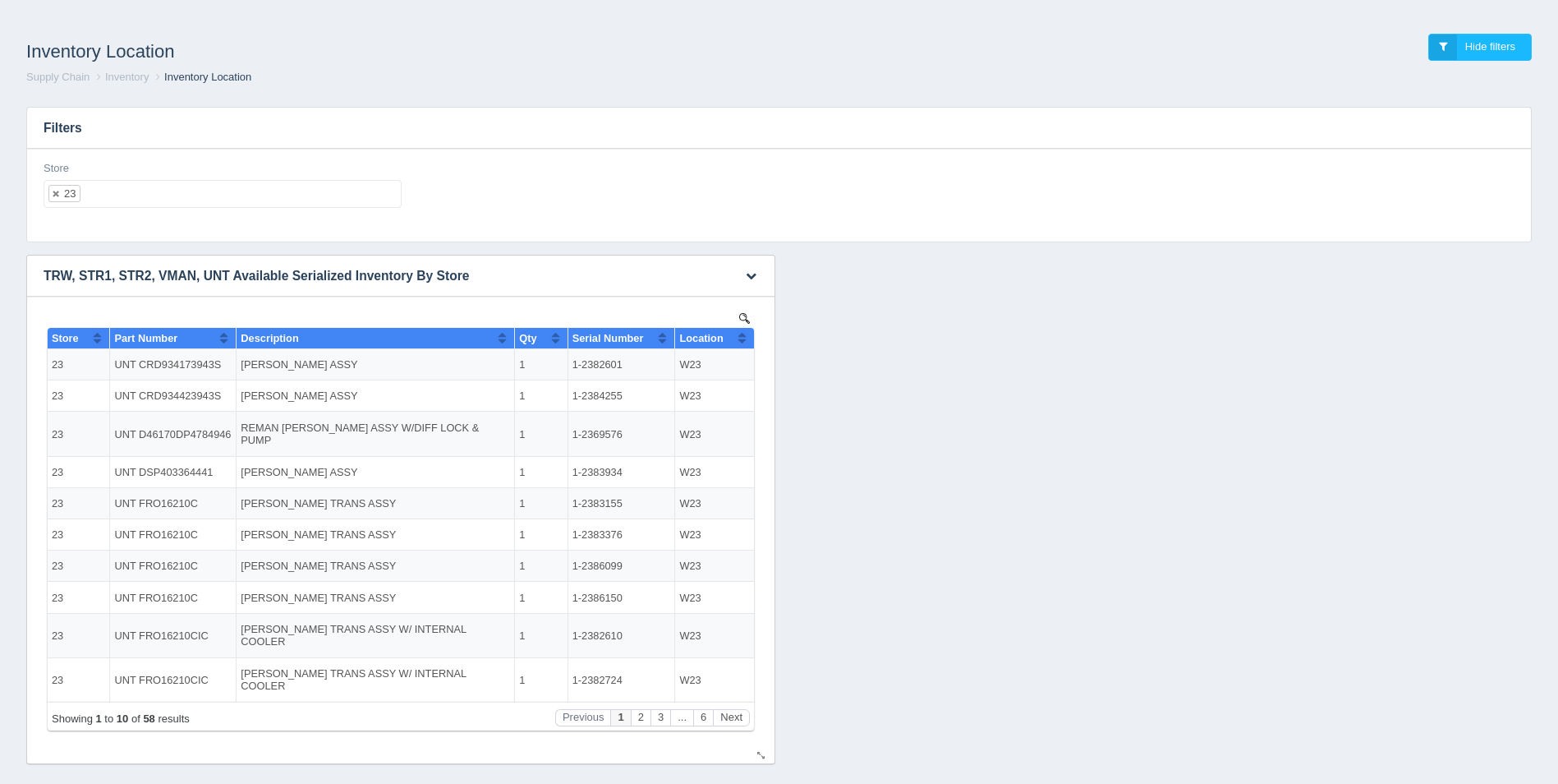
click at [742, 336] on button "Sort column ascending" at bounding box center [742, 337] width 11 height 19
click at [742, 336] on button "Sort column descending" at bounding box center [742, 337] width 11 height 19
click at [727, 722] on button "Next" at bounding box center [732, 717] width 37 height 17
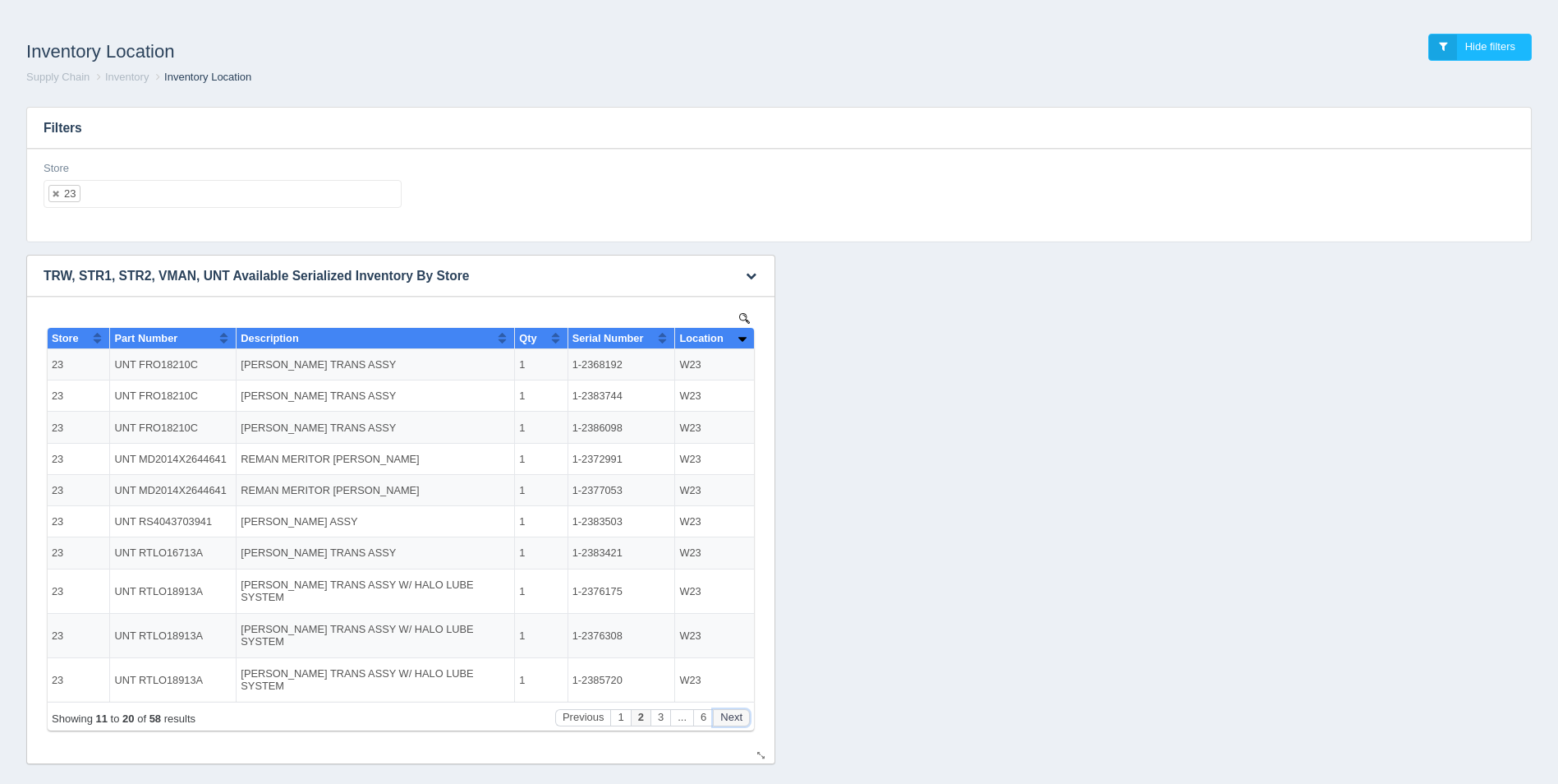
click at [727, 722] on button "Next" at bounding box center [732, 717] width 37 height 17
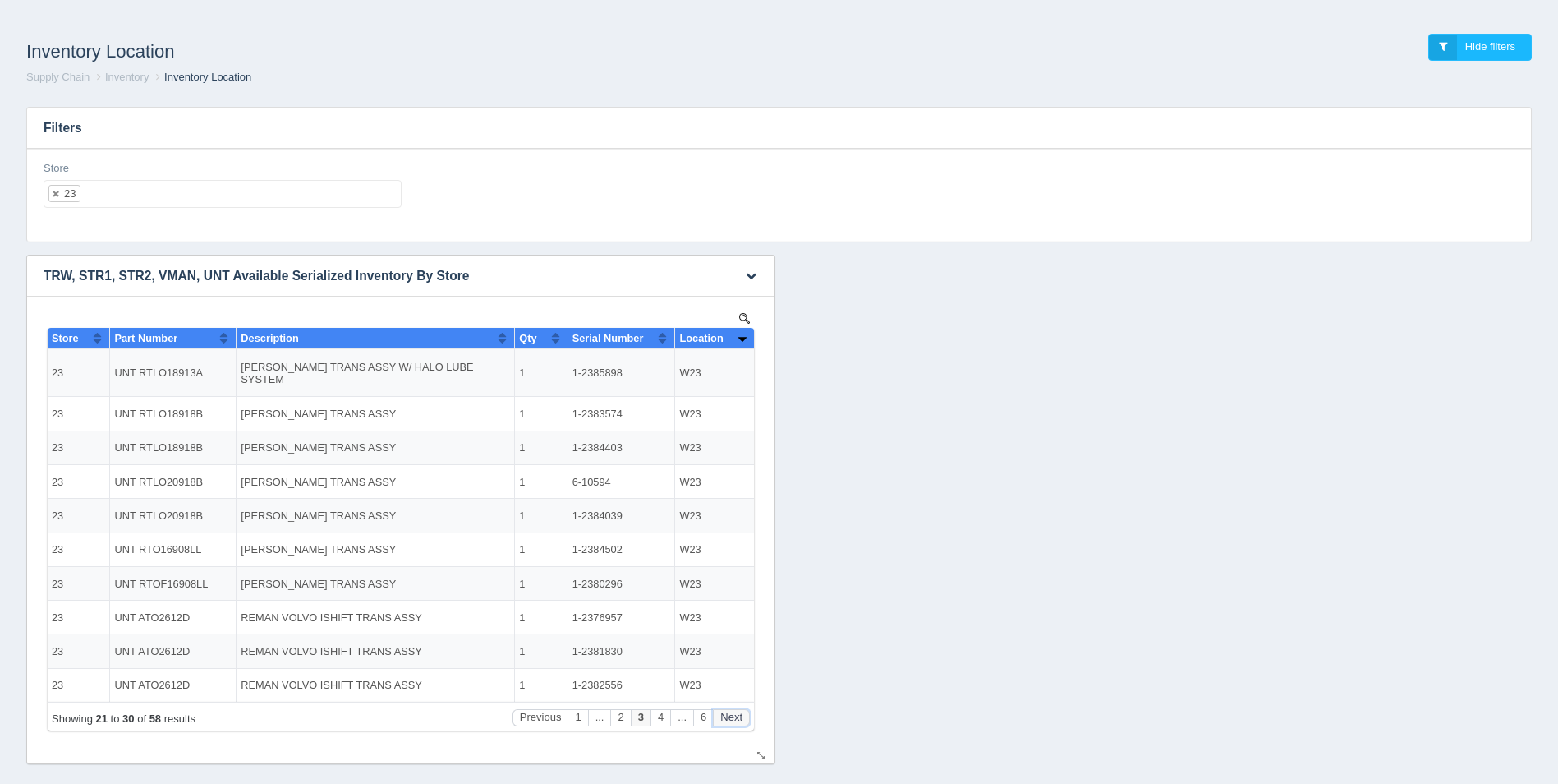
click at [727, 721] on button "Next" at bounding box center [732, 717] width 37 height 17
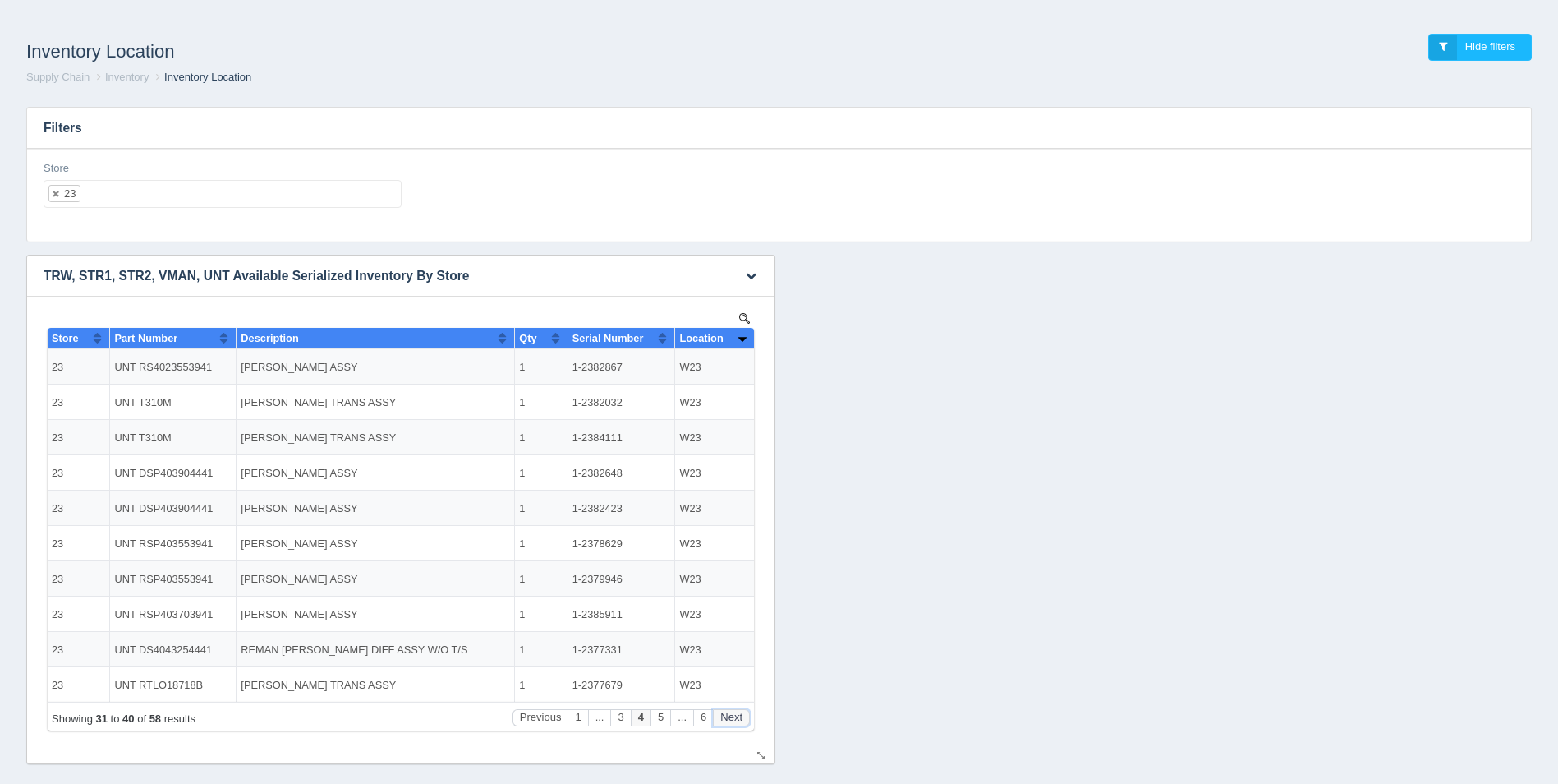
click at [727, 721] on button "Next" at bounding box center [732, 717] width 37 height 17
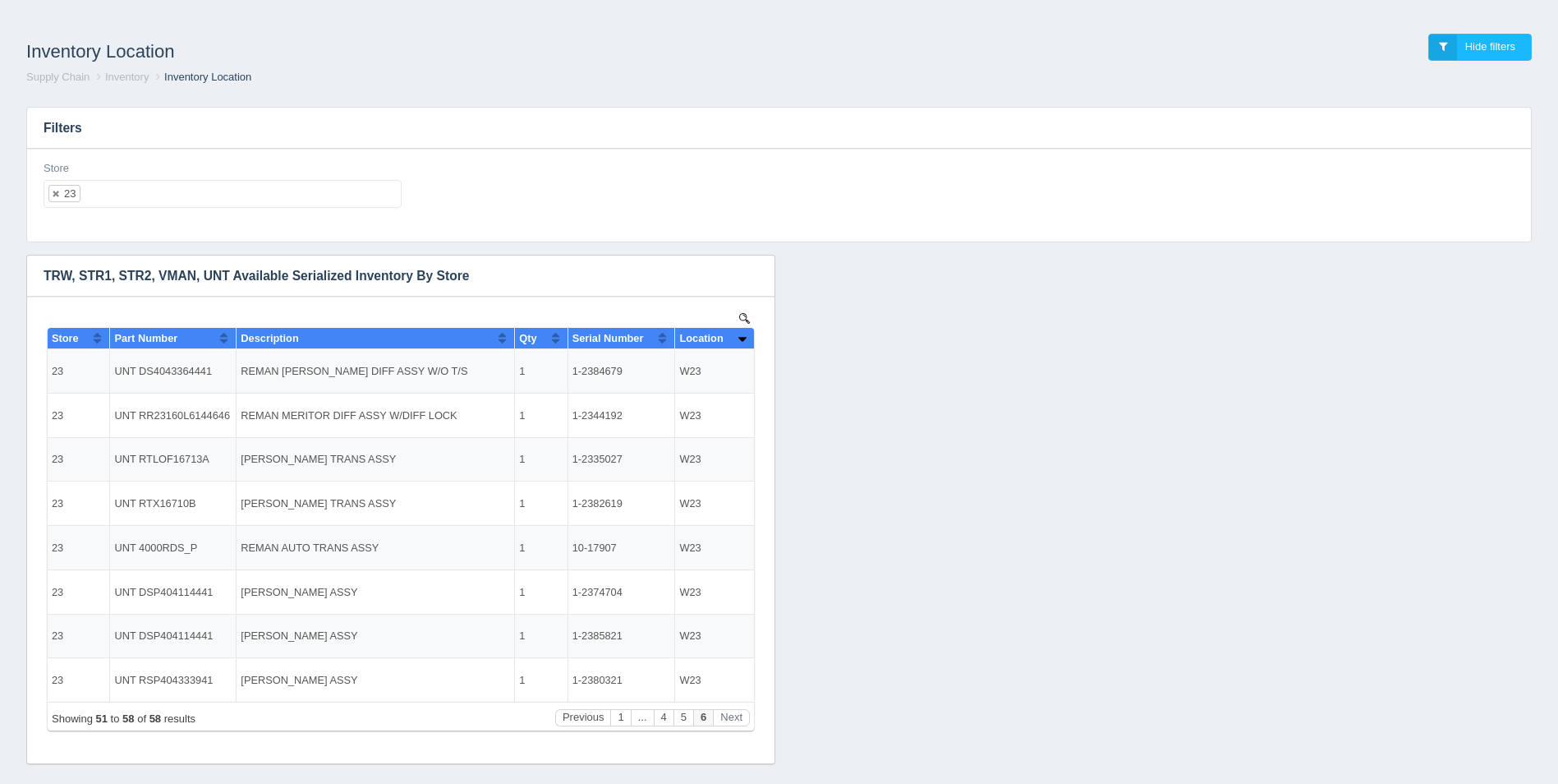
click at [187, 200] on ul "23" at bounding box center [223, 193] width 358 height 28
select select
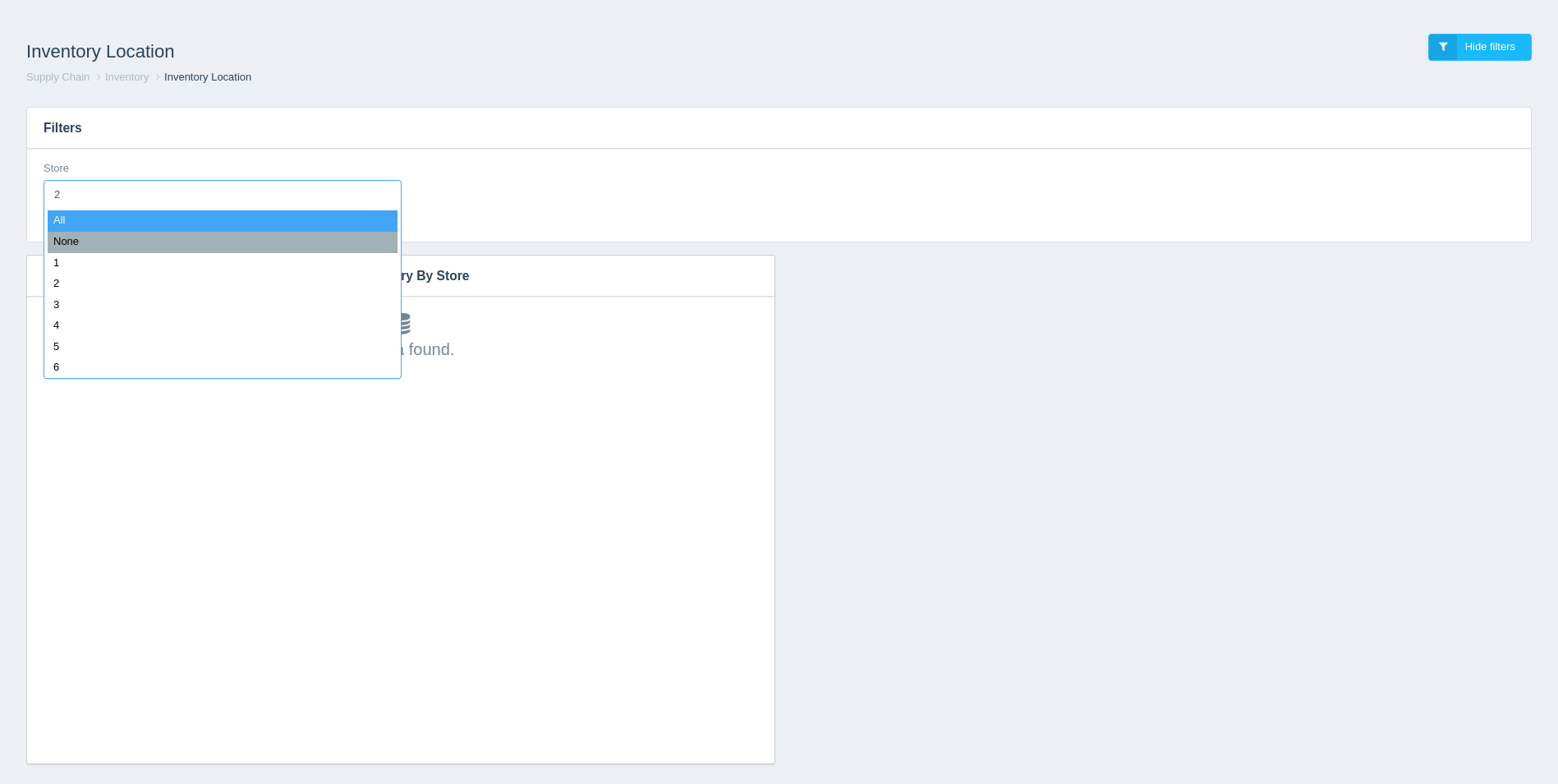
type input "24"
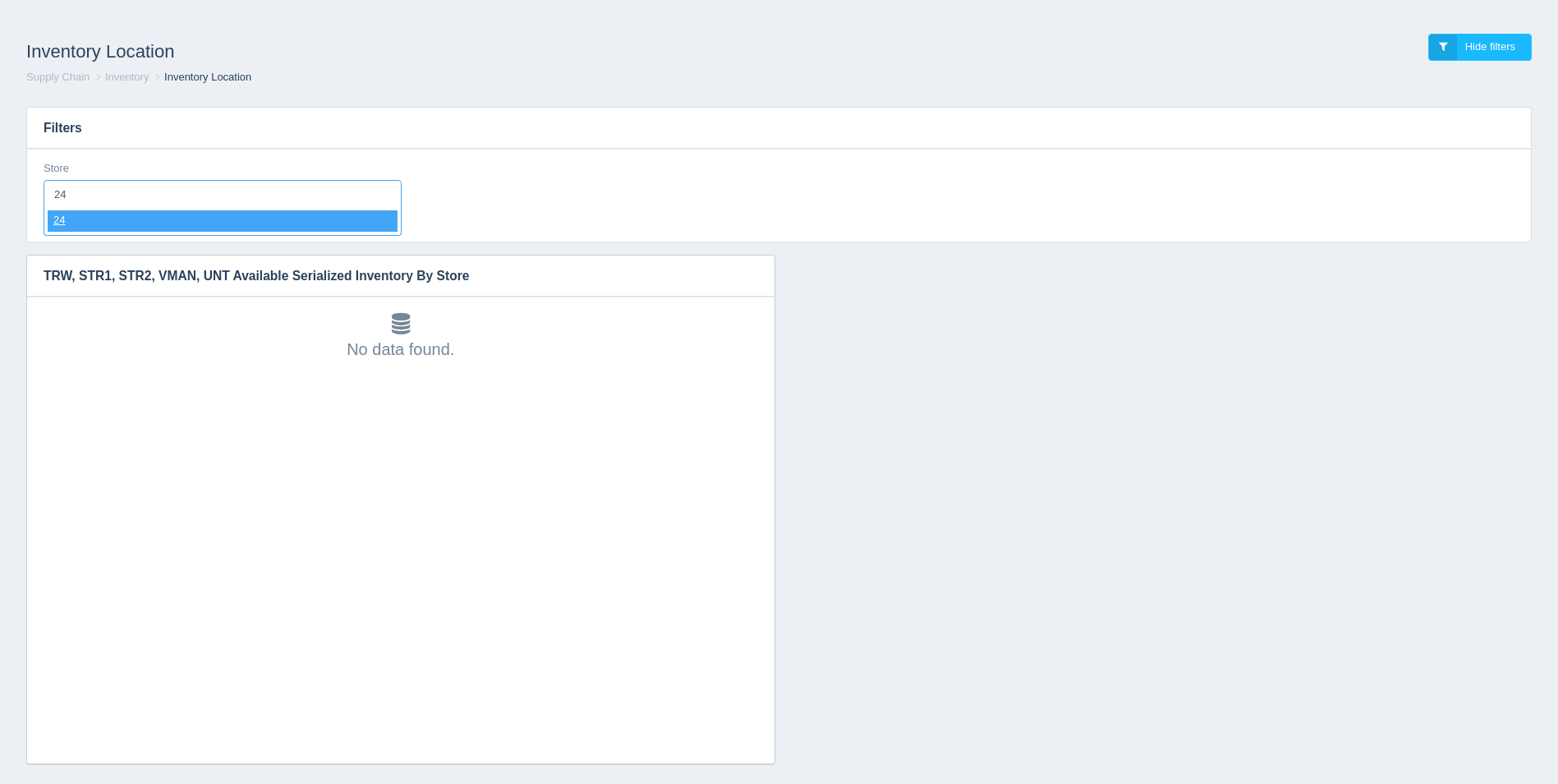
select select "24"
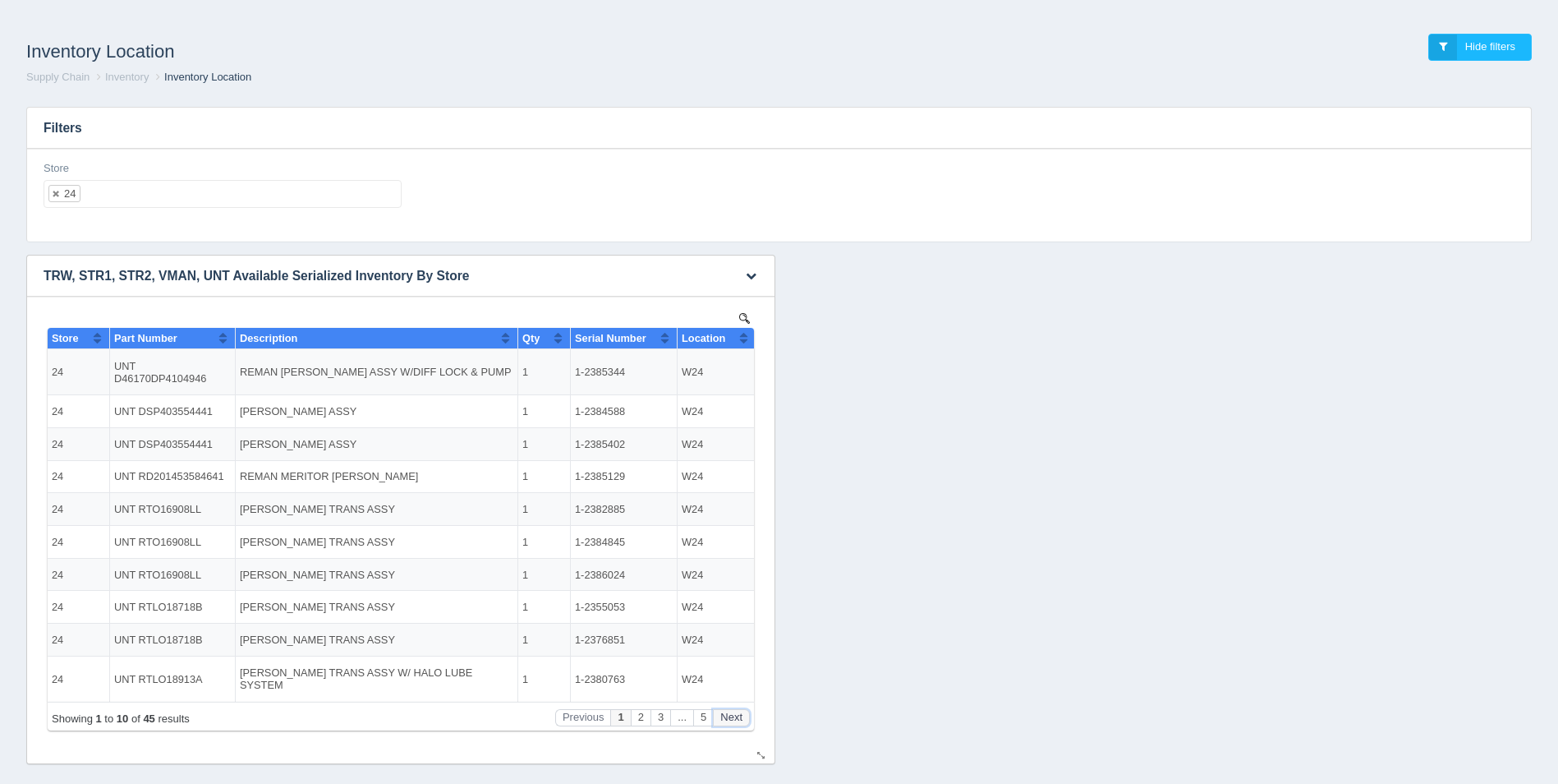
click at [748, 713] on button "Next" at bounding box center [732, 717] width 37 height 17
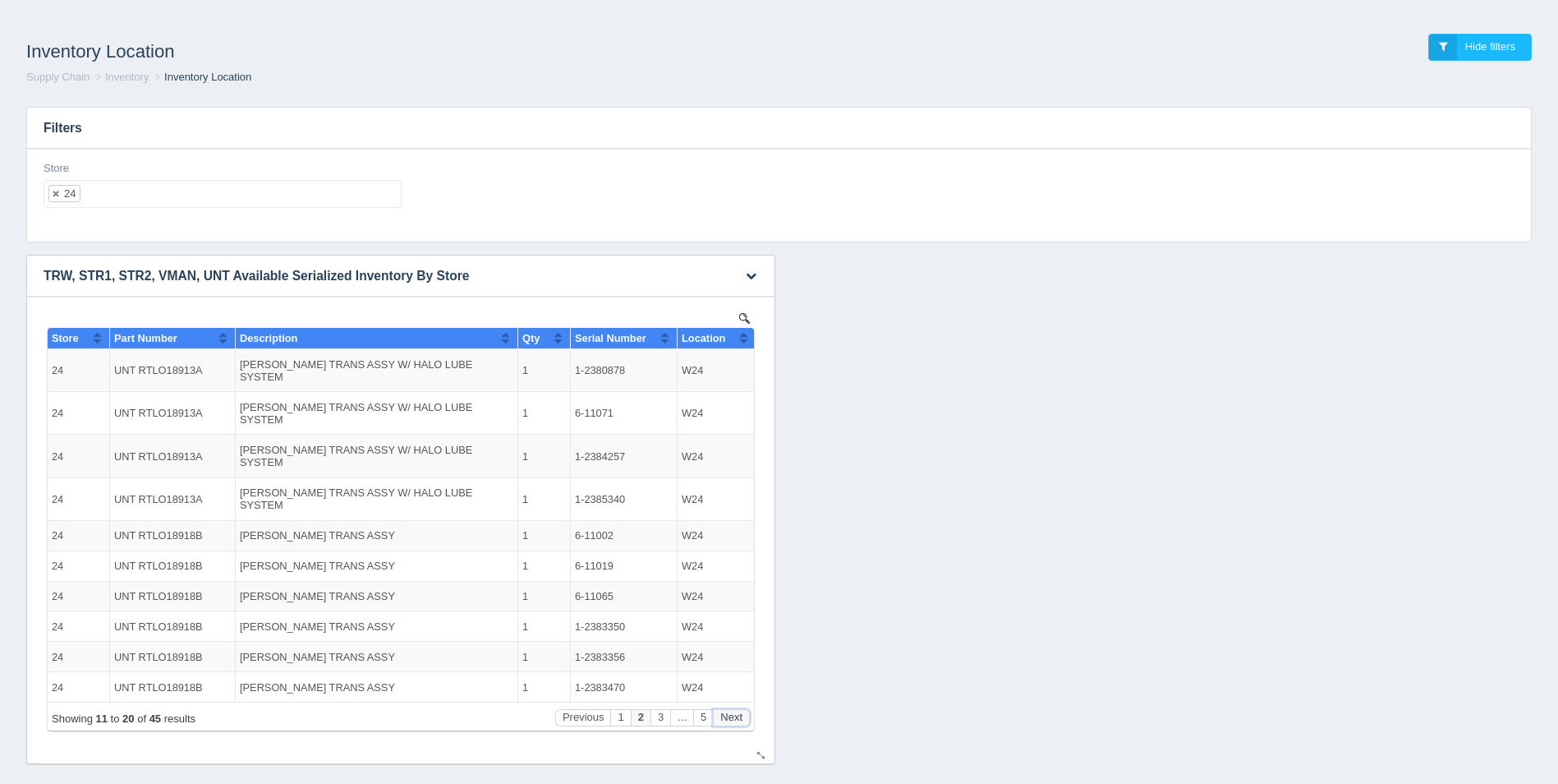
click at [748, 713] on button "Next" at bounding box center [732, 717] width 37 height 17
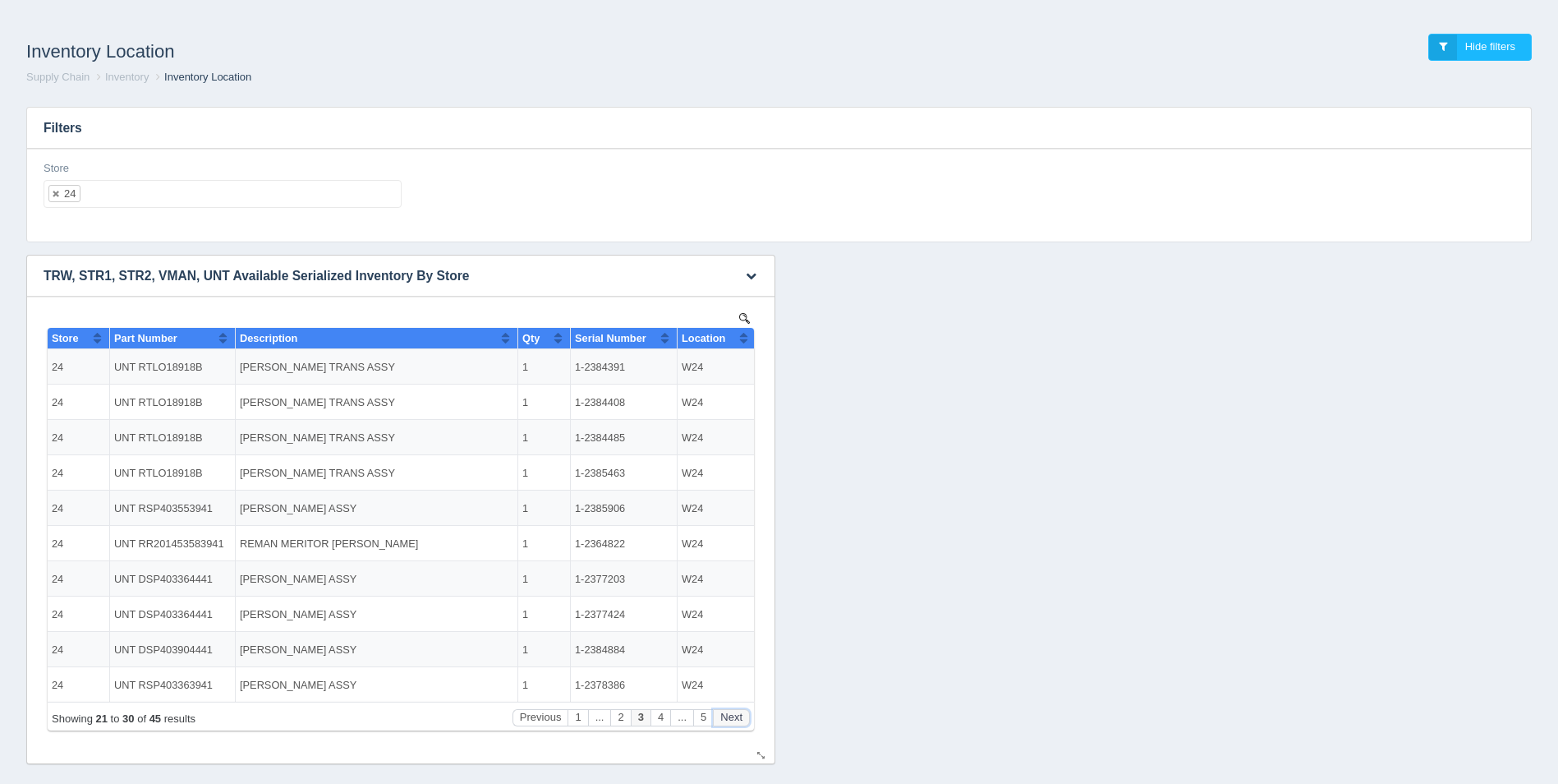
click at [748, 713] on button "Next" at bounding box center [732, 717] width 37 height 17
